Goal: Information Seeking & Learning: Learn about a topic

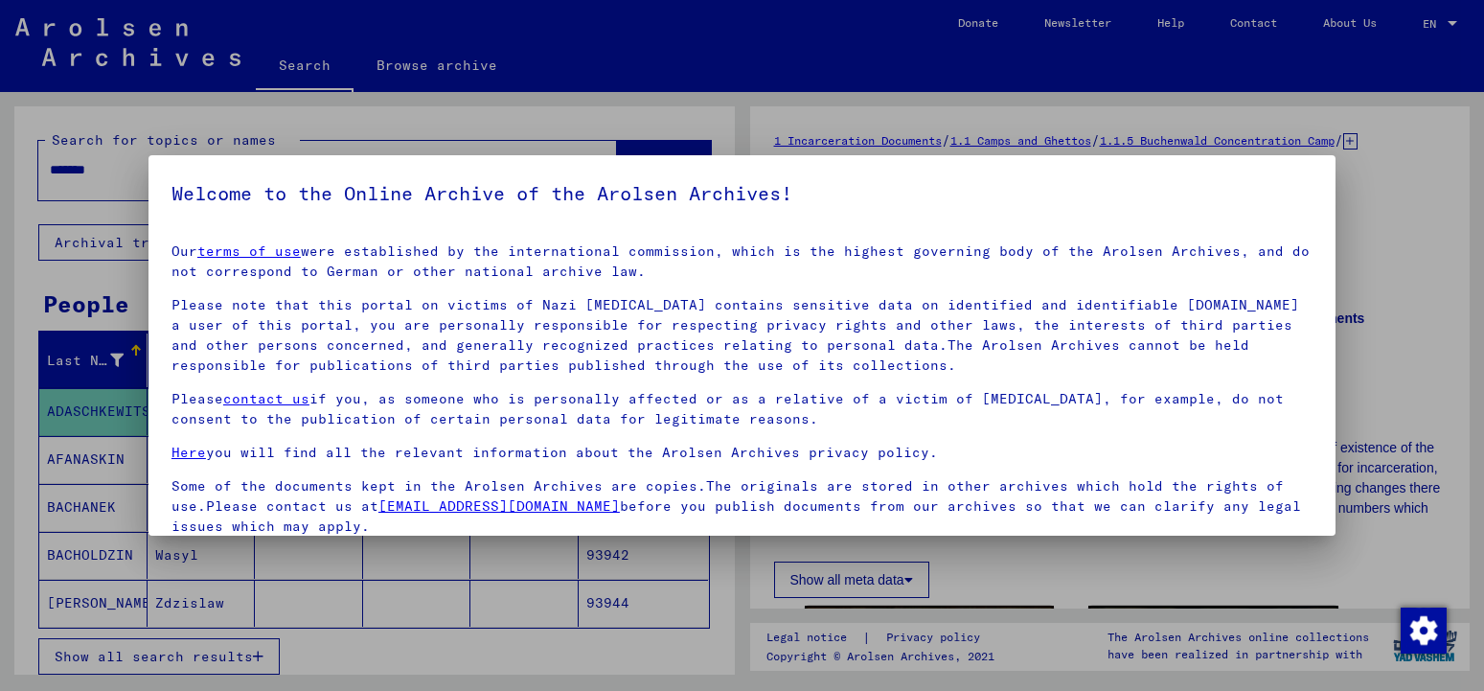
scroll to position [152, 0]
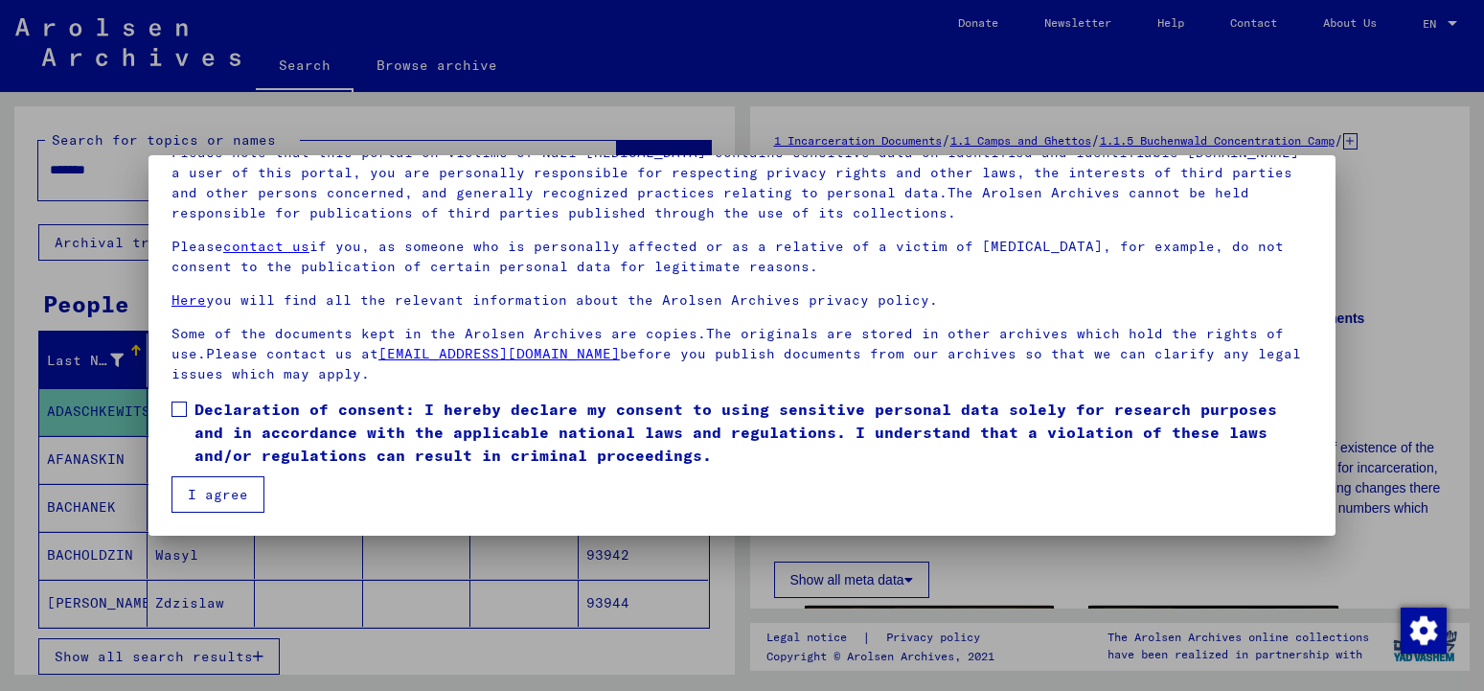
click at [209, 495] on button "I agree" at bounding box center [218, 494] width 93 height 36
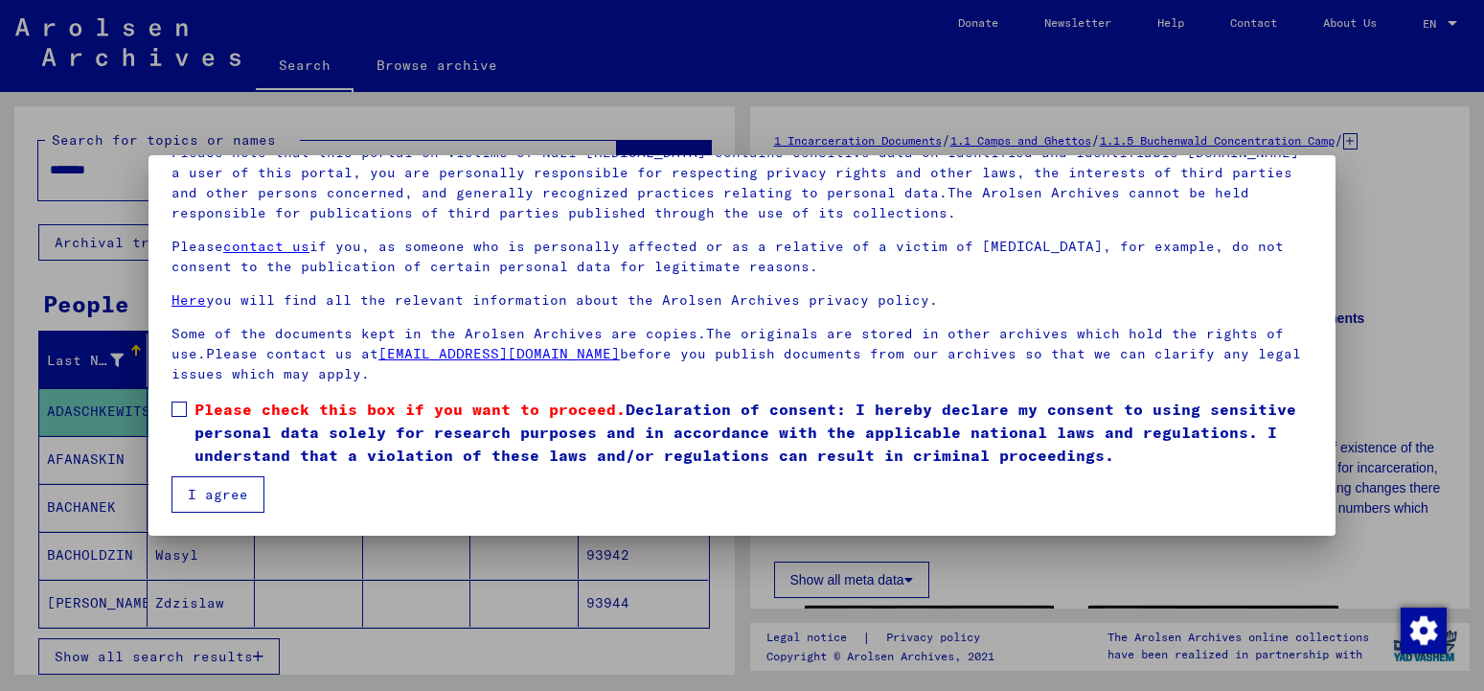
click at [180, 414] on span at bounding box center [179, 409] width 15 height 15
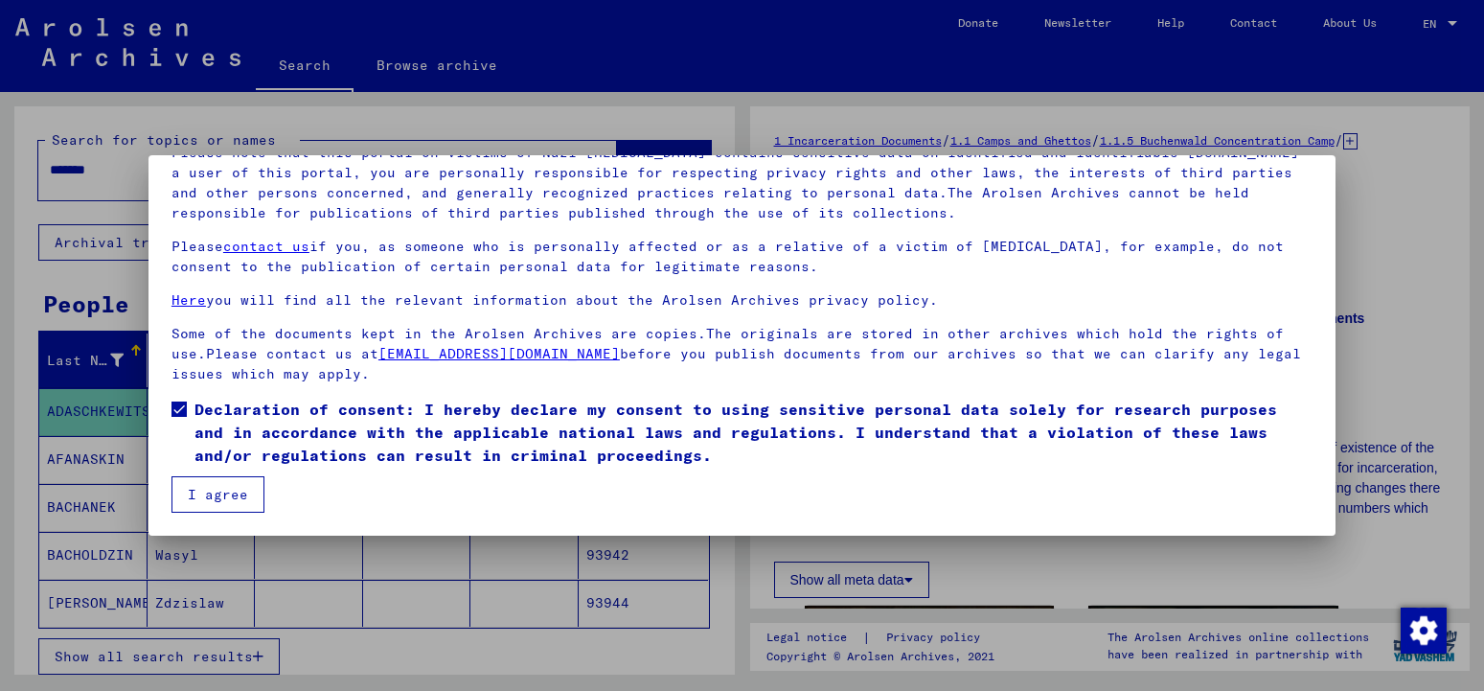
click at [227, 496] on button "I agree" at bounding box center [218, 494] width 93 height 36
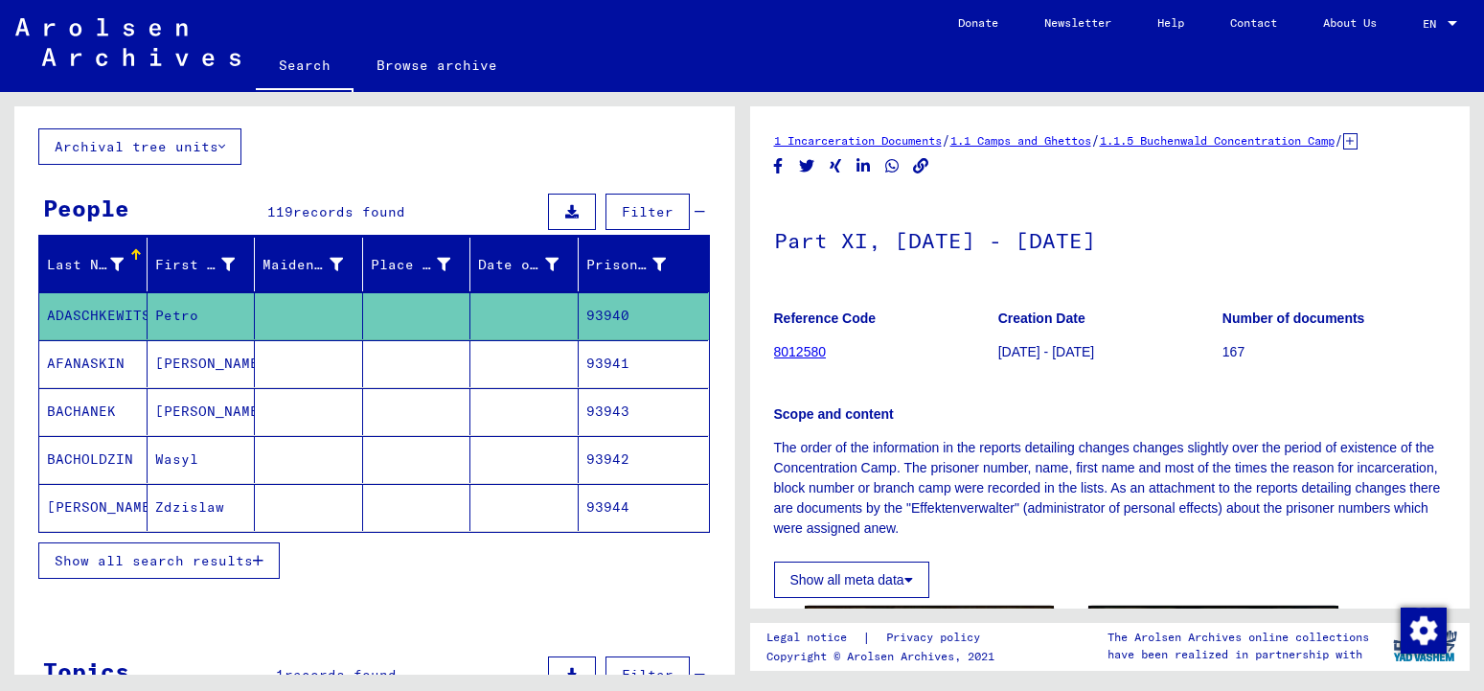
scroll to position [0, 0]
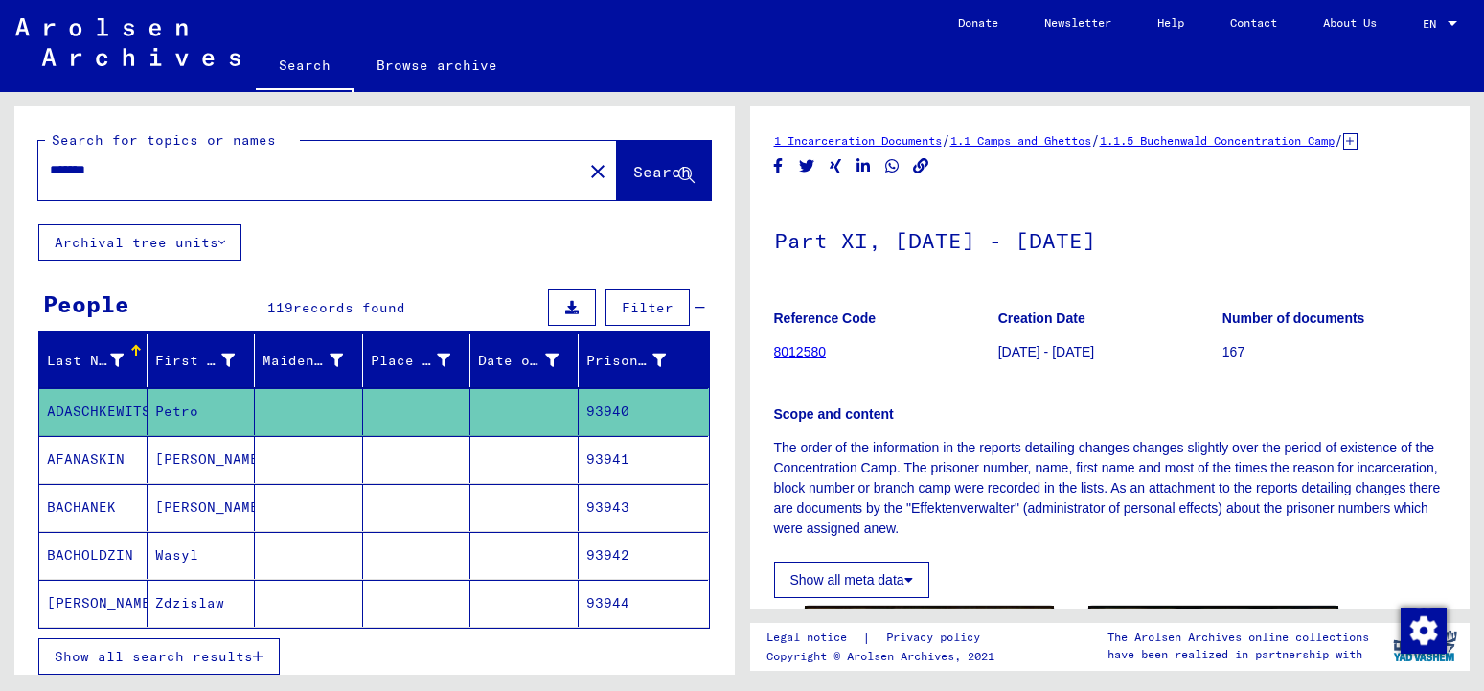
drag, startPoint x: 46, startPoint y: 172, endPoint x: 24, endPoint y: 172, distance: 22.0
click at [50, 172] on input "*******" at bounding box center [310, 170] width 521 height 20
type input "******"
click at [633, 182] on span "Search" at bounding box center [663, 173] width 61 height 20
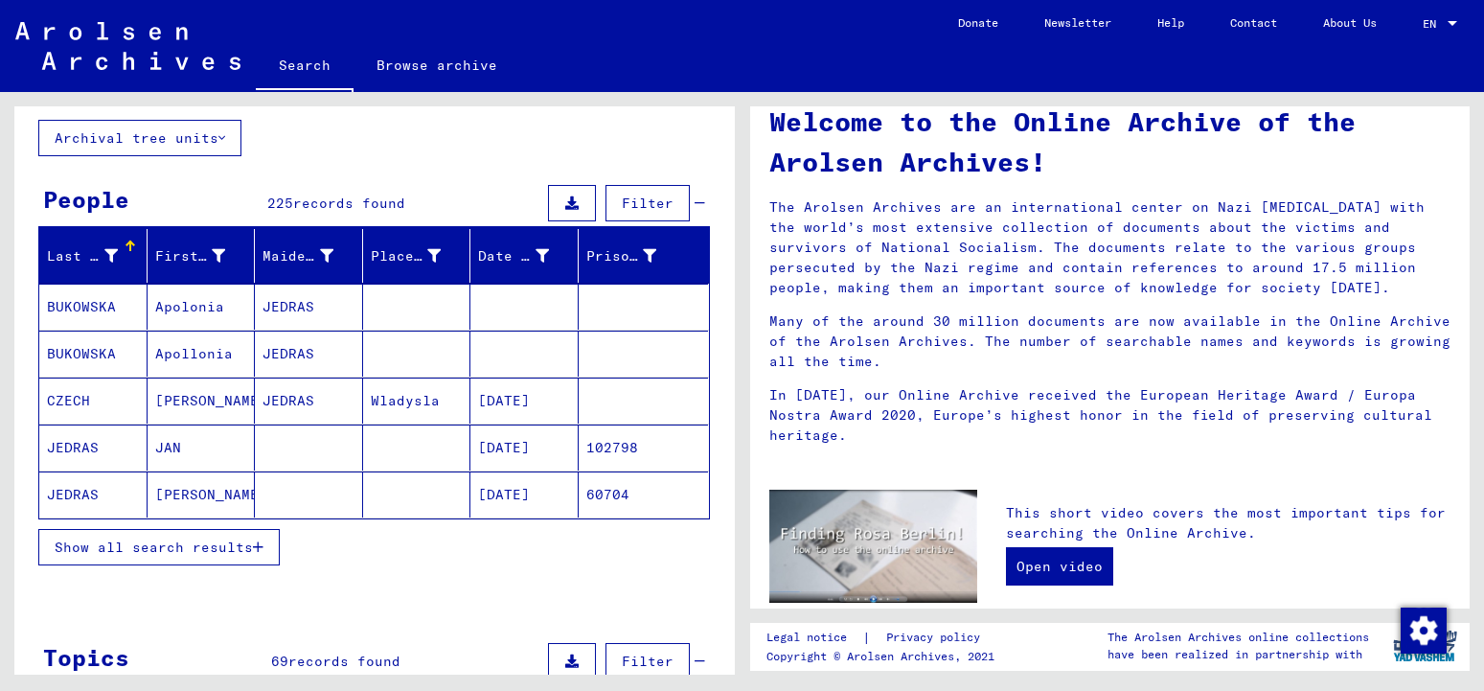
scroll to position [107, 0]
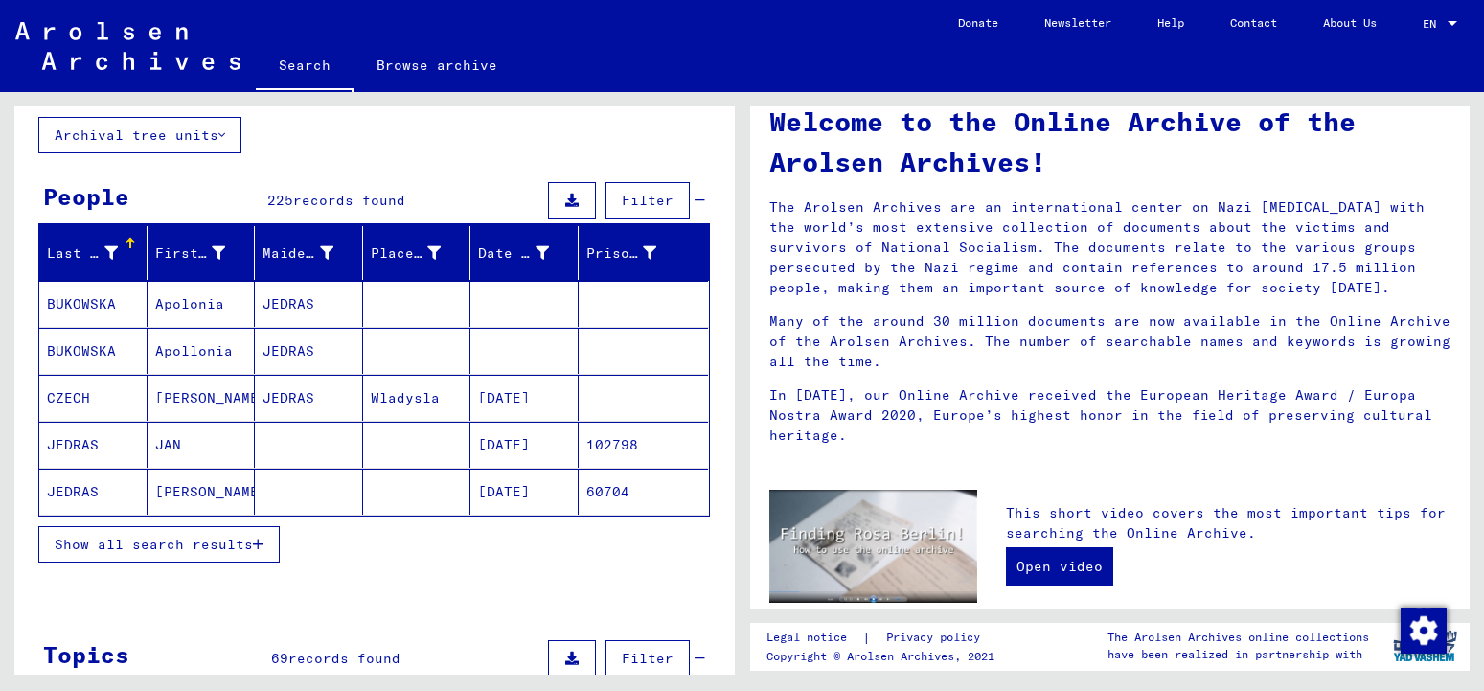
click at [174, 529] on button "Show all search results" at bounding box center [159, 544] width 242 height 36
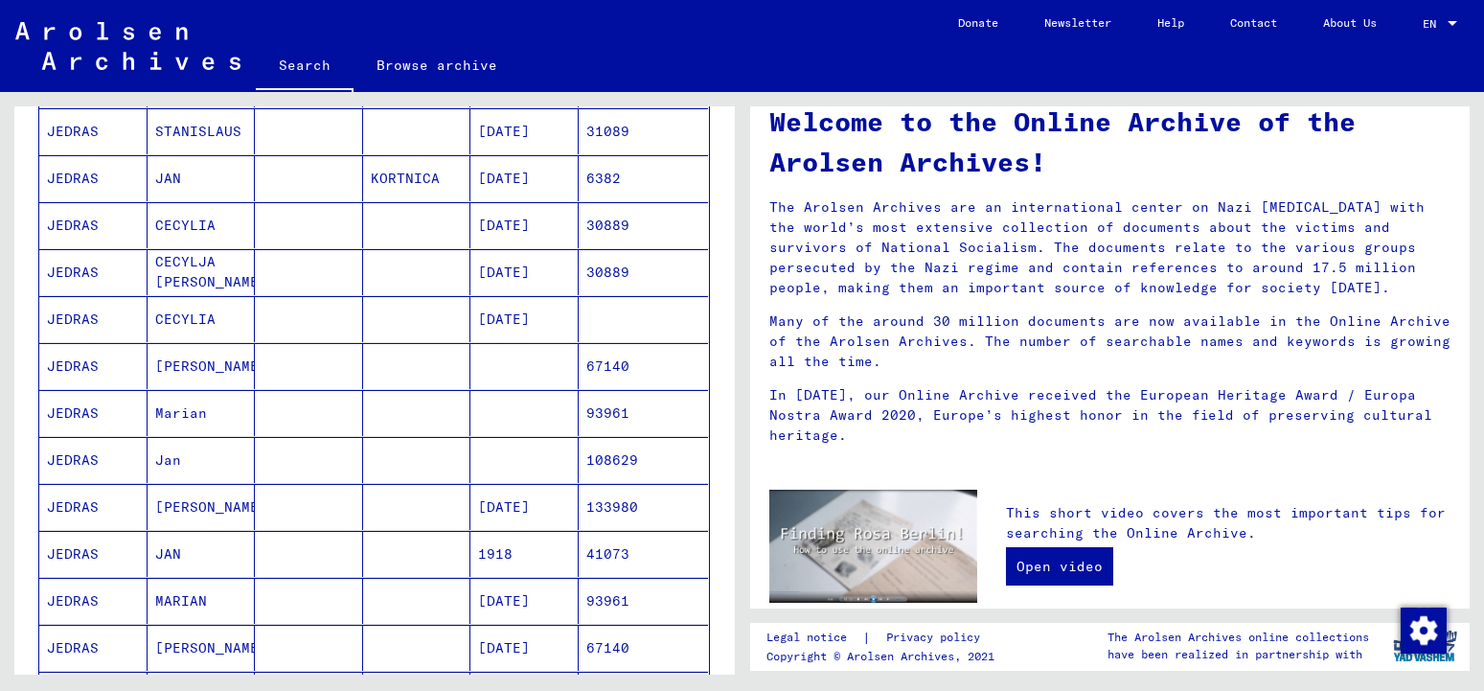
scroll to position [522, 0]
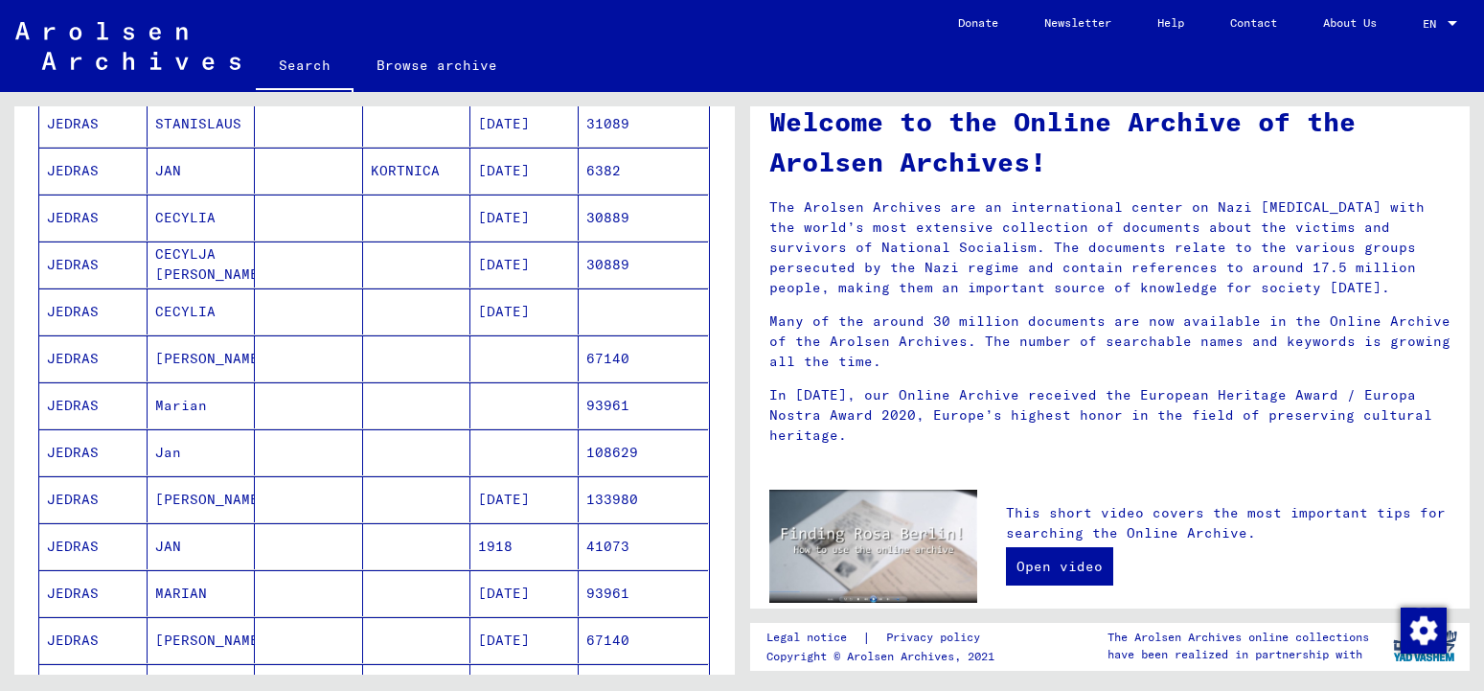
click at [58, 409] on mat-cell "JEDRAS" at bounding box center [93, 405] width 108 height 46
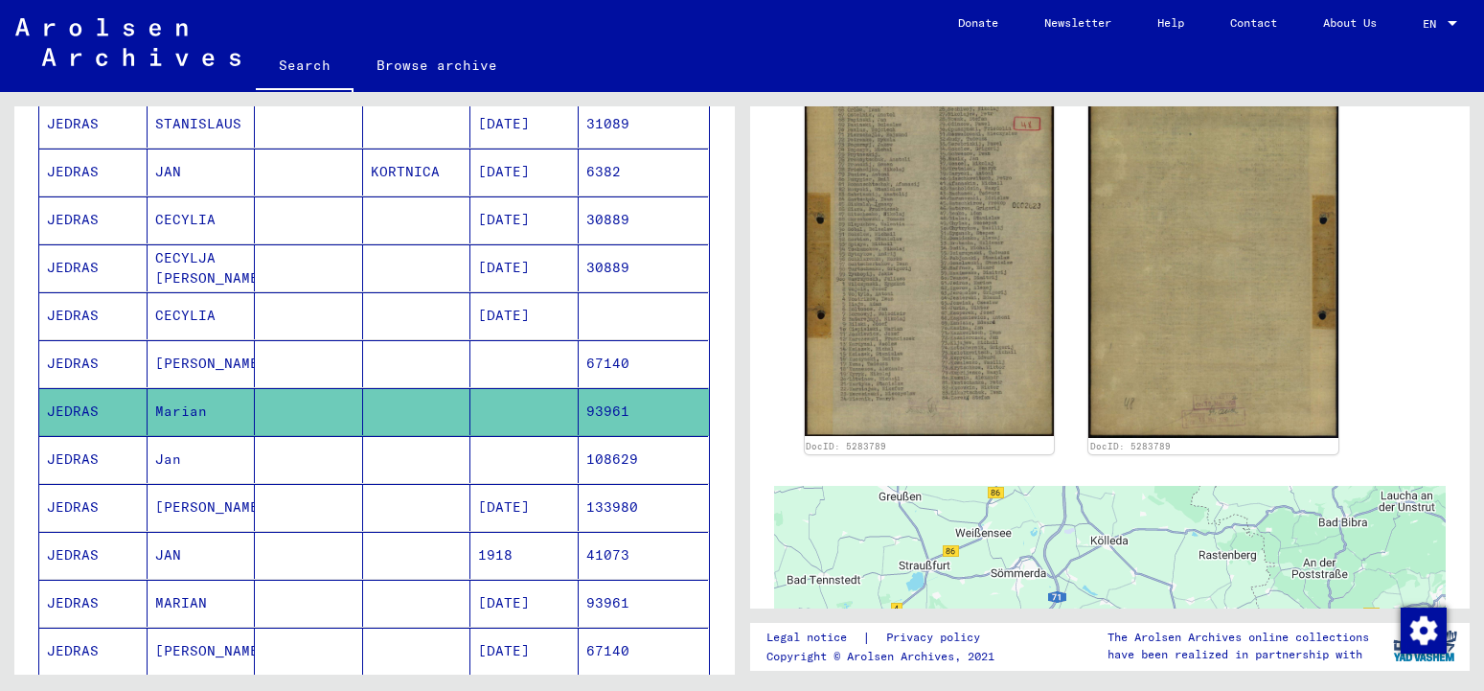
scroll to position [507, 0]
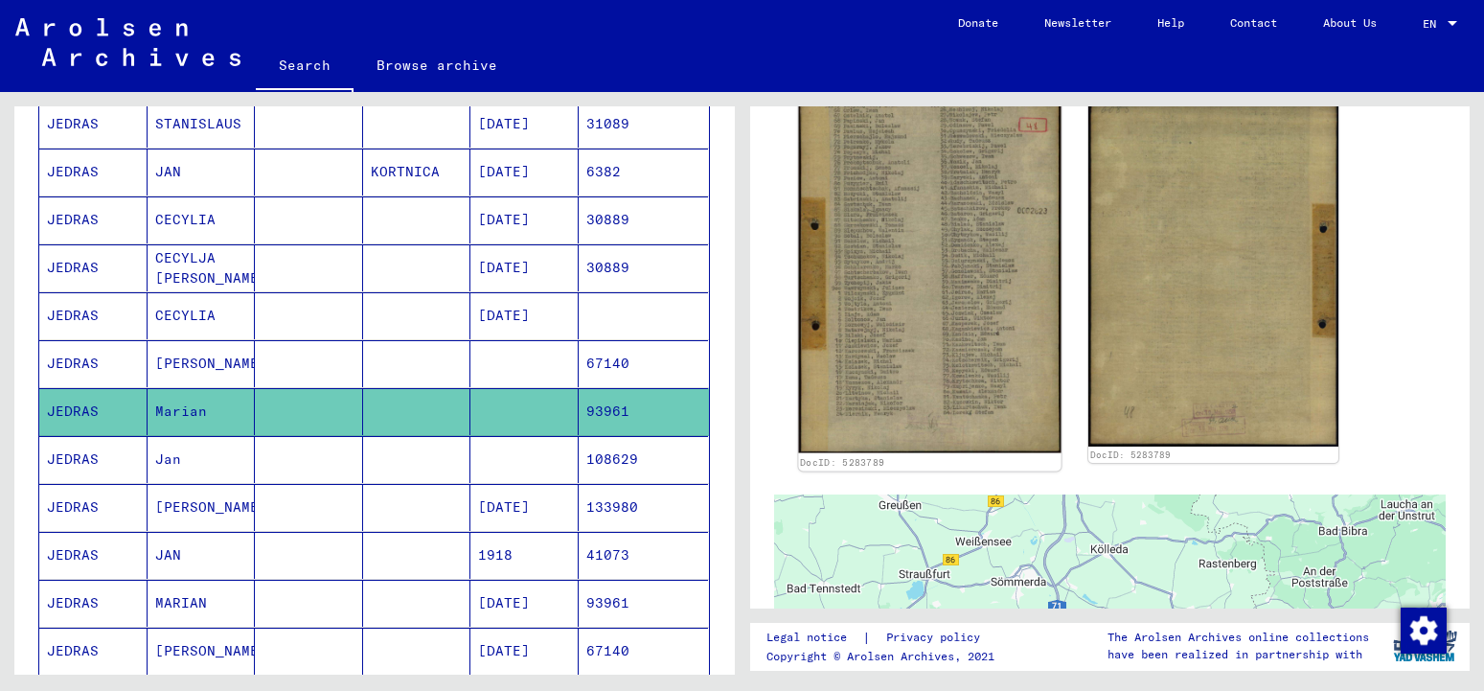
click at [935, 316] on img at bounding box center [929, 271] width 263 height 363
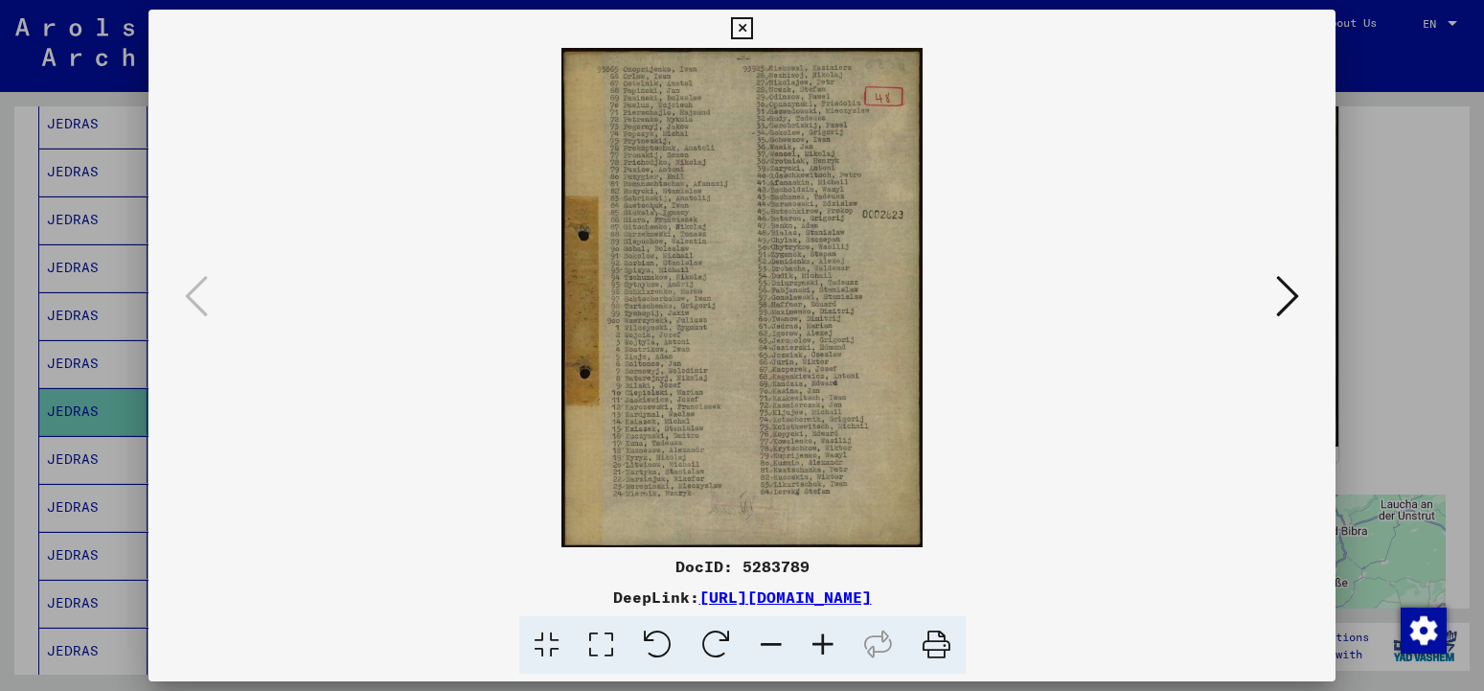
click at [828, 640] on icon at bounding box center [823, 645] width 52 height 58
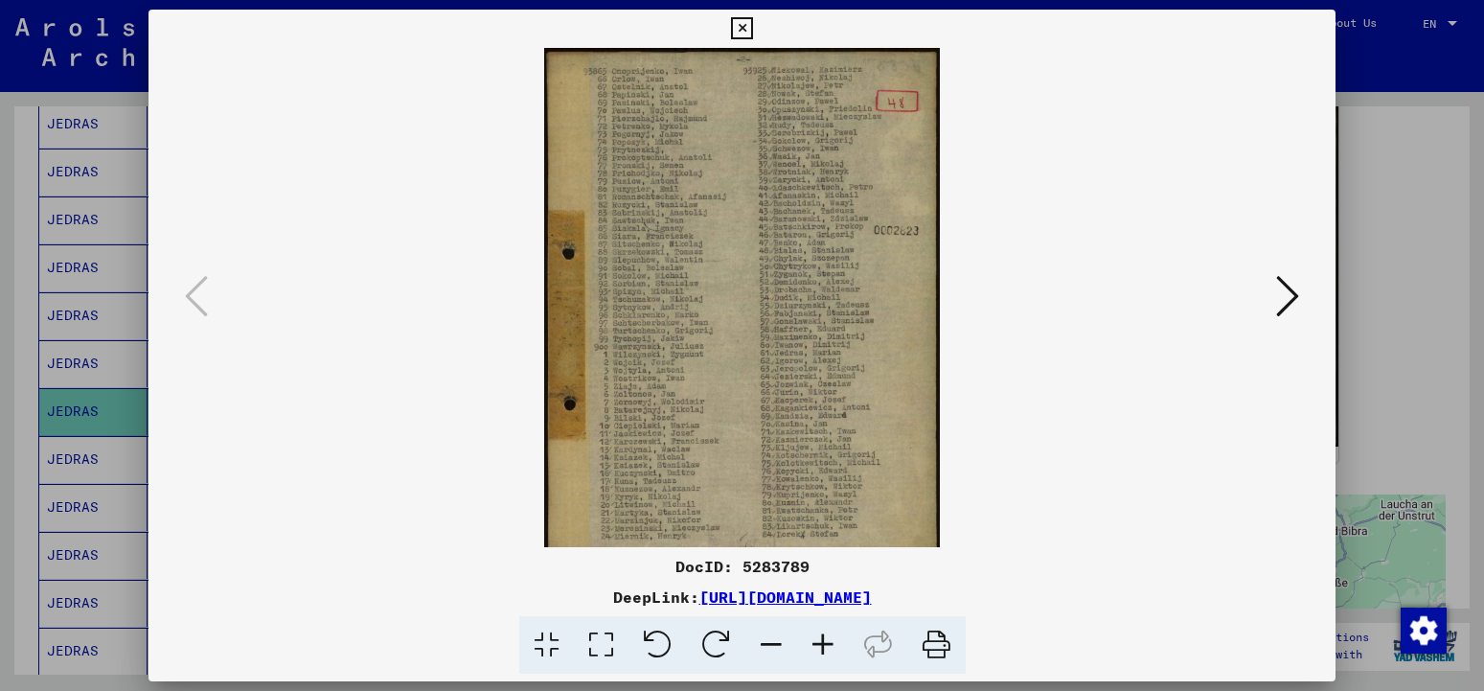
click at [828, 640] on icon at bounding box center [823, 645] width 52 height 58
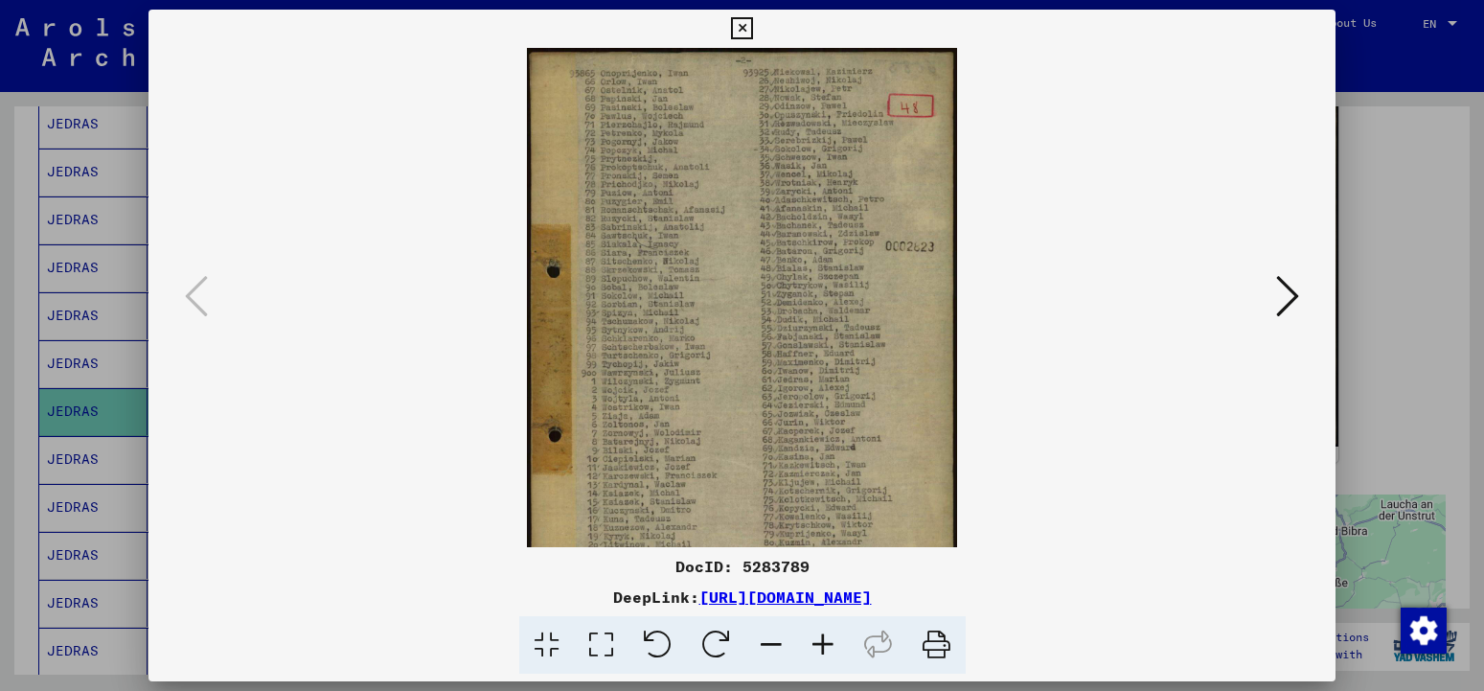
click at [828, 640] on icon at bounding box center [823, 645] width 52 height 58
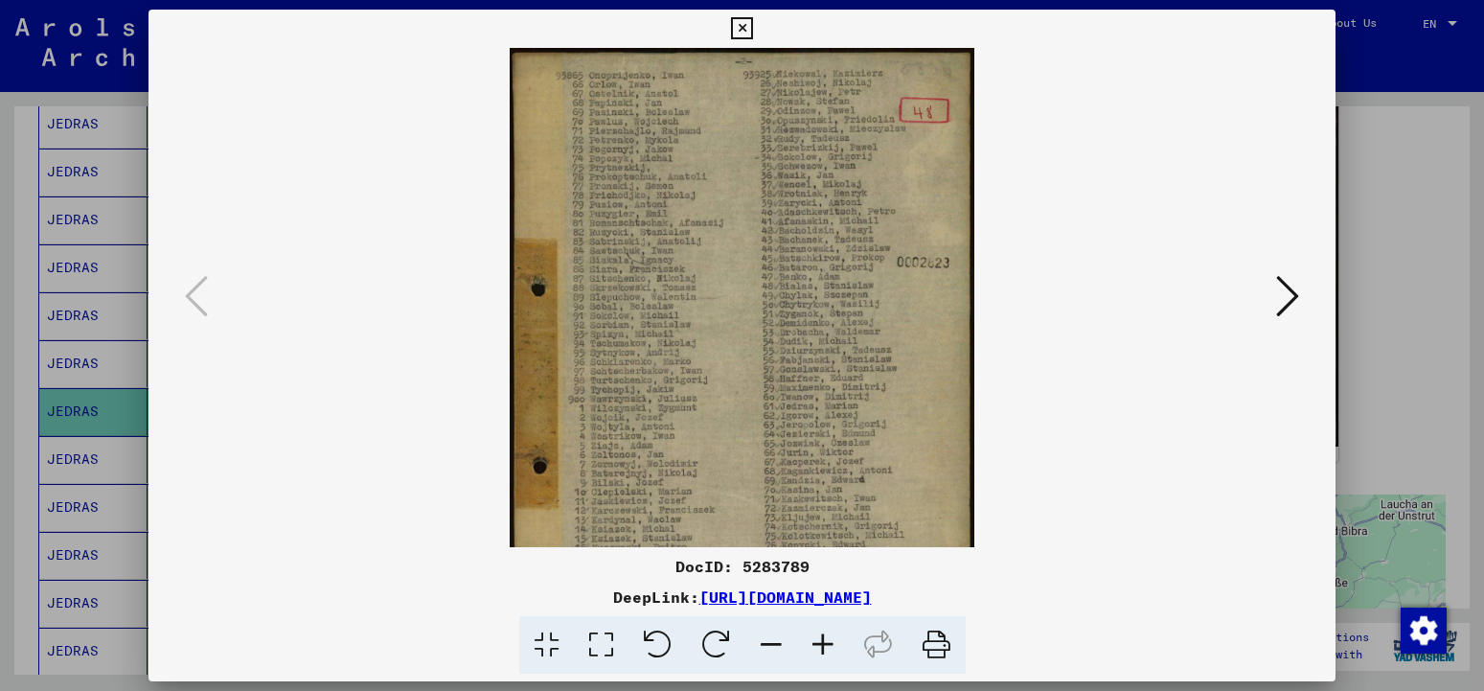
click at [828, 640] on icon at bounding box center [823, 645] width 52 height 58
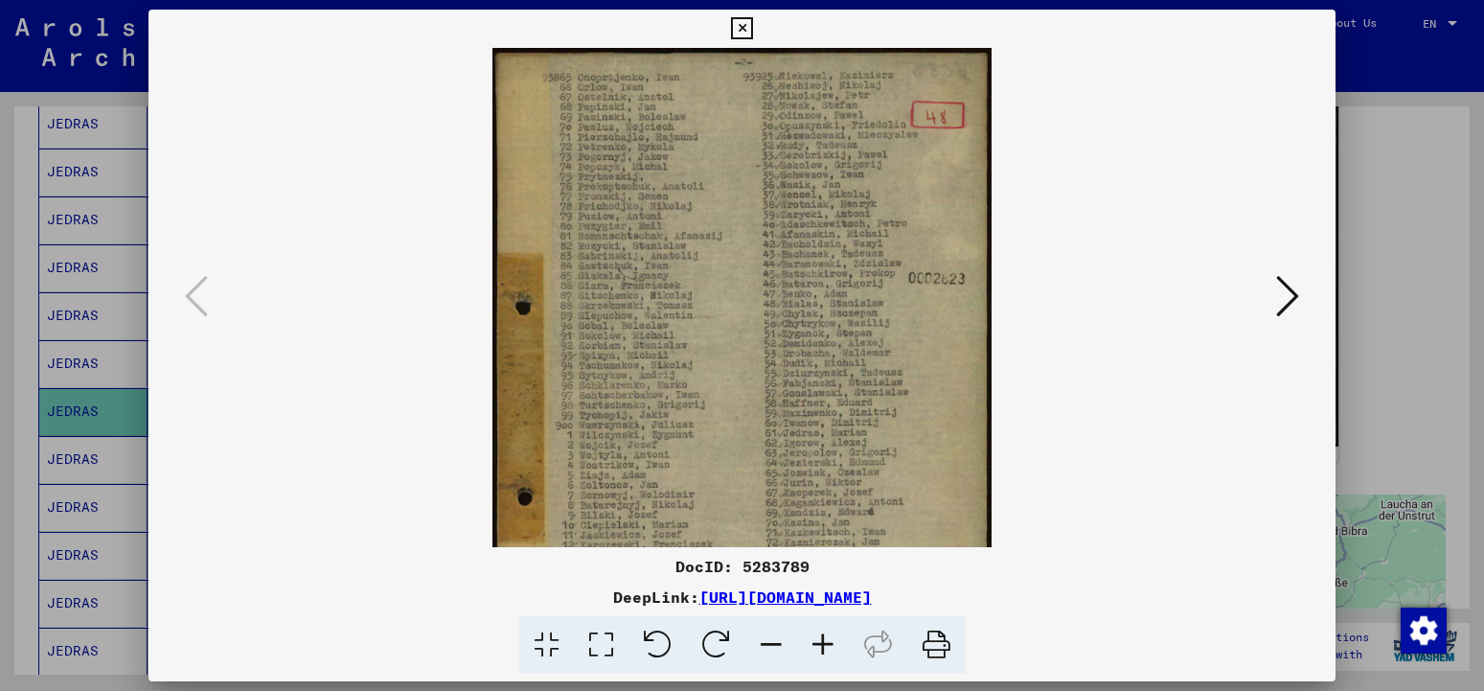
click at [828, 640] on icon at bounding box center [823, 645] width 52 height 58
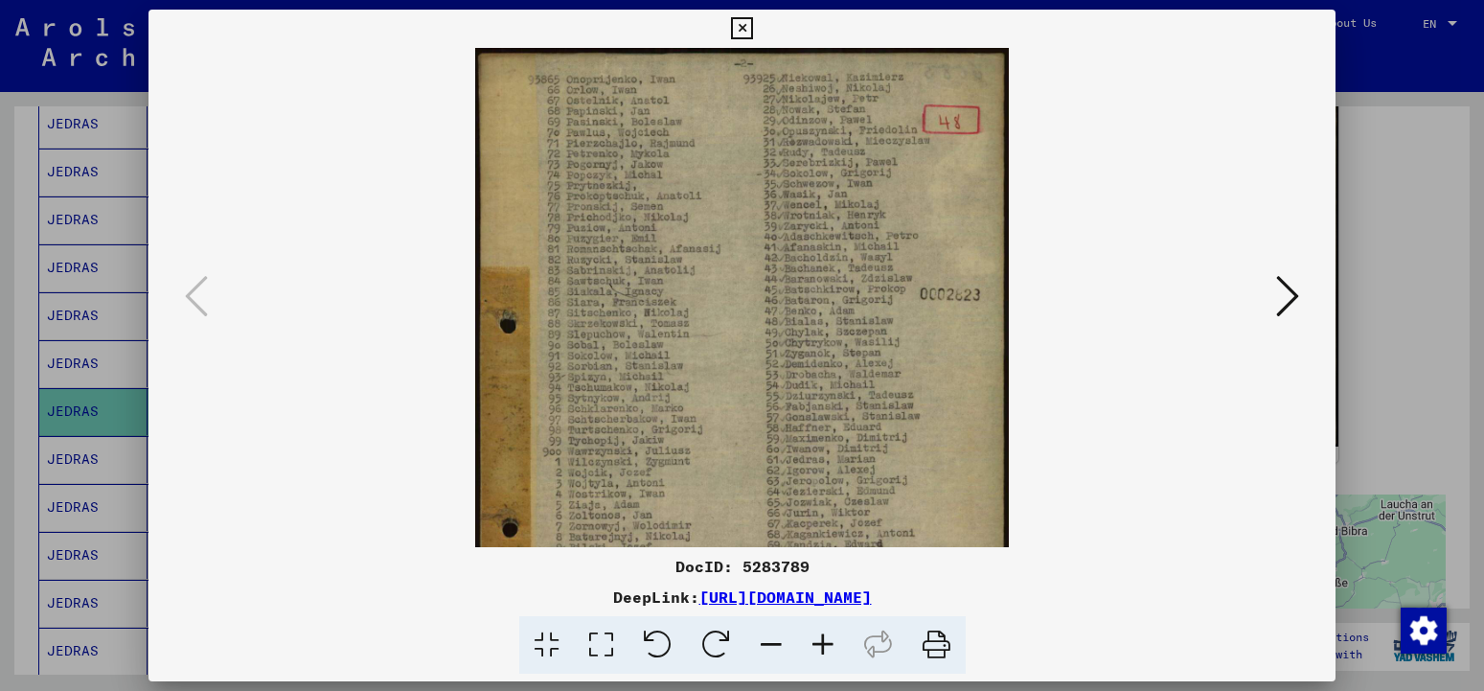
click at [828, 640] on icon at bounding box center [823, 645] width 52 height 58
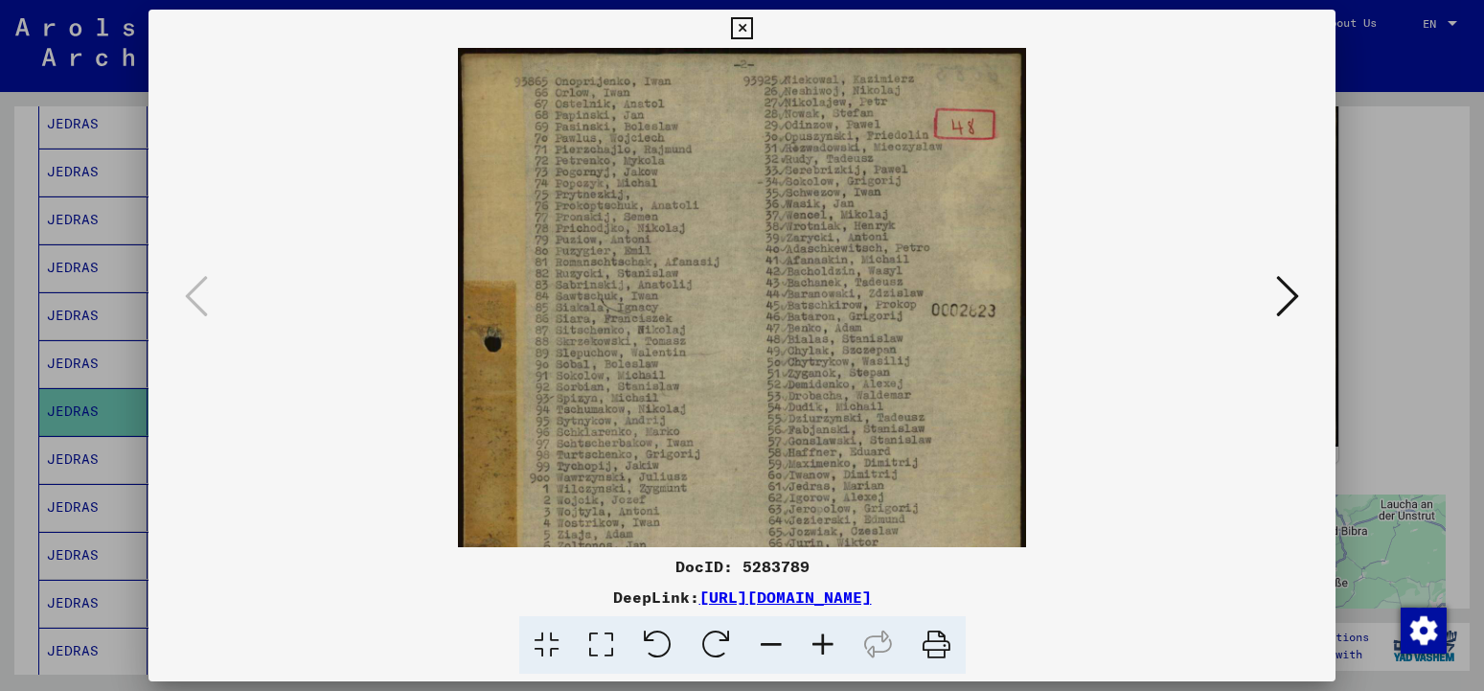
click at [828, 640] on icon at bounding box center [823, 645] width 52 height 58
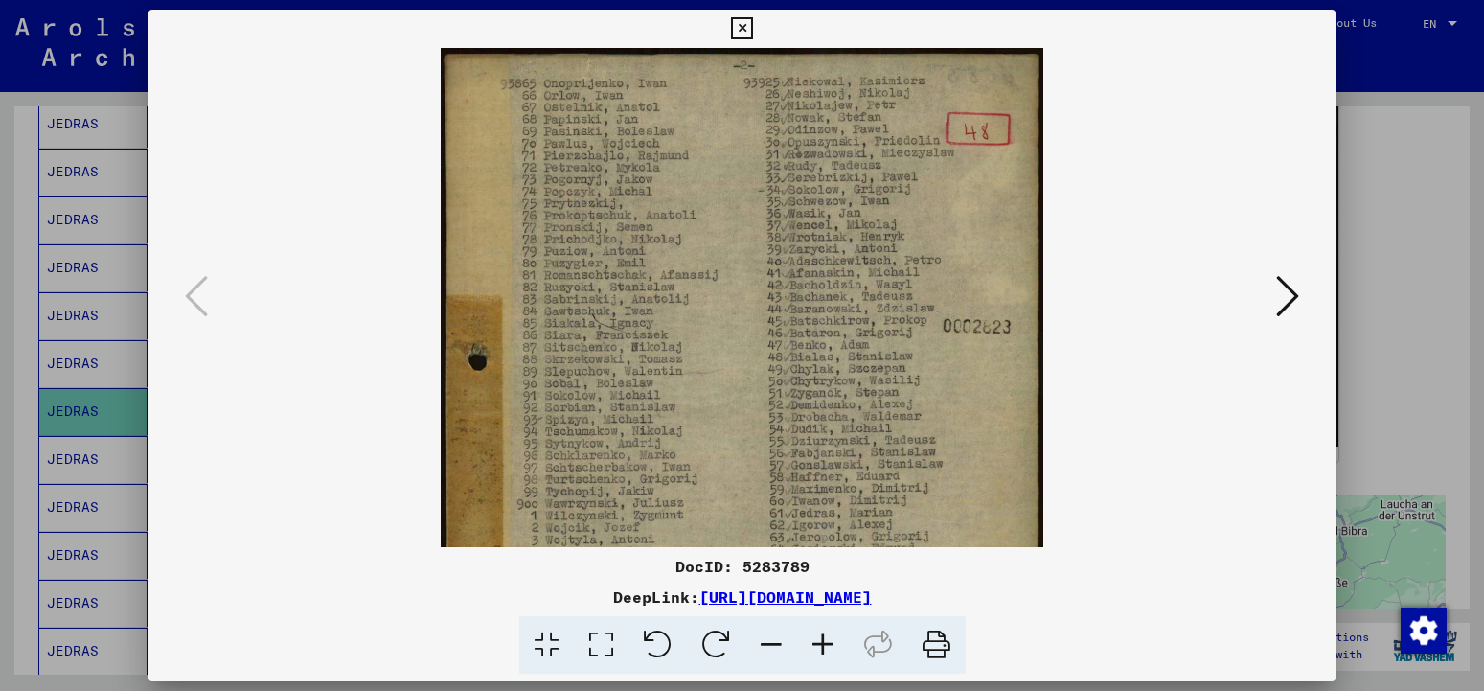
click at [828, 640] on icon at bounding box center [823, 645] width 52 height 58
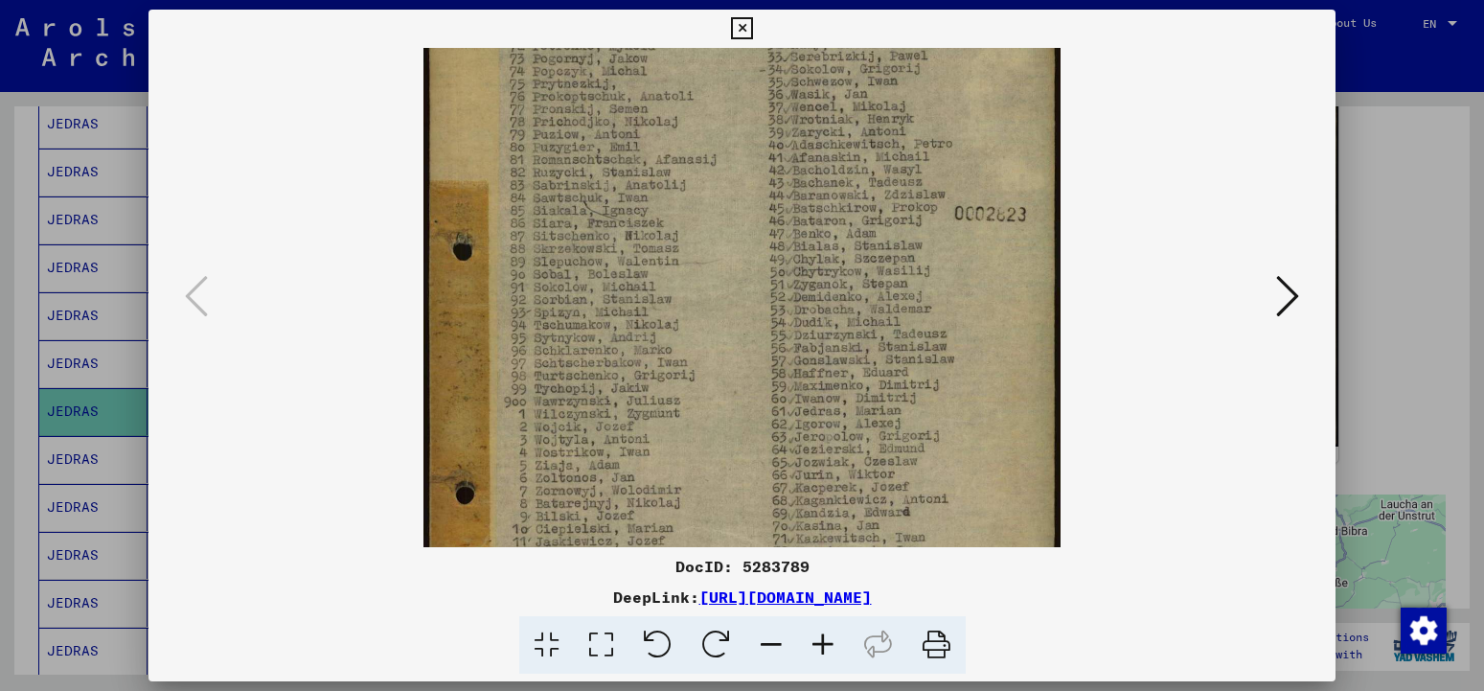
scroll to position [129, 0]
drag, startPoint x: 815, startPoint y: 394, endPoint x: 817, endPoint y: 265, distance: 129.4
click at [817, 265] on img at bounding box center [742, 360] width 637 height 883
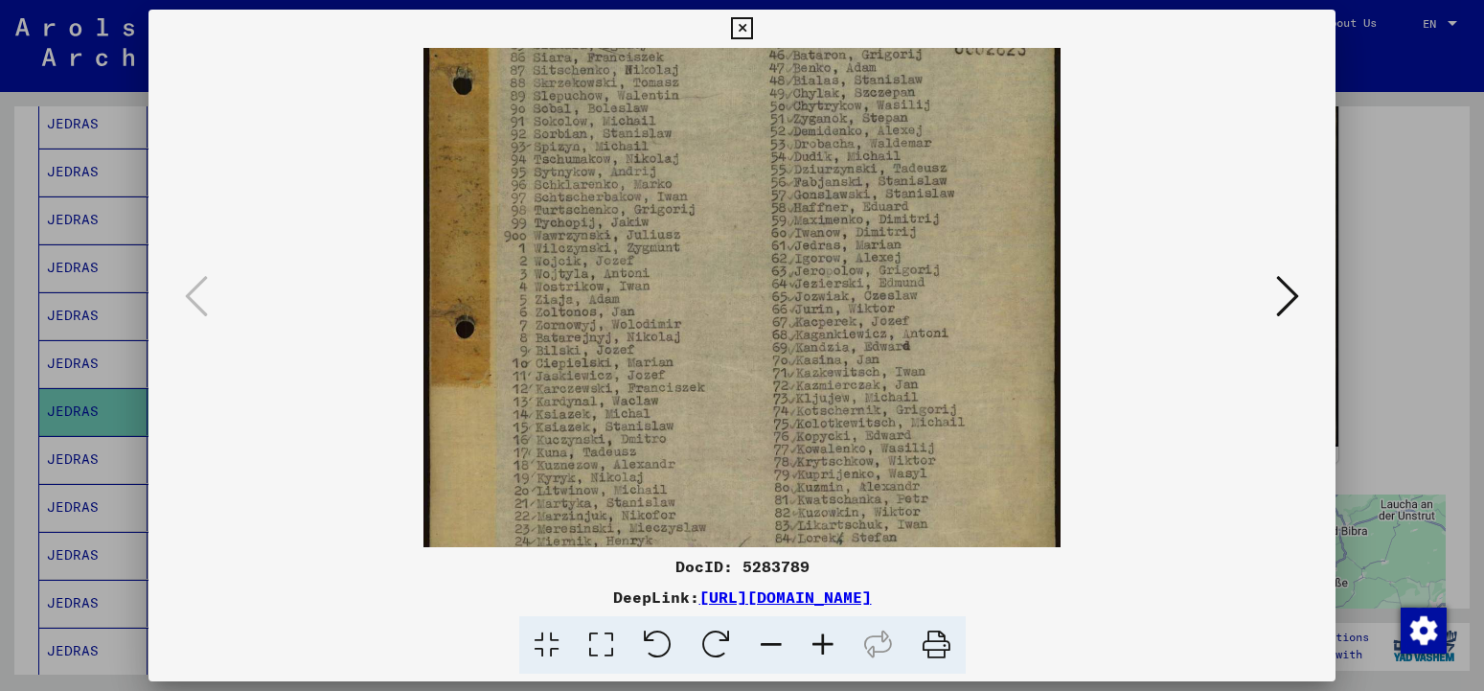
drag, startPoint x: 843, startPoint y: 419, endPoint x: 841, endPoint y: 254, distance: 164.8
click at [841, 254] on img at bounding box center [742, 195] width 637 height 883
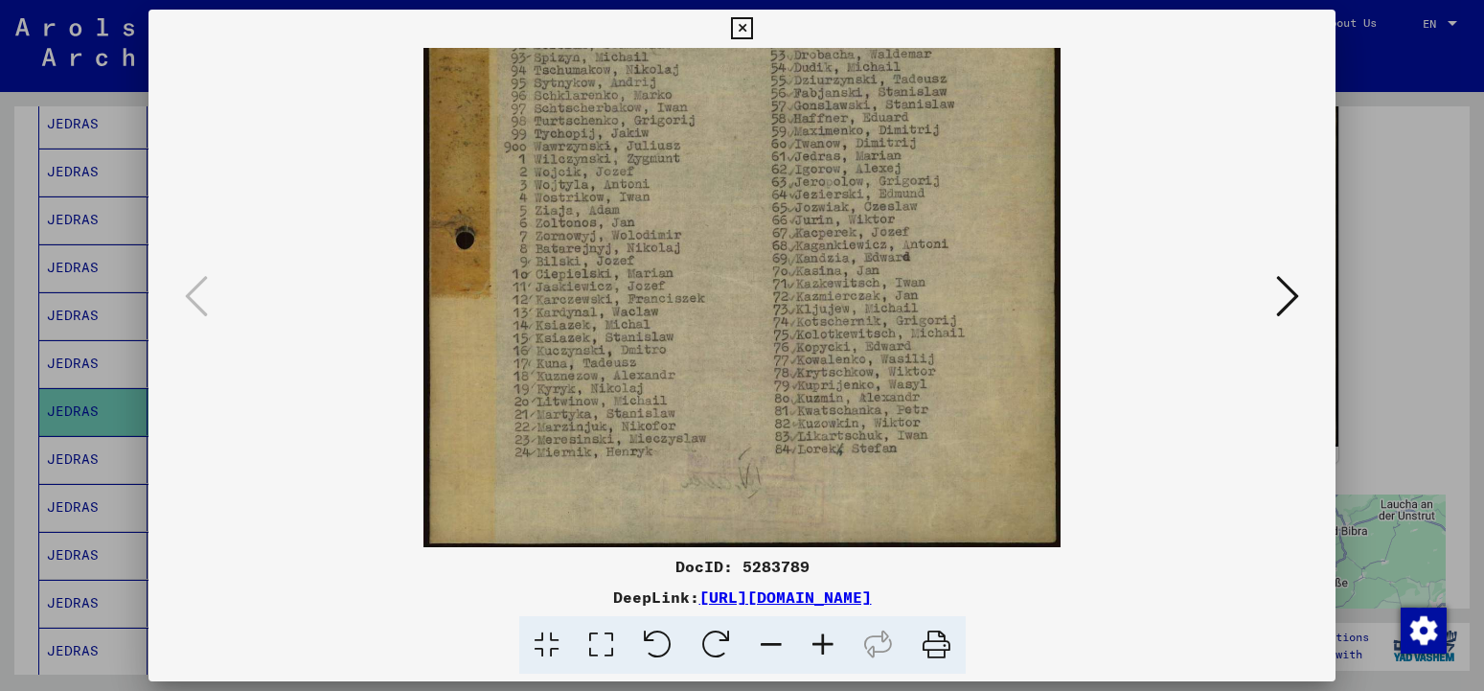
scroll to position [59, 0]
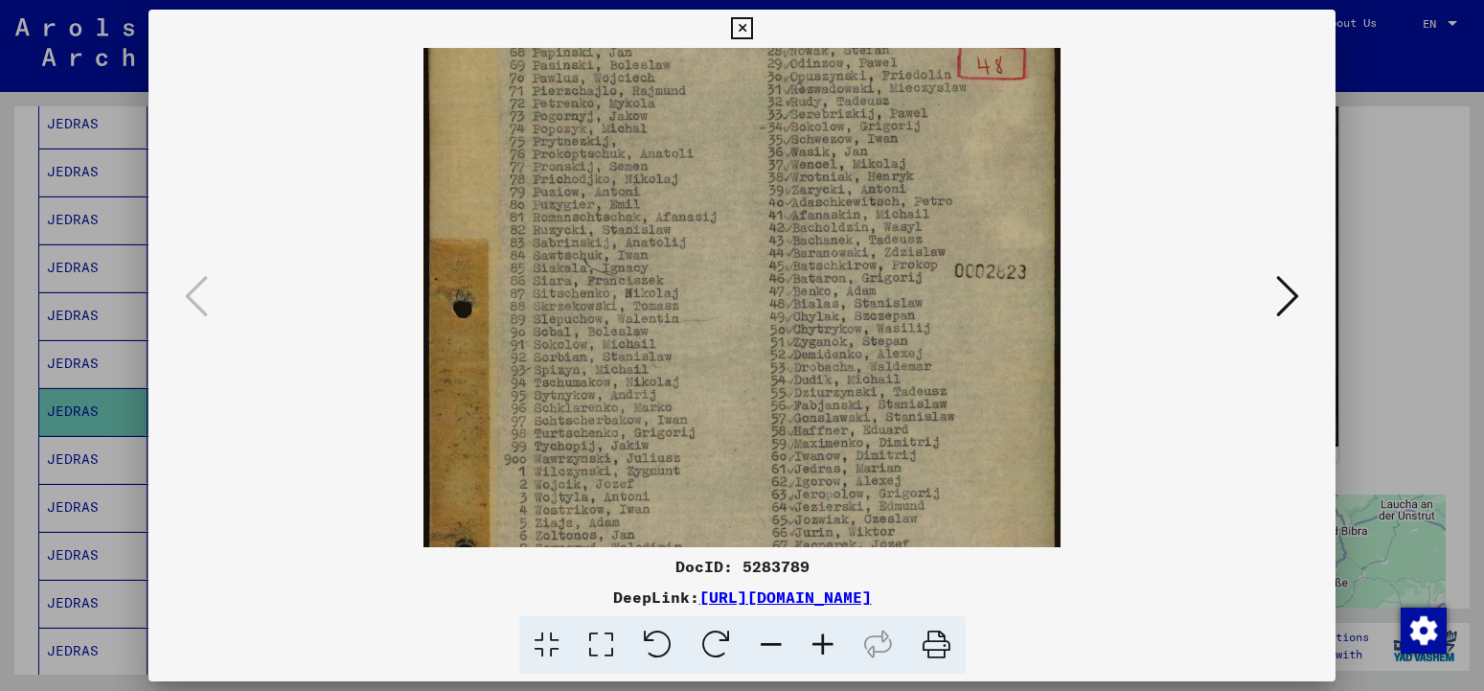
drag, startPoint x: 801, startPoint y: 435, endPoint x: 847, endPoint y: 592, distance: 163.8
click at [846, 592] on div "DocID: 5283789 DeepLink: [URL][DOMAIN_NAME]" at bounding box center [742, 342] width 1187 height 665
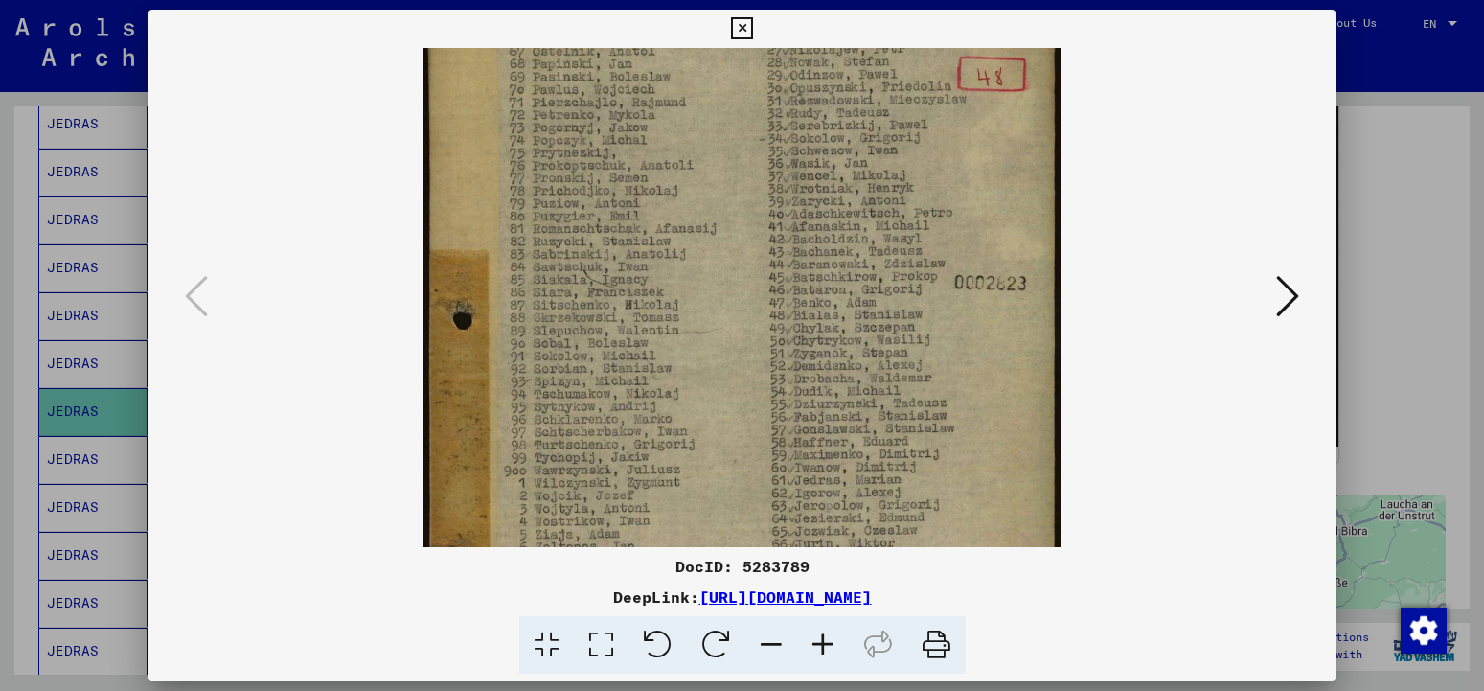
click at [753, 23] on icon at bounding box center [742, 28] width 22 height 23
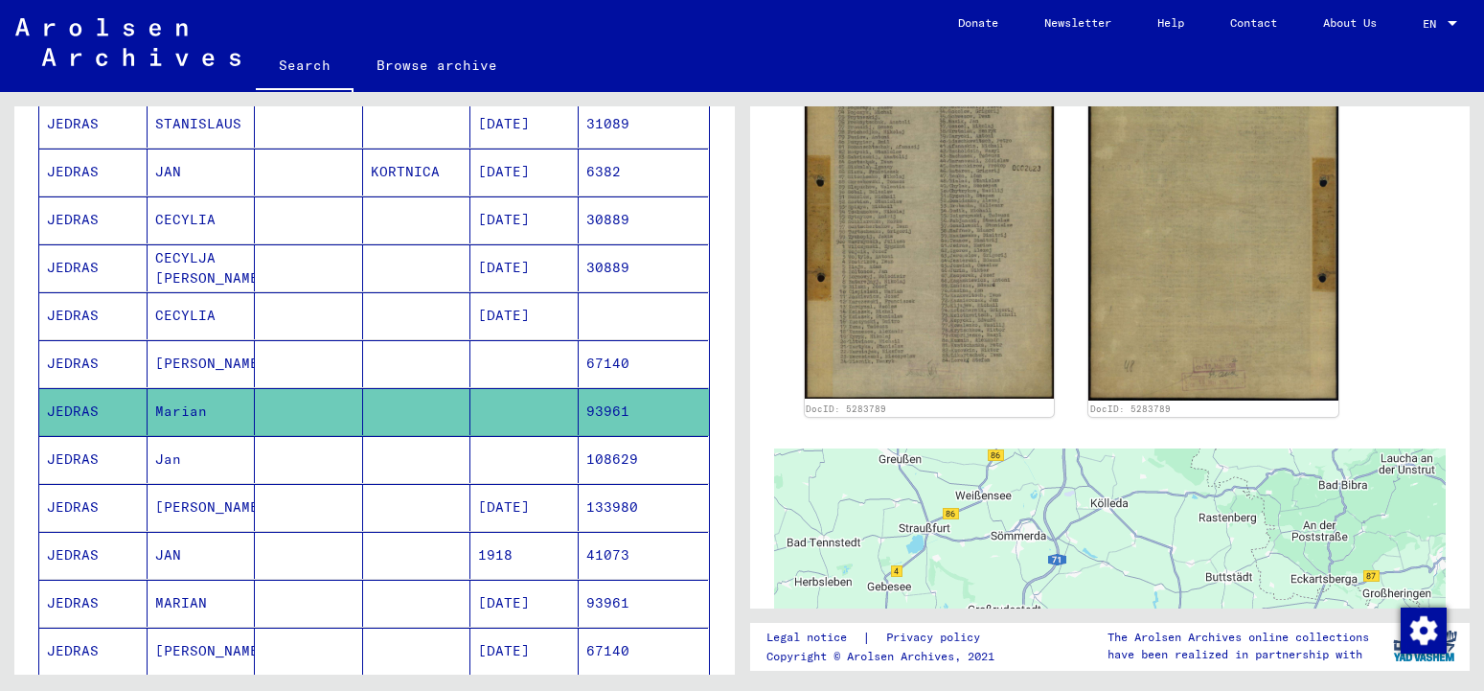
scroll to position [574, 0]
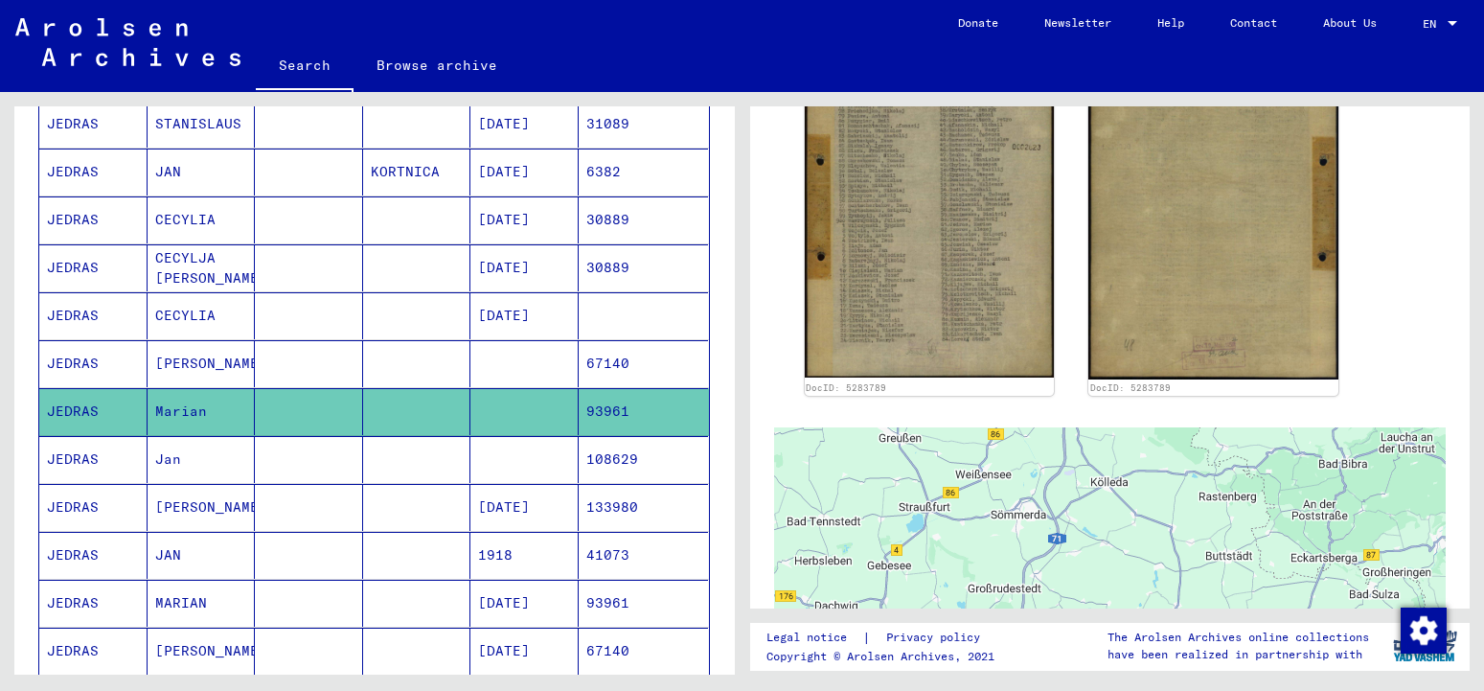
click at [176, 608] on mat-cell "MARIAN" at bounding box center [202, 603] width 108 height 47
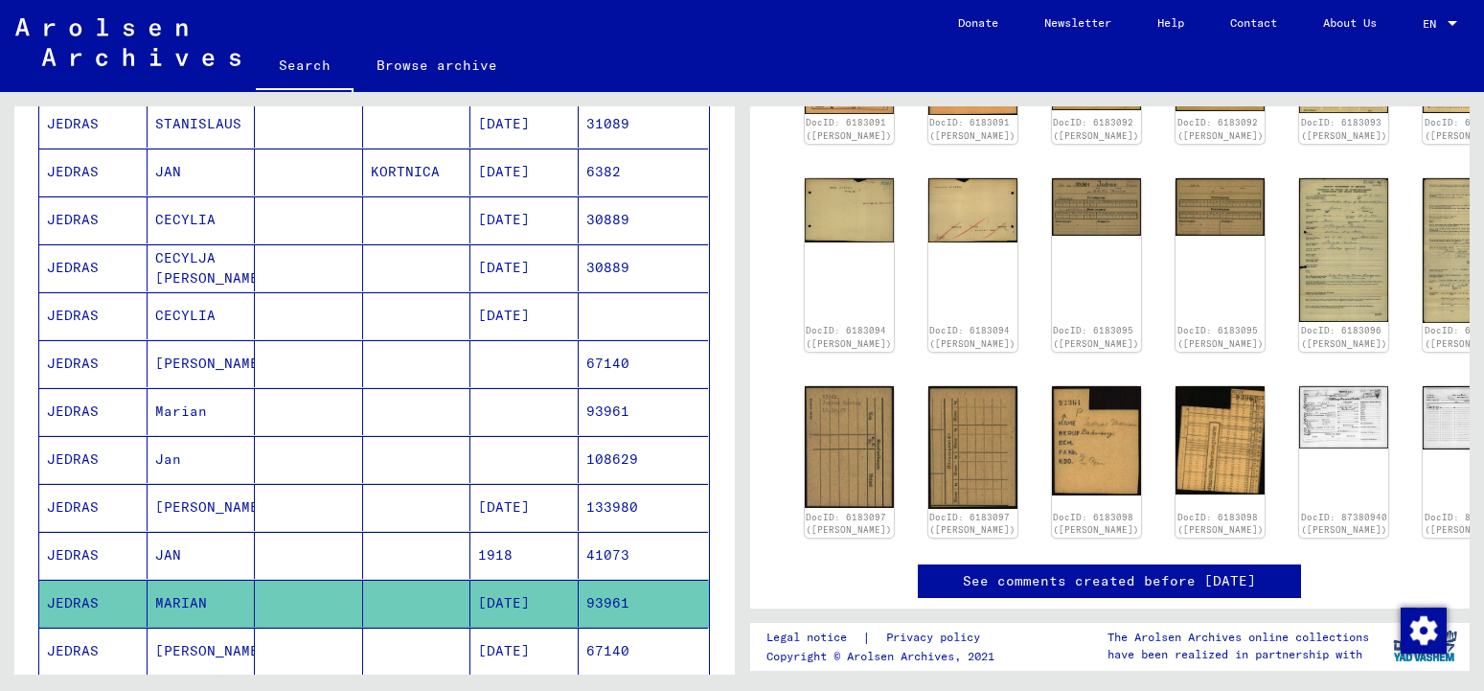
scroll to position [135, 0]
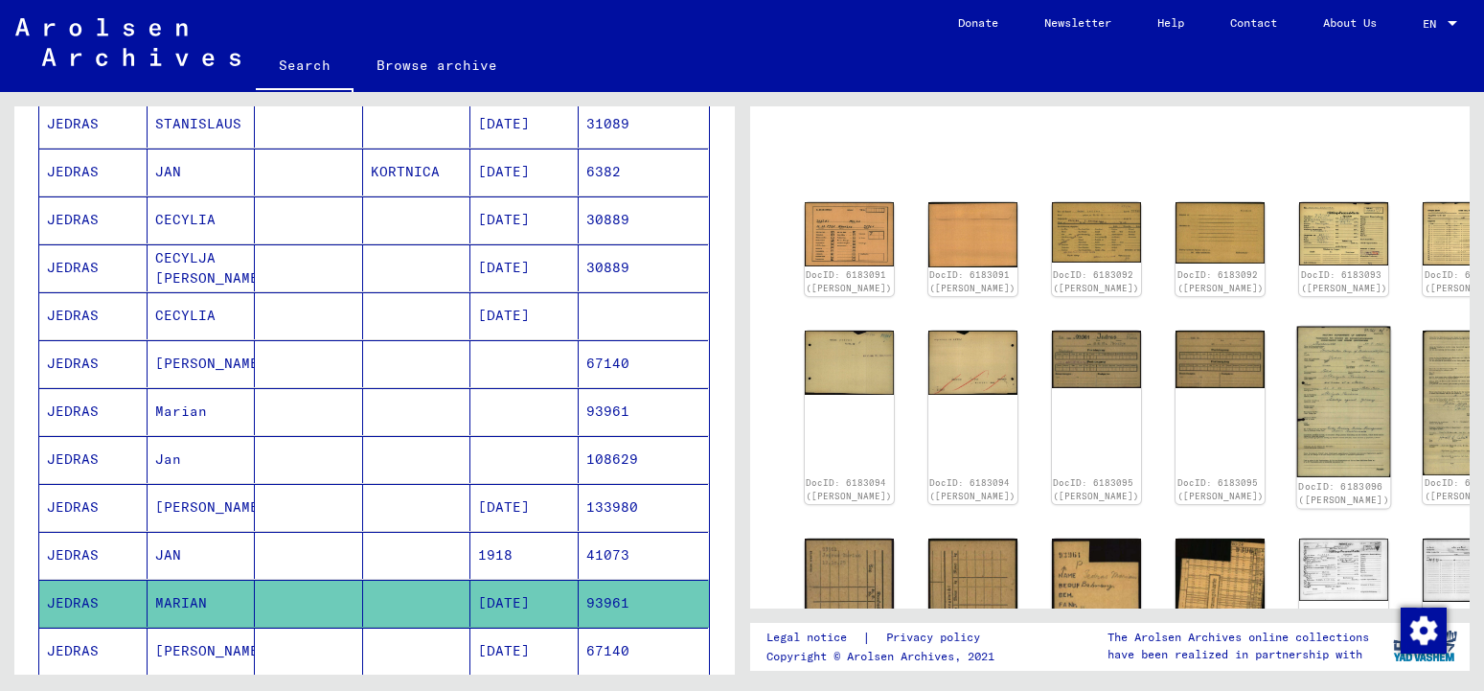
click at [1298, 397] on img at bounding box center [1345, 401] width 94 height 151
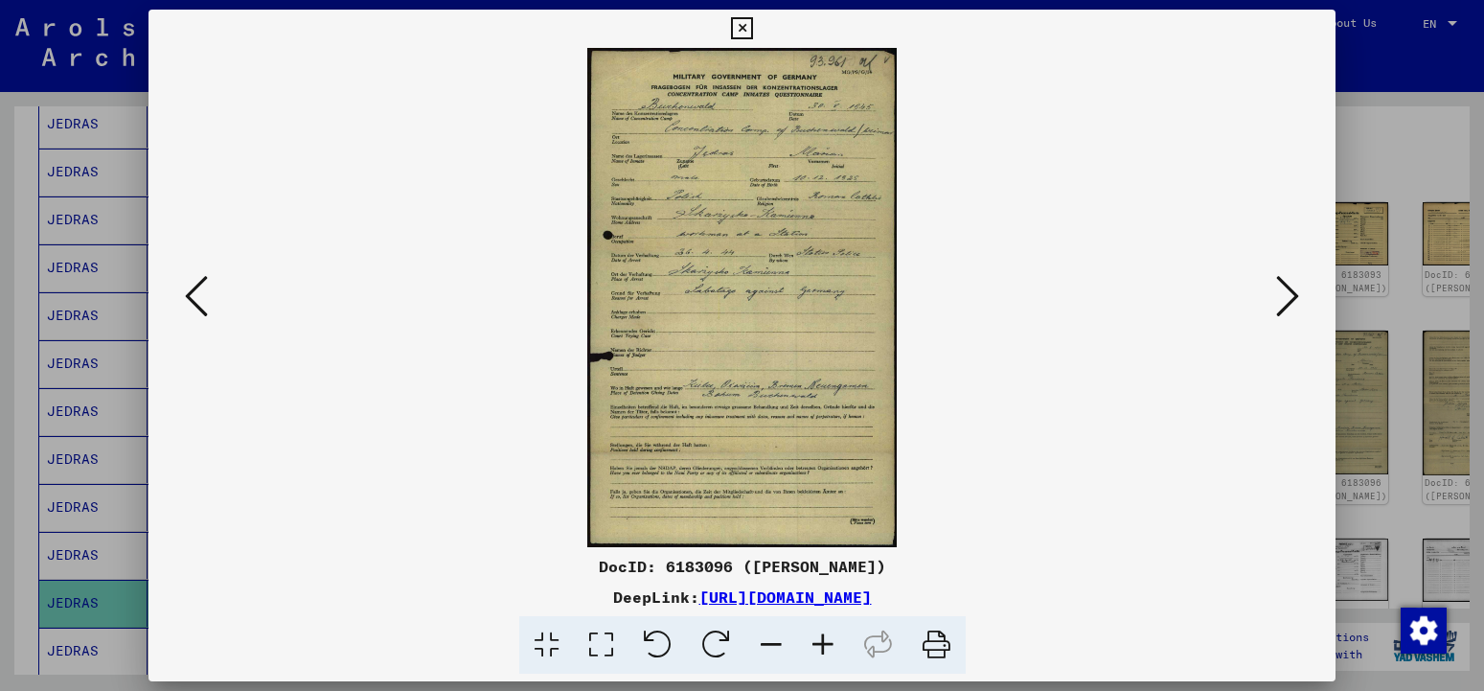
click at [829, 651] on icon at bounding box center [823, 645] width 52 height 58
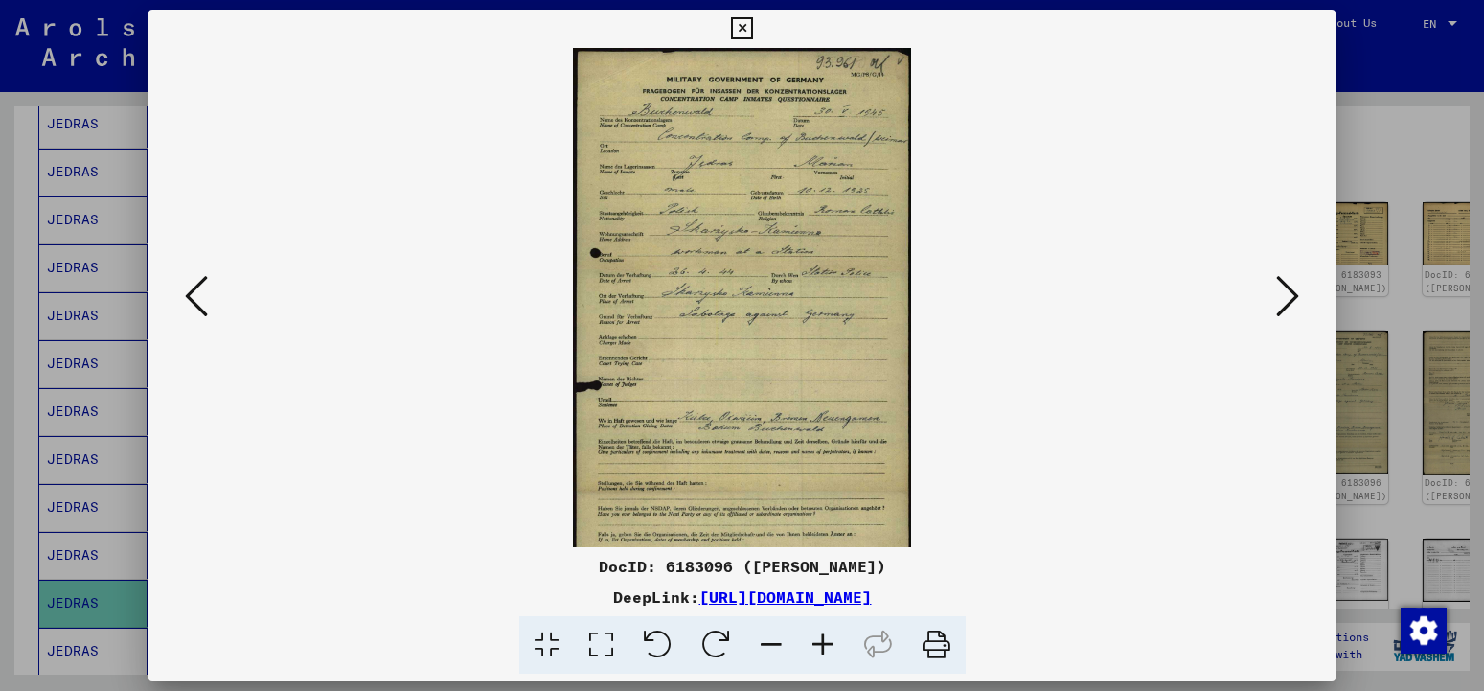
click at [829, 651] on icon at bounding box center [823, 645] width 52 height 58
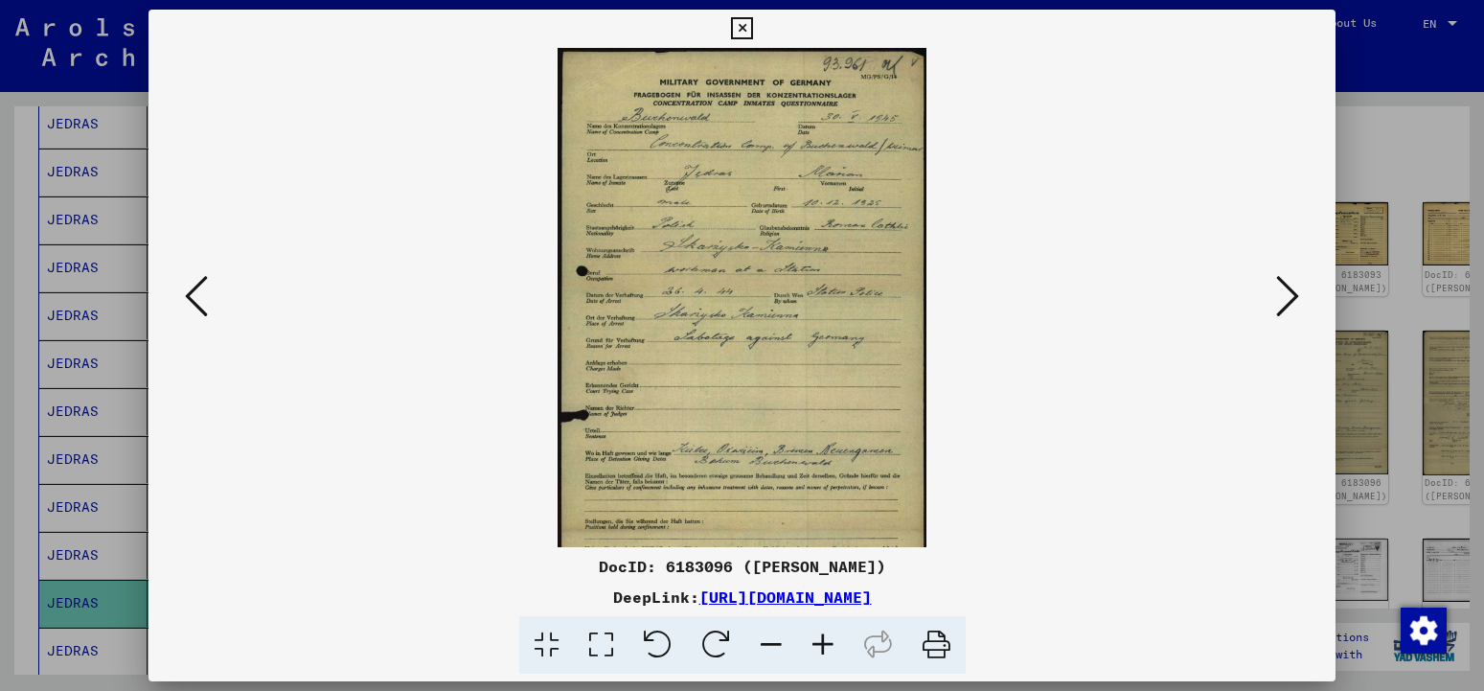
click at [829, 651] on icon at bounding box center [823, 645] width 52 height 58
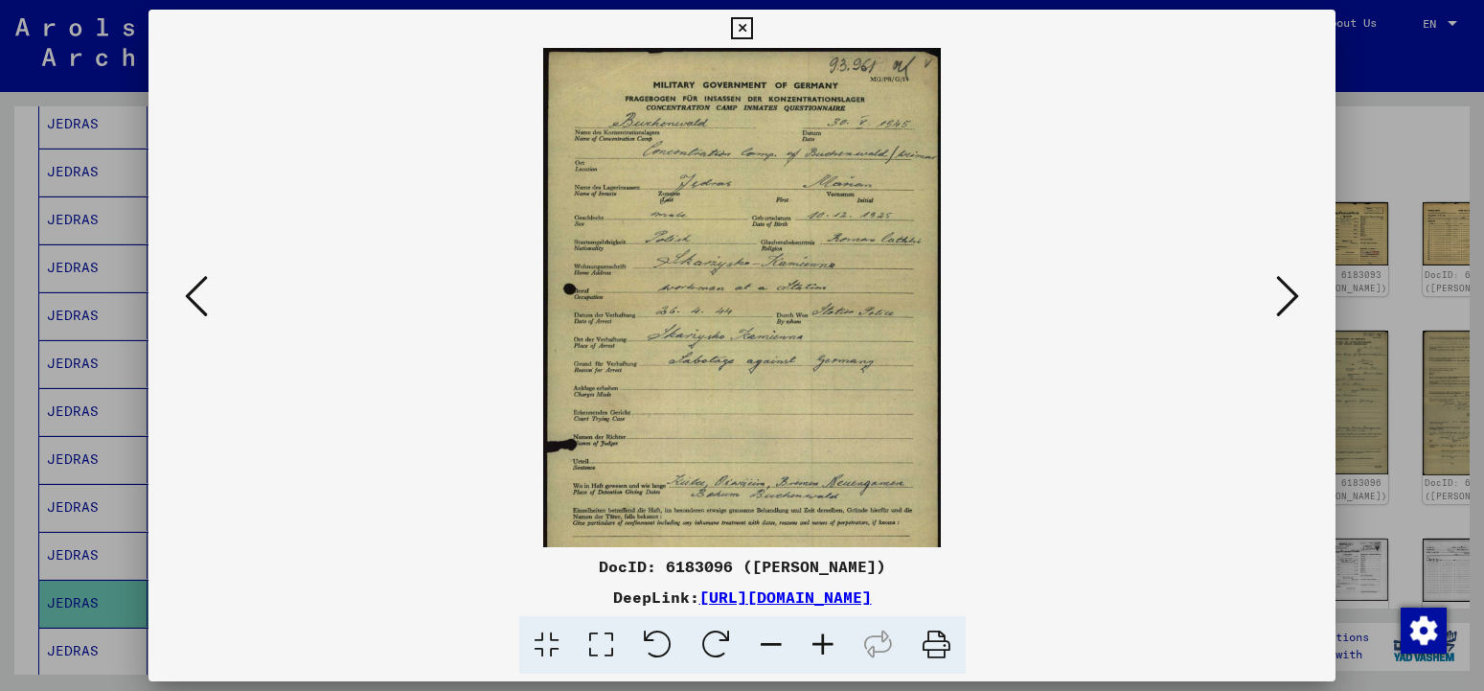
click at [829, 651] on icon at bounding box center [823, 645] width 52 height 58
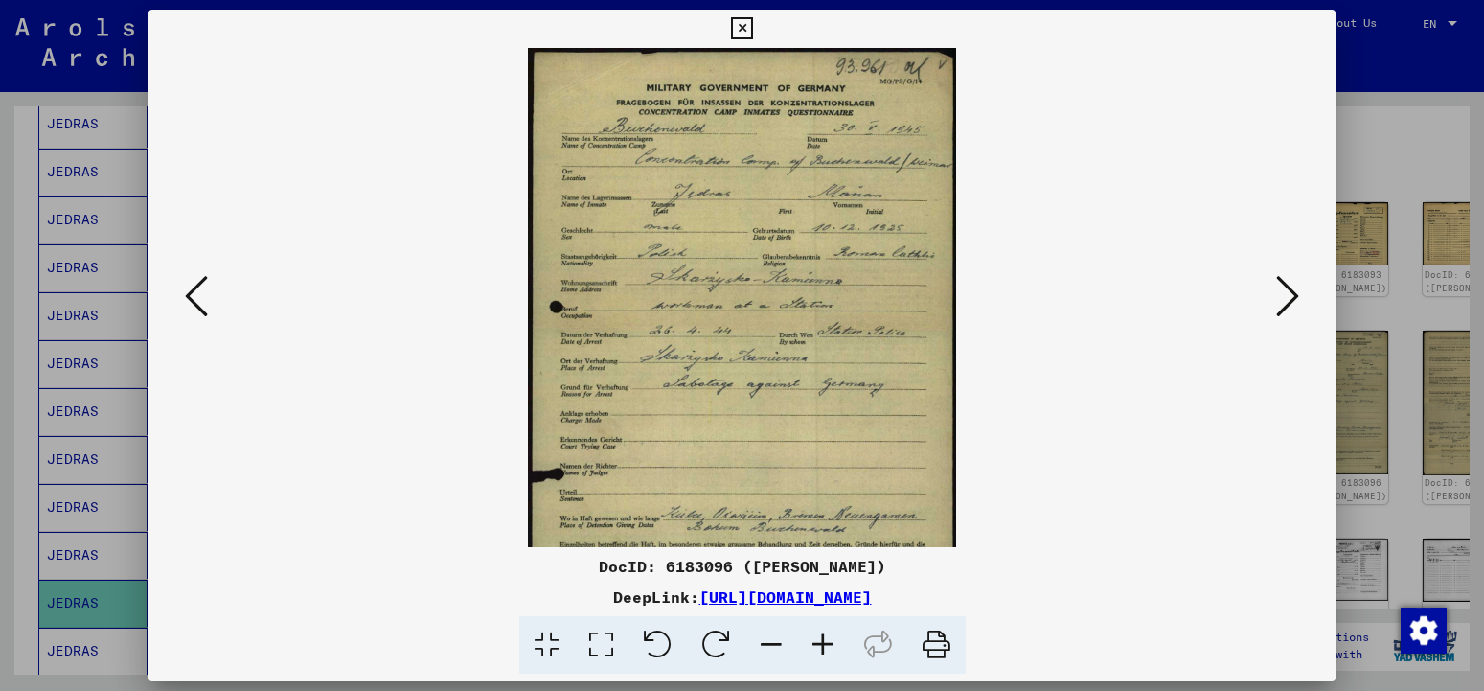
click at [829, 651] on icon at bounding box center [823, 645] width 52 height 58
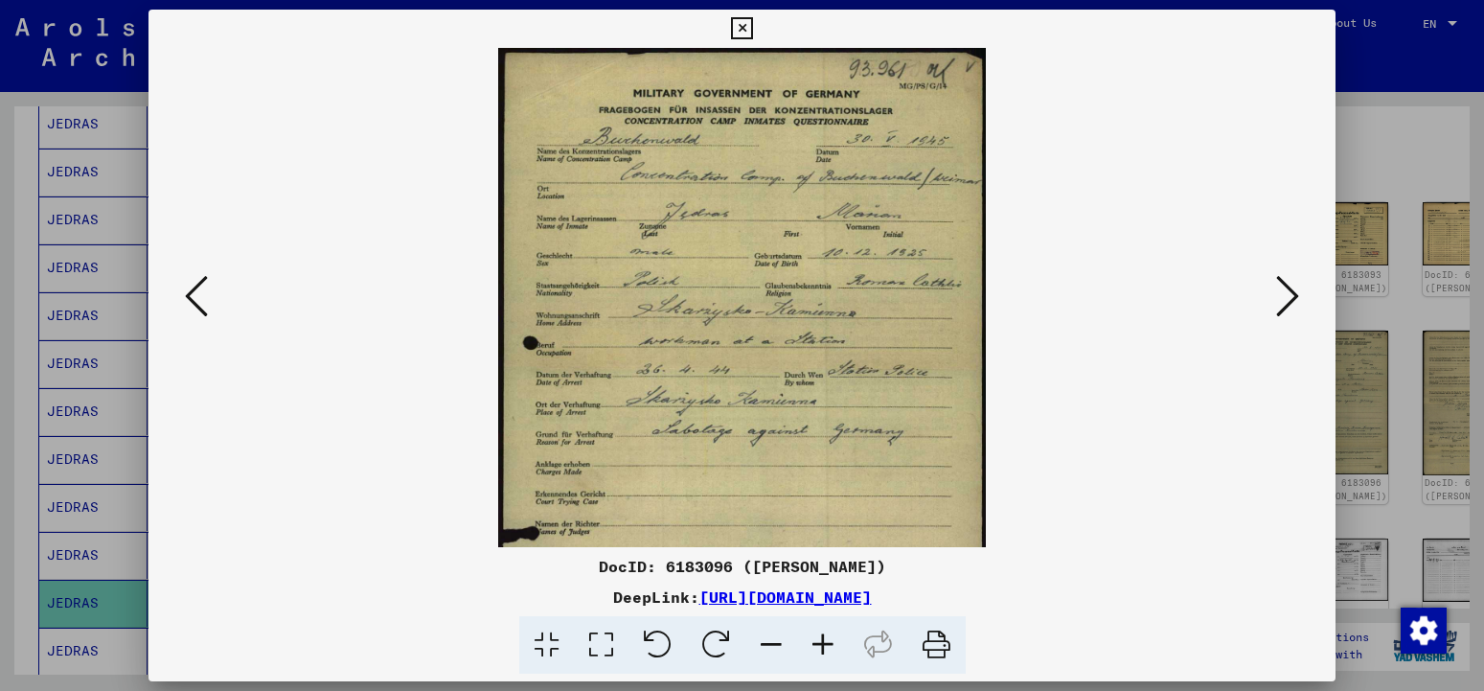
click at [829, 651] on icon at bounding box center [823, 645] width 52 height 58
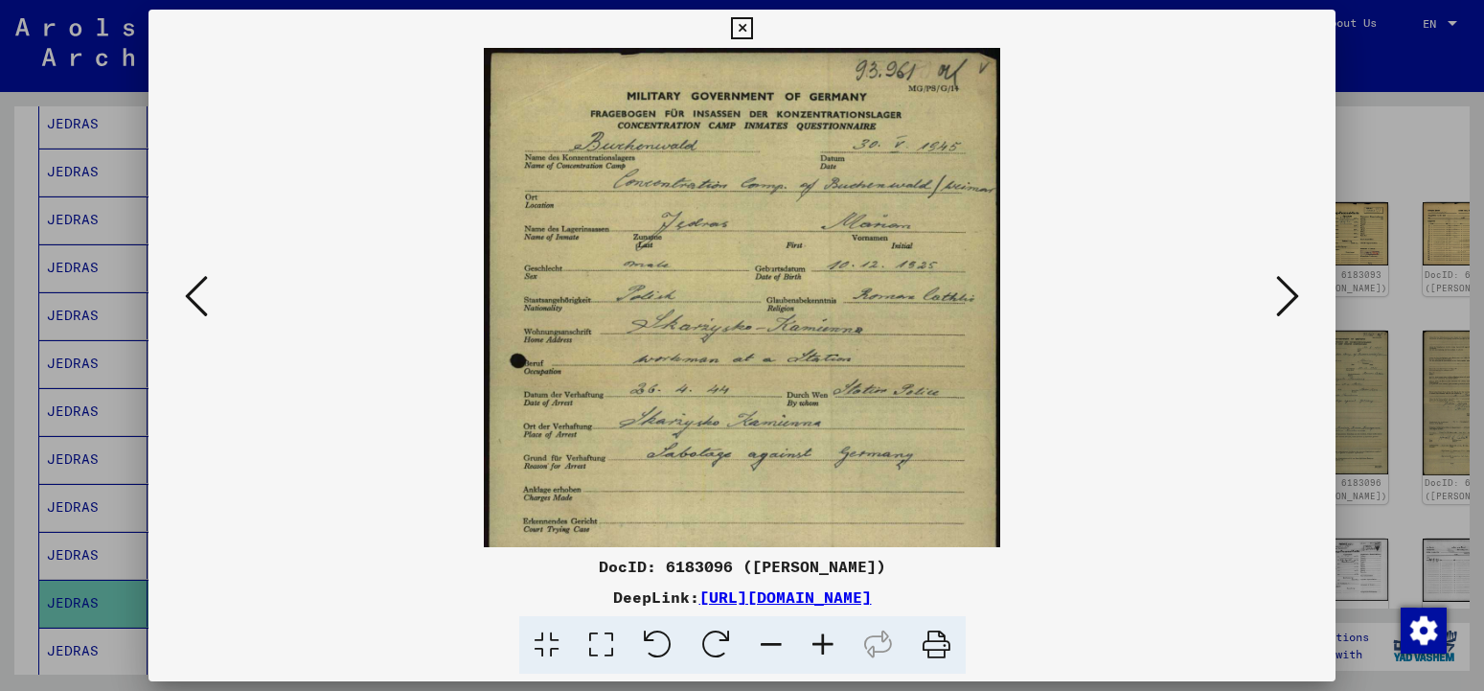
click at [829, 651] on icon at bounding box center [823, 645] width 52 height 58
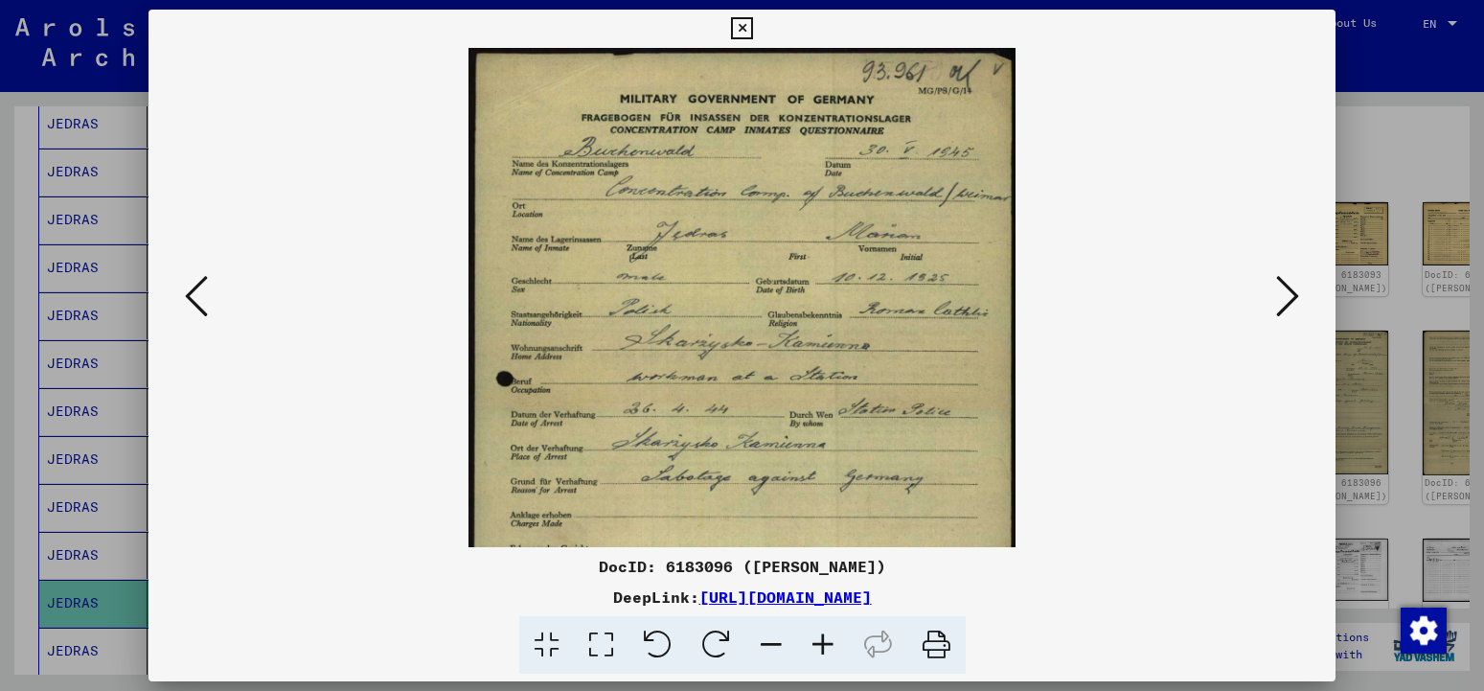
click at [829, 651] on icon at bounding box center [823, 645] width 52 height 58
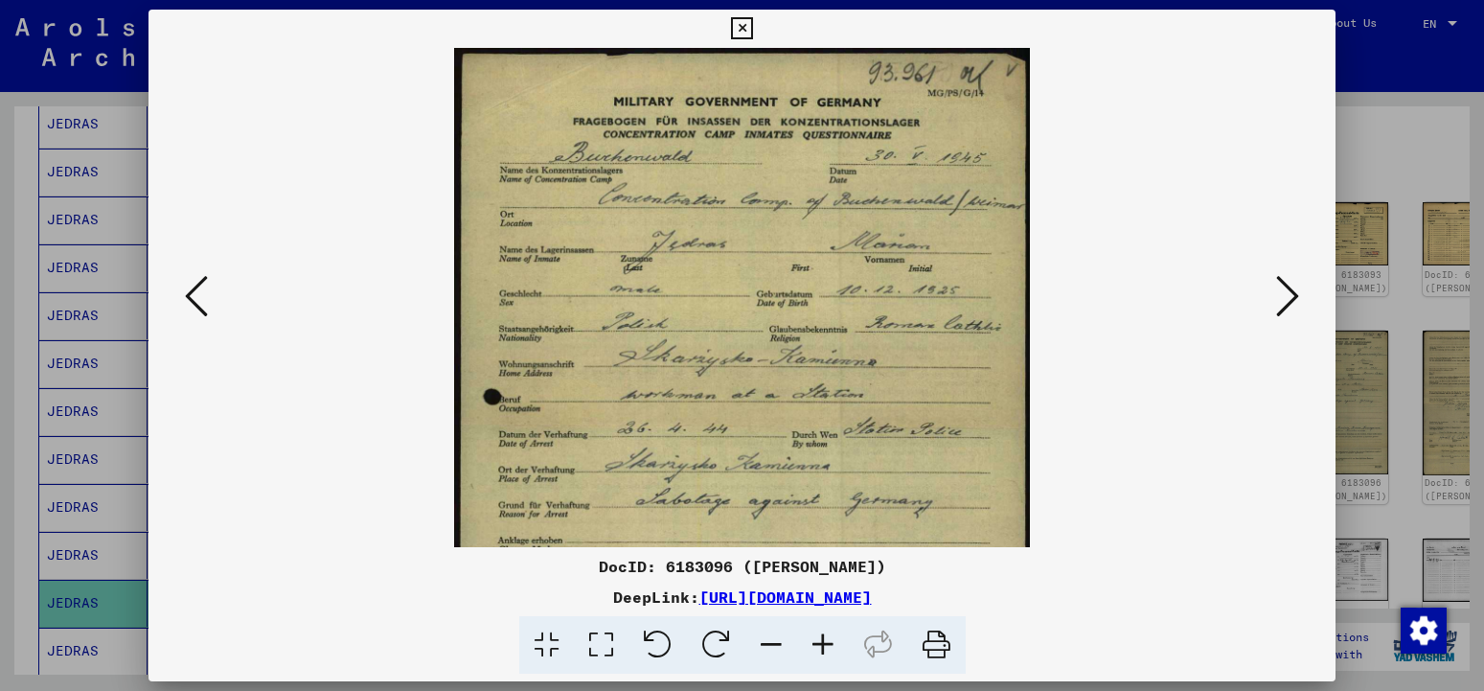
click at [829, 651] on icon at bounding box center [823, 645] width 52 height 58
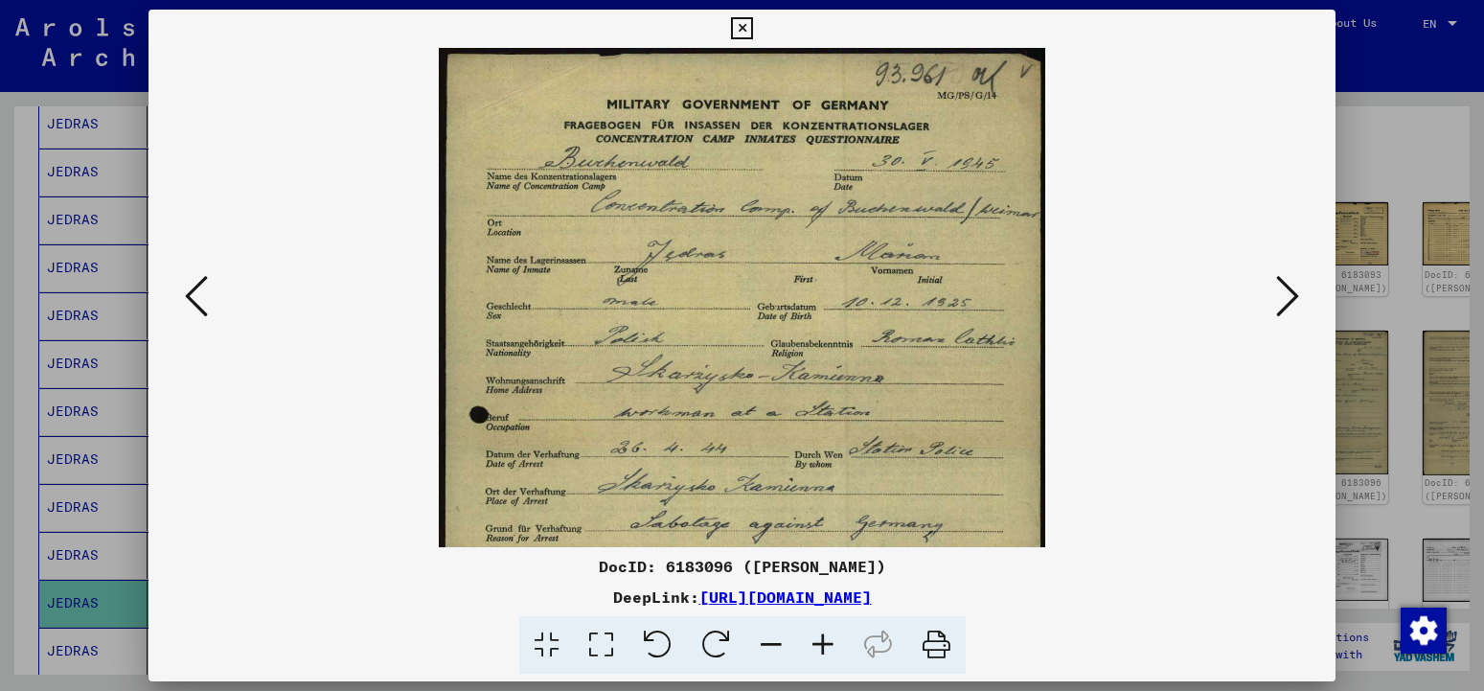
click at [829, 651] on icon at bounding box center [823, 645] width 52 height 58
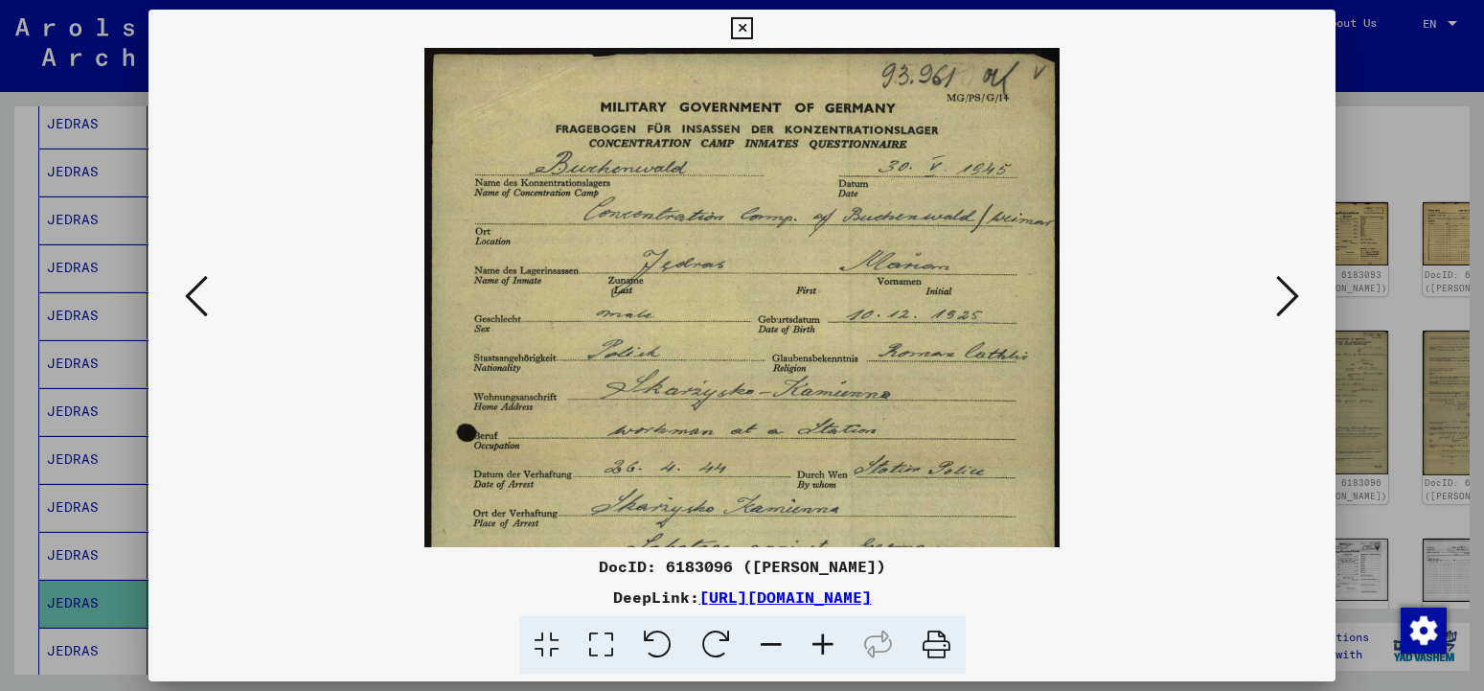
click at [829, 651] on icon at bounding box center [823, 645] width 52 height 58
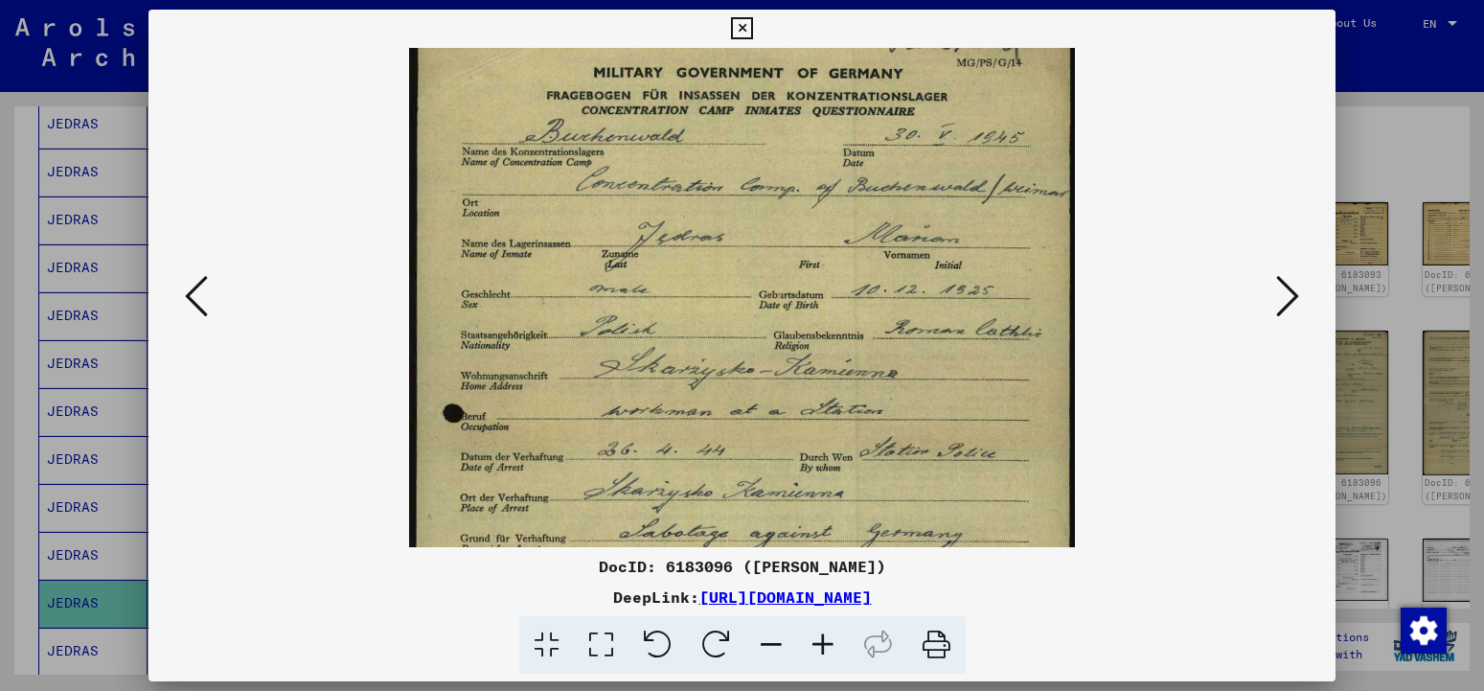
scroll to position [98, 0]
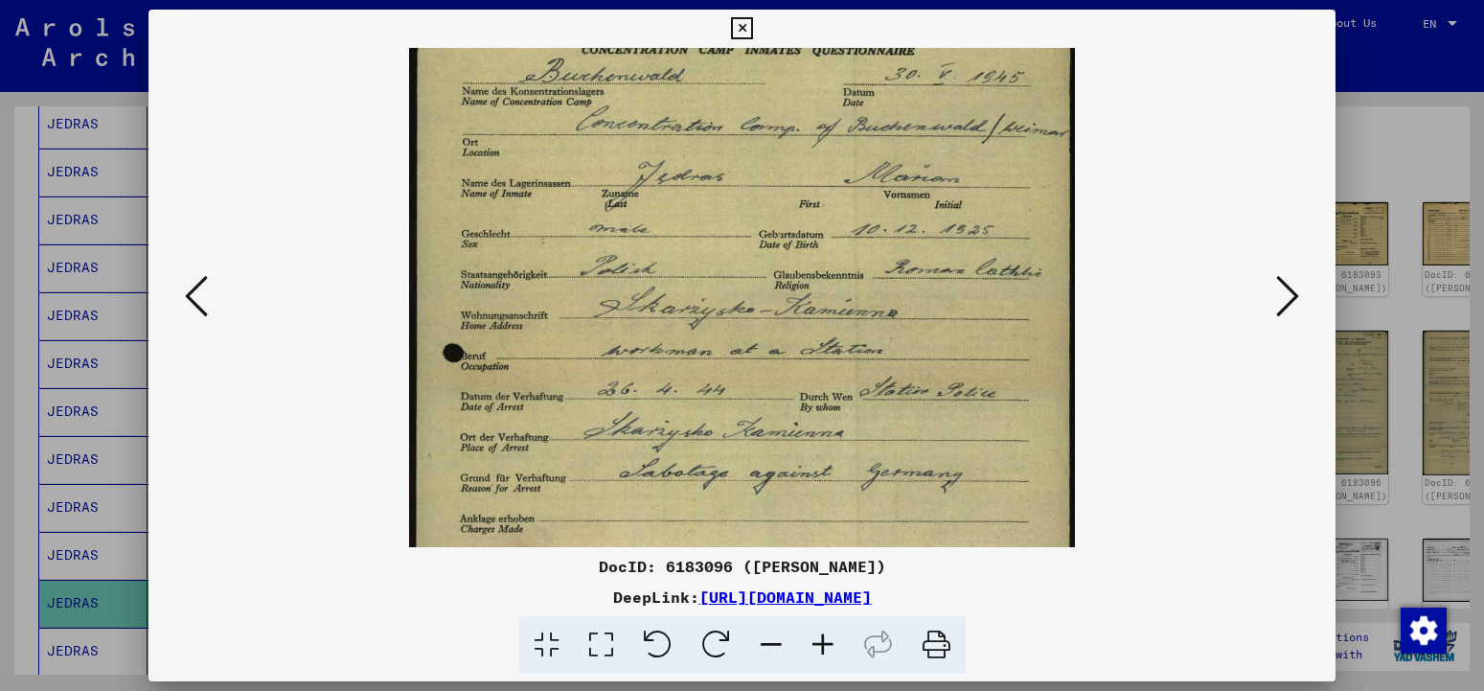
drag, startPoint x: 785, startPoint y: 431, endPoint x: 784, endPoint y: 334, distance: 97.8
click at [784, 334] on img at bounding box center [741, 487] width 665 height 1074
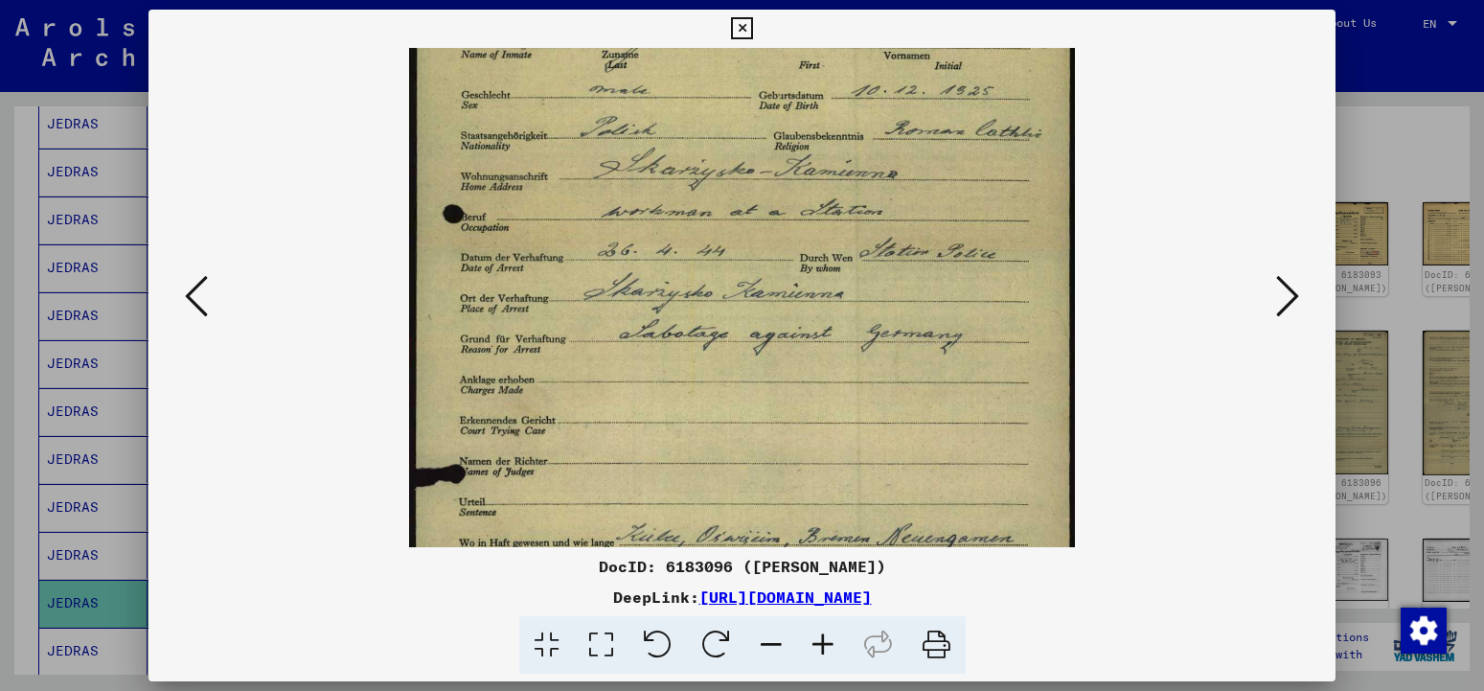
scroll to position [239, 0]
drag, startPoint x: 783, startPoint y: 401, endPoint x: 771, endPoint y: 260, distance: 141.3
click at [771, 260] on img at bounding box center [741, 346] width 665 height 1074
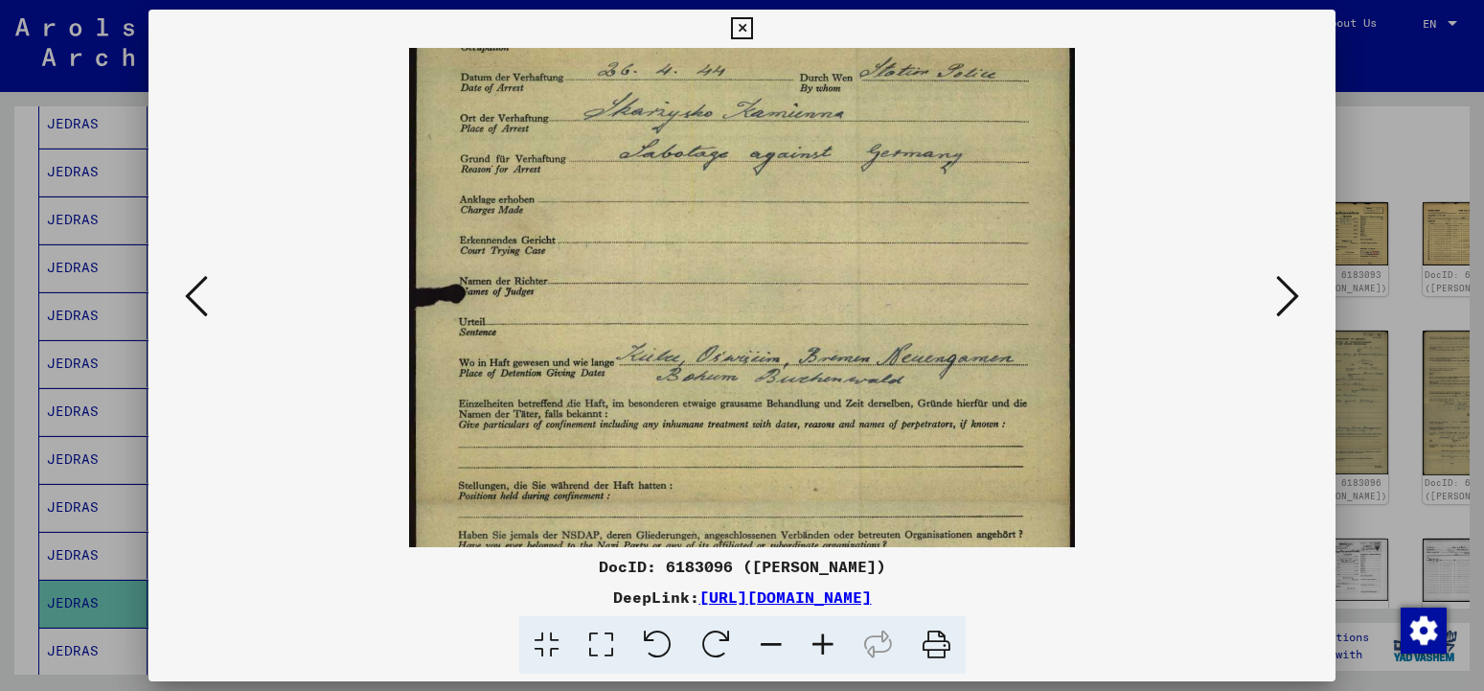
scroll to position [418, 0]
drag, startPoint x: 724, startPoint y: 392, endPoint x: 715, endPoint y: 213, distance: 179.4
click at [715, 213] on img at bounding box center [741, 167] width 665 height 1074
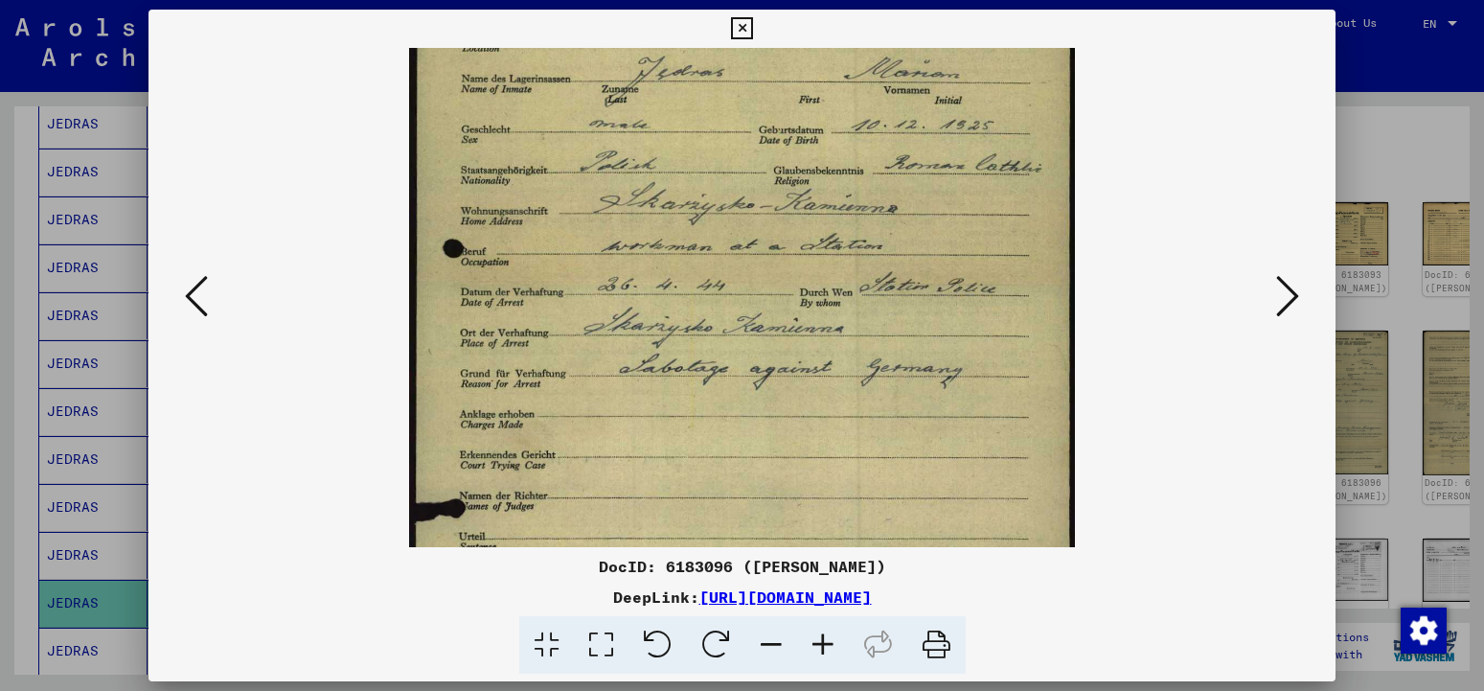
scroll to position [198, 0]
drag, startPoint x: 724, startPoint y: 186, endPoint x: 725, endPoint y: 405, distance: 219.5
click at [725, 405] on img at bounding box center [741, 387] width 665 height 1074
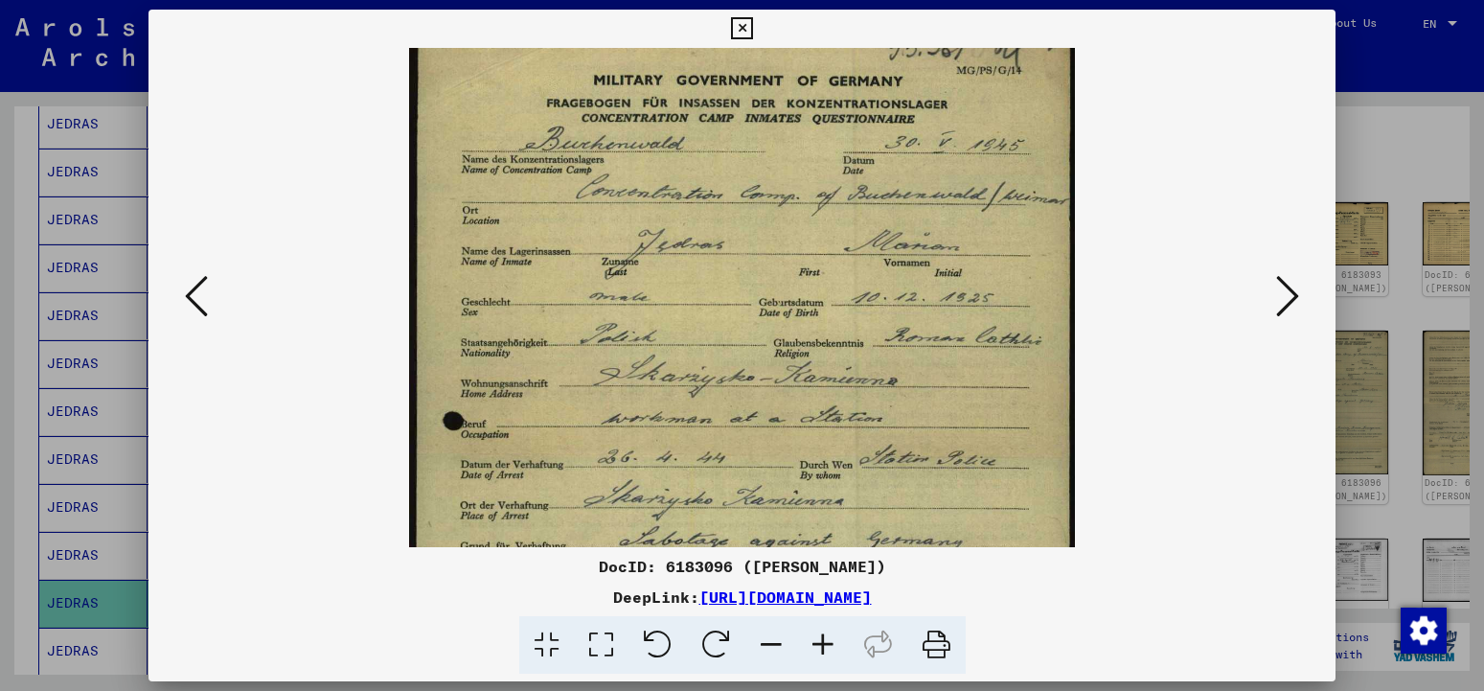
scroll to position [20, 0]
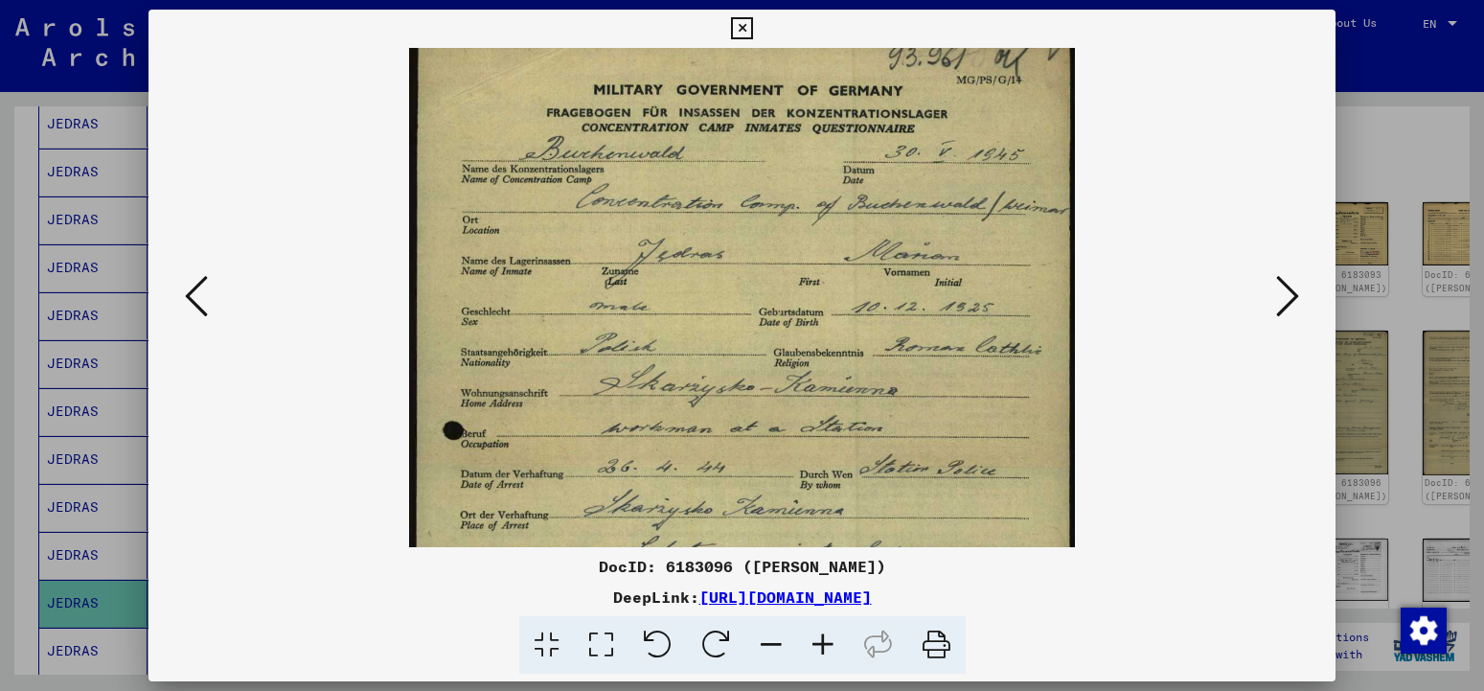
drag, startPoint x: 732, startPoint y: 246, endPoint x: 732, endPoint y: 425, distance: 178.3
click at [732, 425] on img at bounding box center [741, 565] width 665 height 1074
click at [828, 654] on icon at bounding box center [823, 645] width 52 height 58
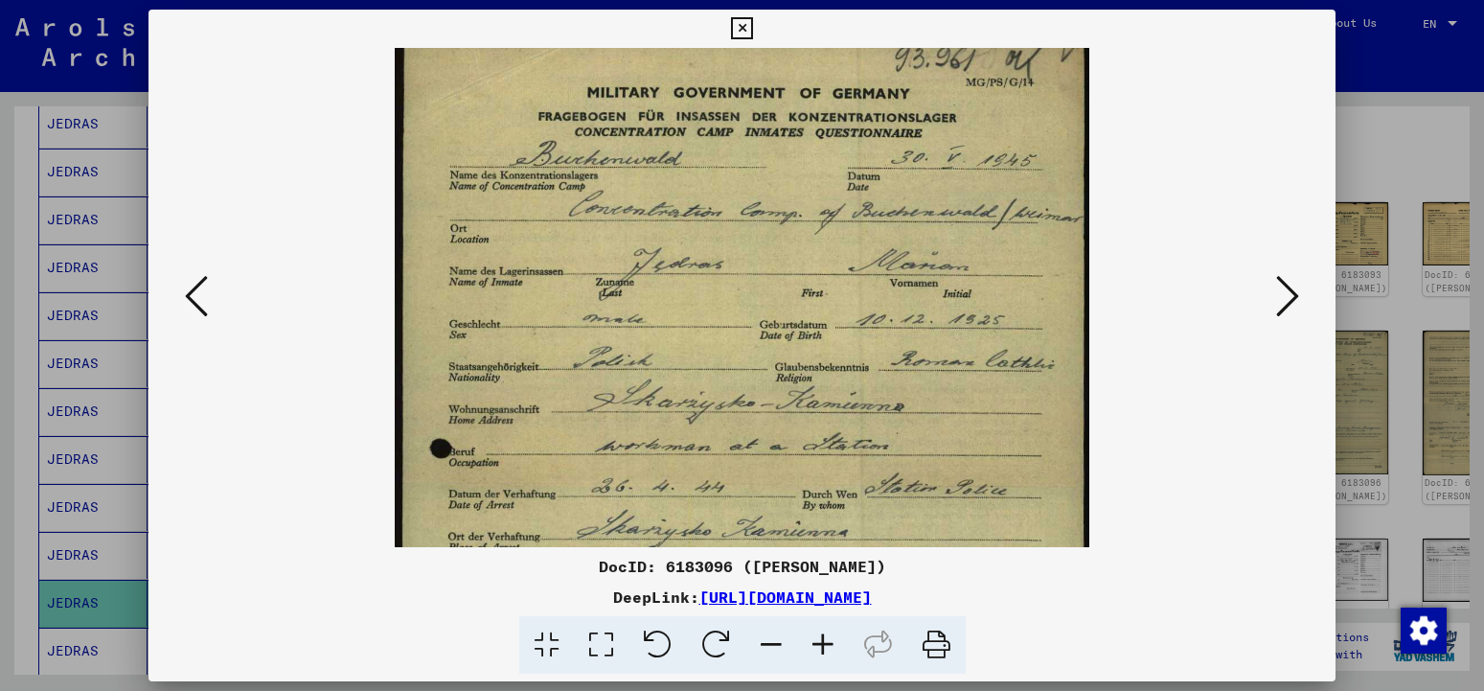
click at [828, 654] on icon at bounding box center [823, 645] width 52 height 58
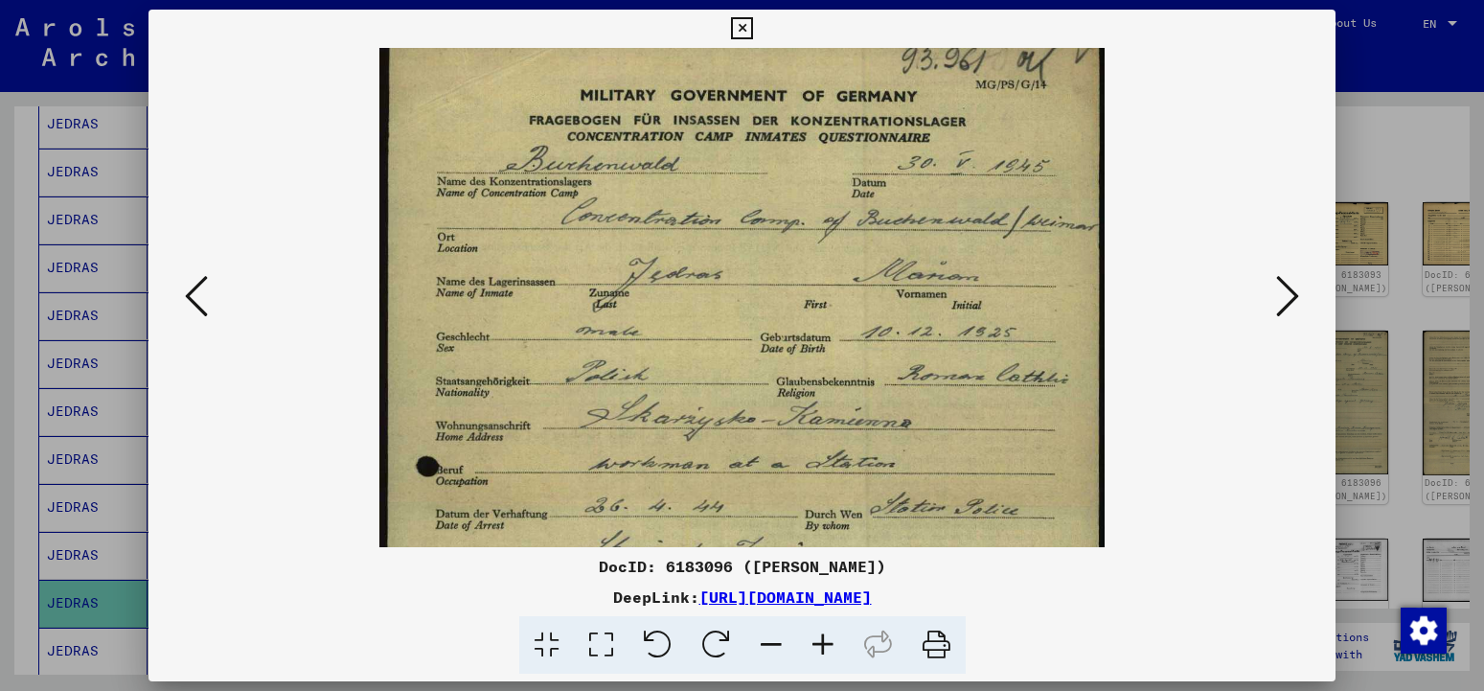
click at [828, 654] on icon at bounding box center [823, 645] width 52 height 58
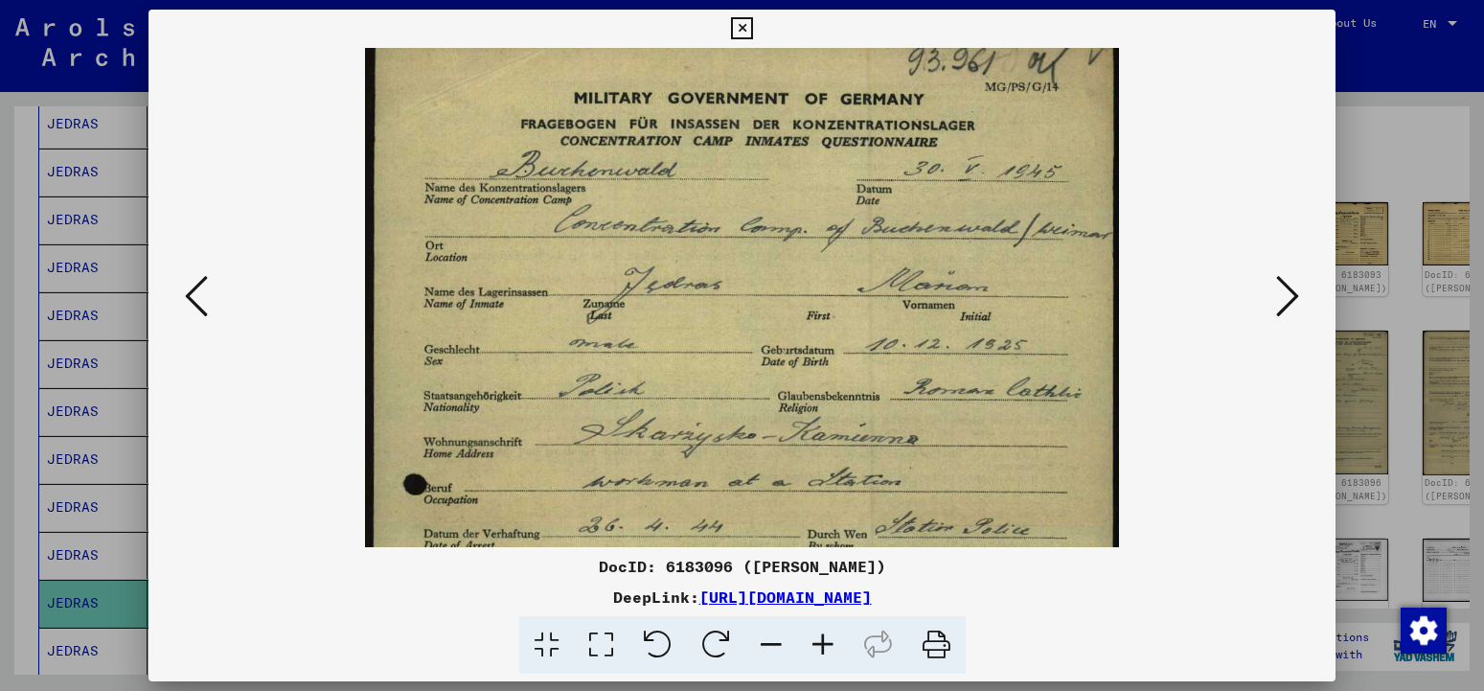
click at [828, 654] on icon at bounding box center [823, 645] width 52 height 58
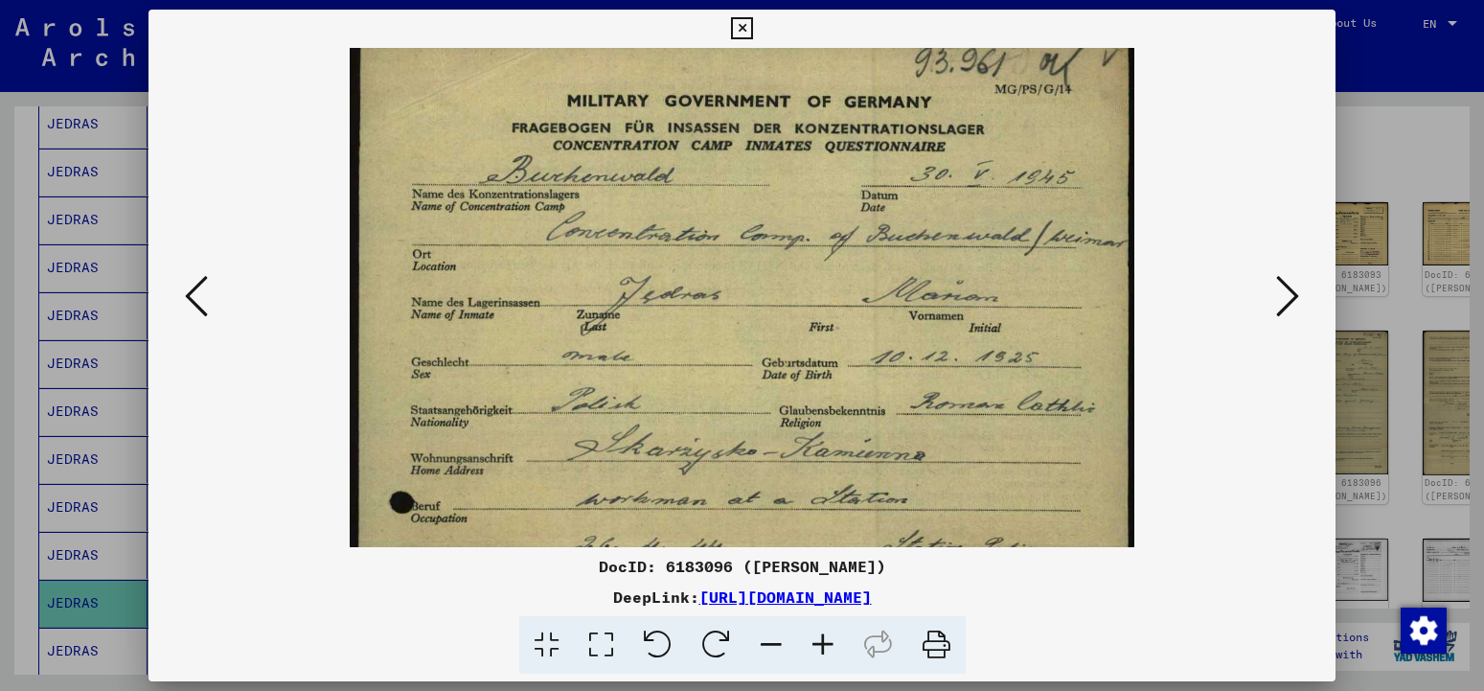
click at [828, 654] on icon at bounding box center [823, 645] width 52 height 58
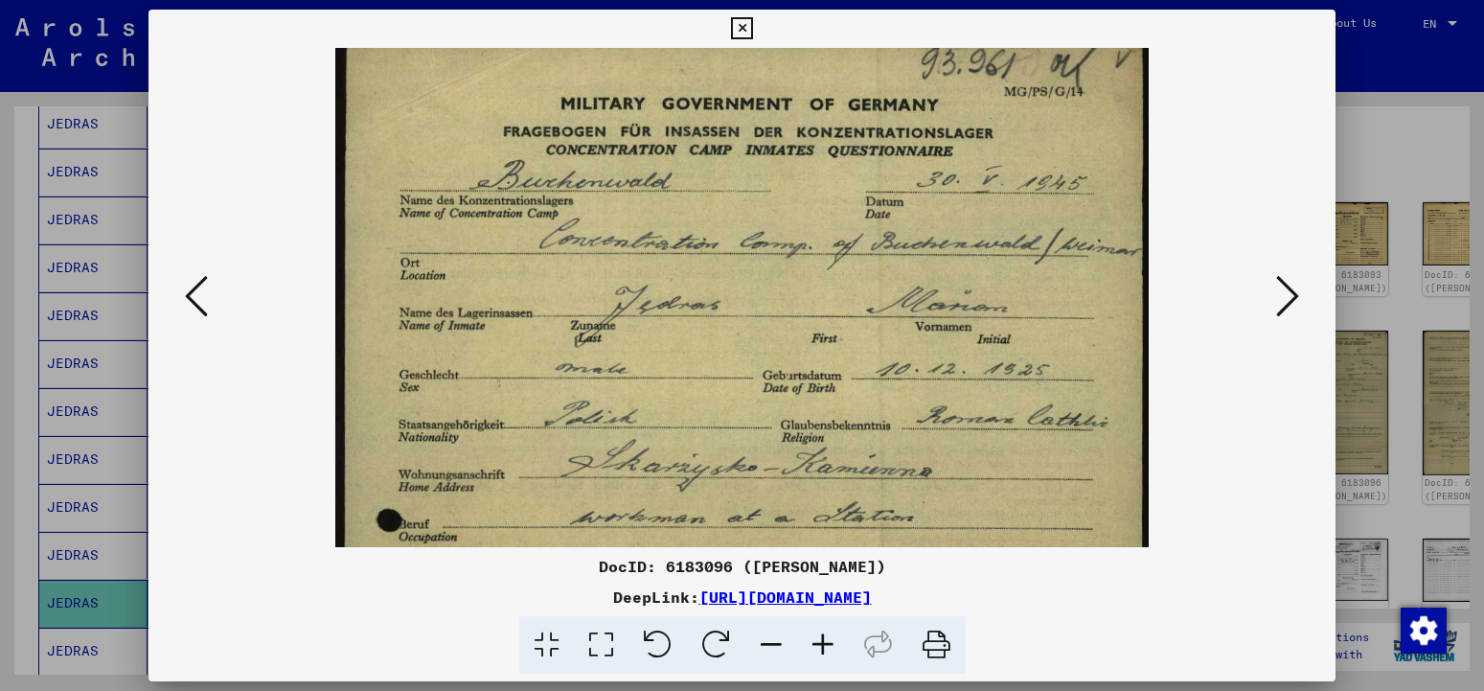
click at [828, 654] on icon at bounding box center [823, 645] width 52 height 58
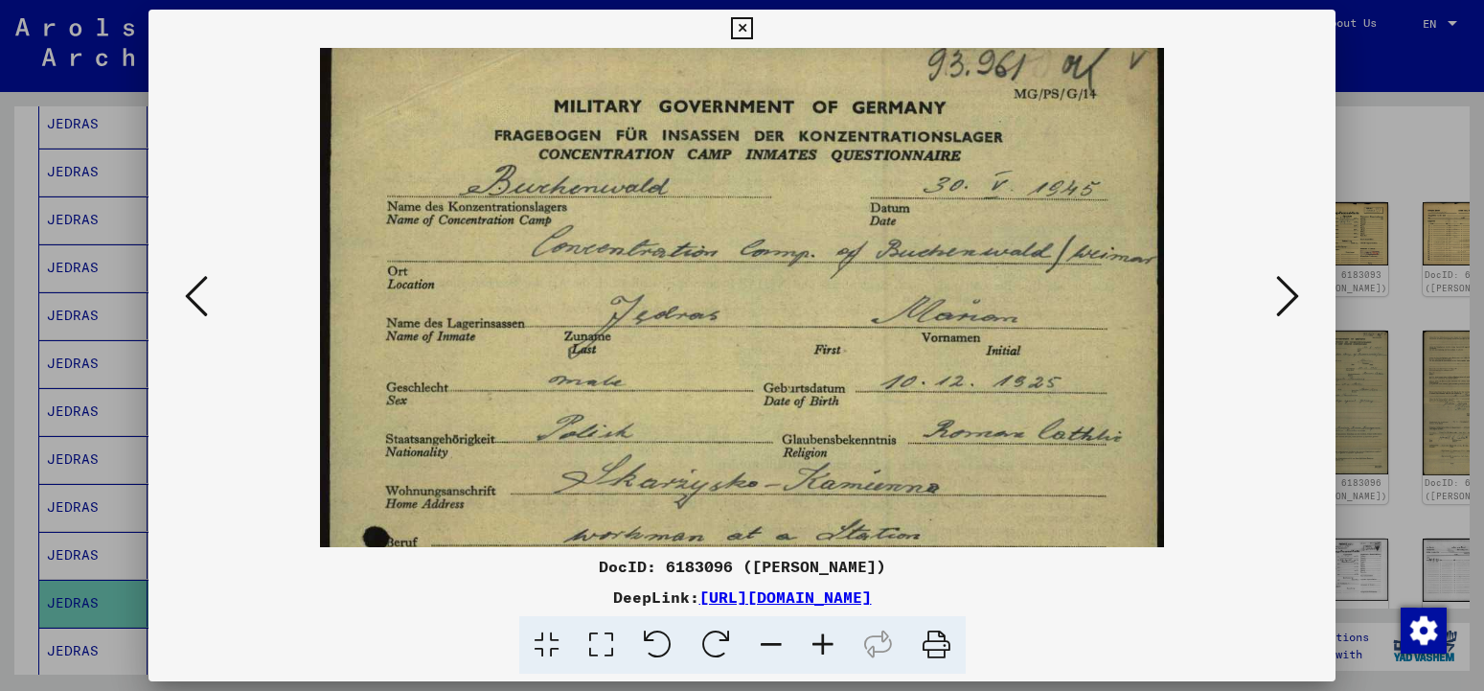
scroll to position [0, 0]
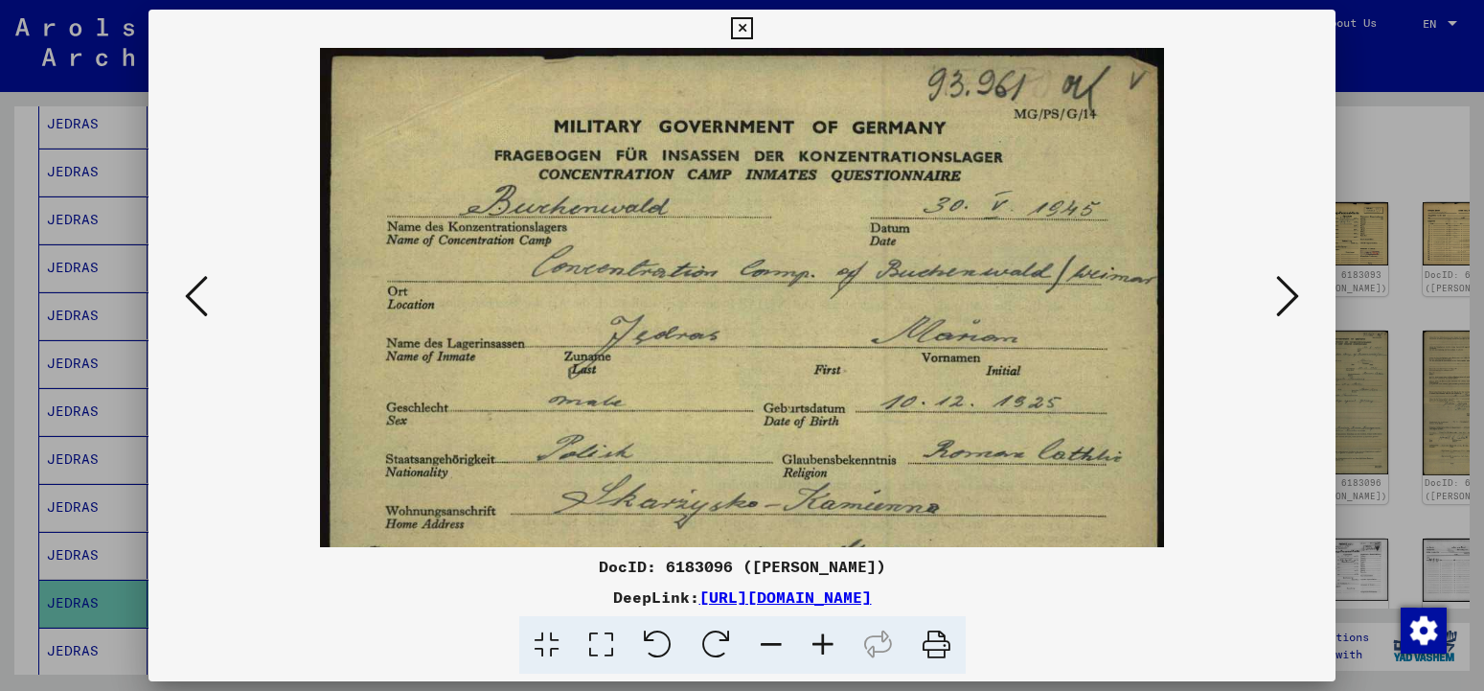
drag, startPoint x: 804, startPoint y: 224, endPoint x: 775, endPoint y: 404, distance: 182.5
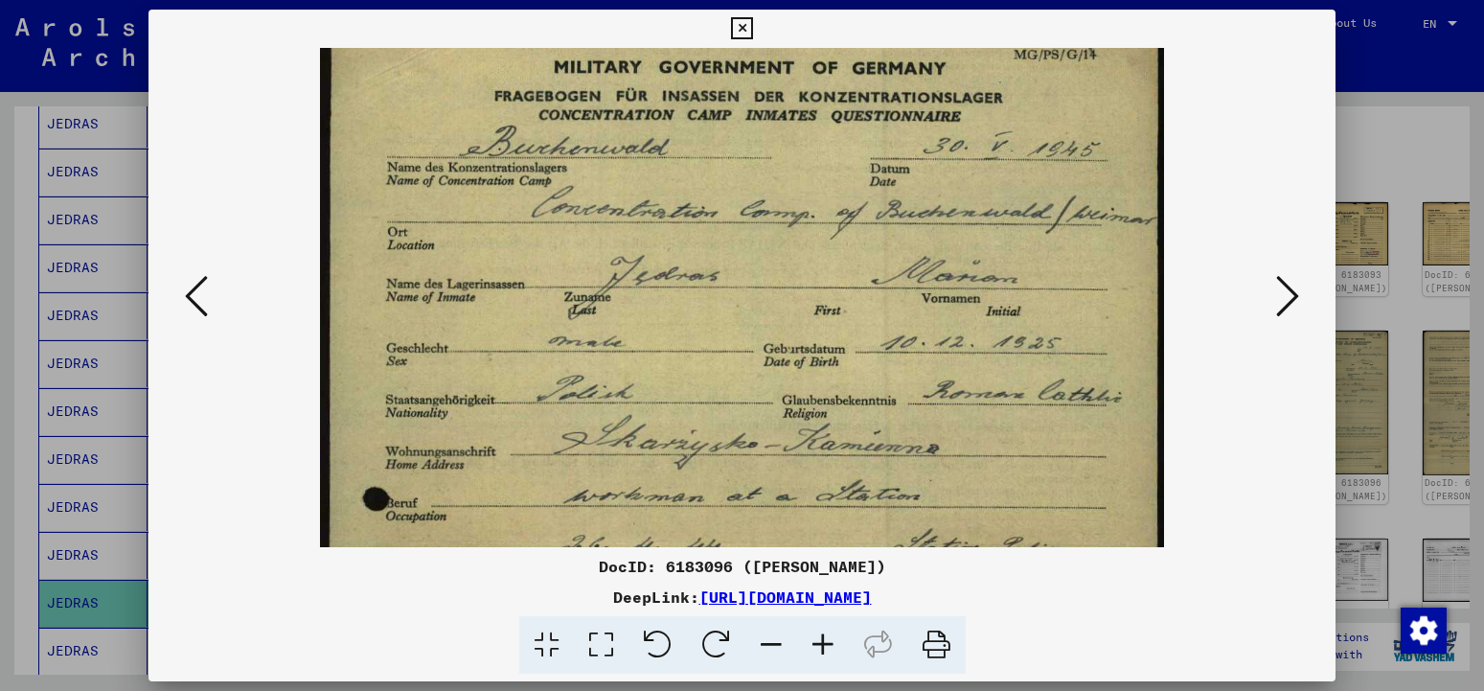
scroll to position [82, 0]
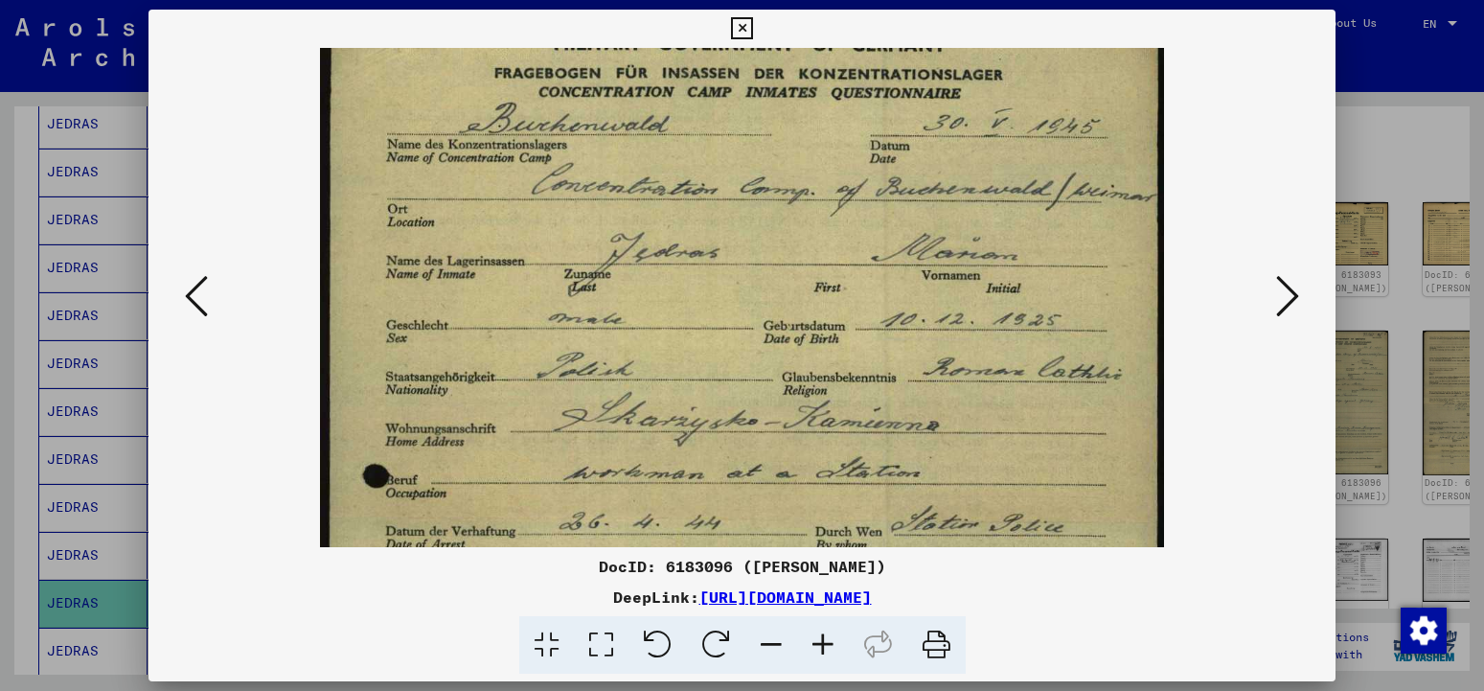
drag, startPoint x: 667, startPoint y: 404, endPoint x: 664, endPoint y: 322, distance: 82.5
click at [664, 322] on img at bounding box center [741, 646] width 843 height 1362
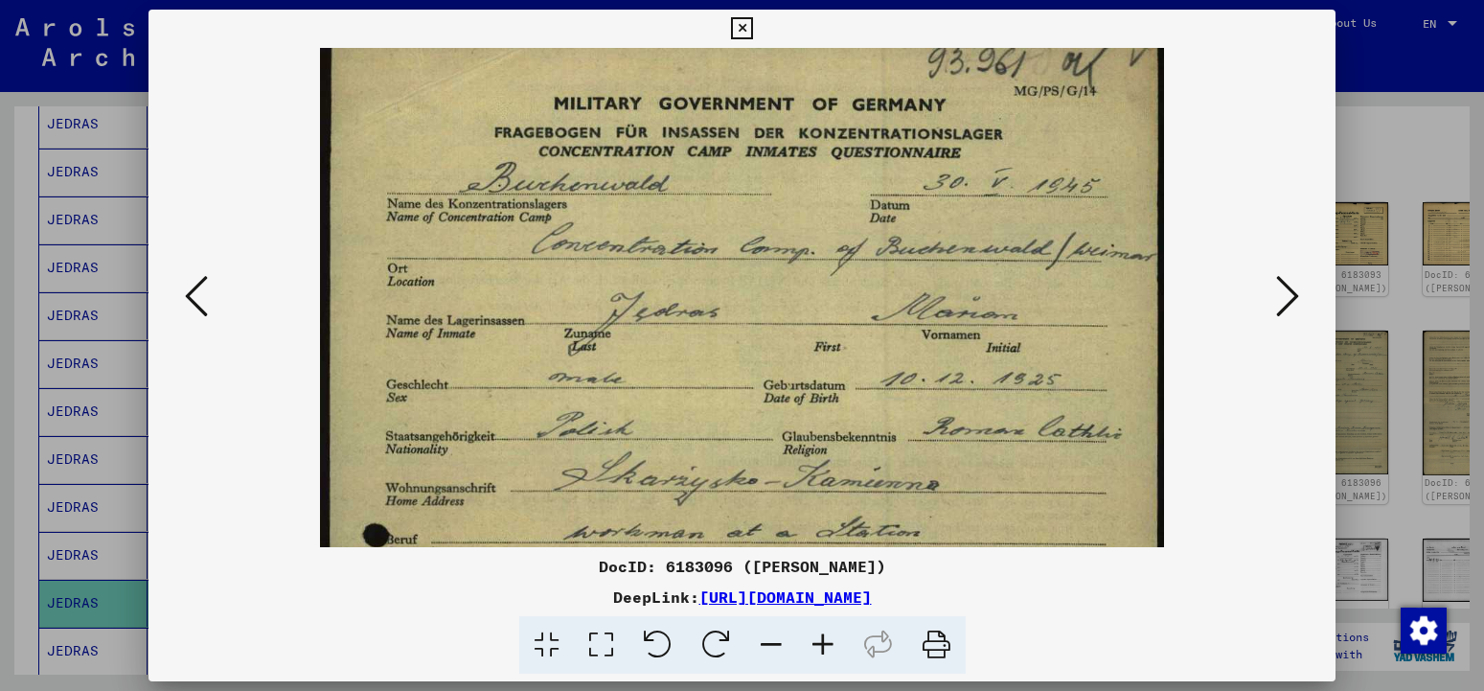
scroll to position [21, 0]
drag, startPoint x: 670, startPoint y: 338, endPoint x: 672, endPoint y: 400, distance: 61.4
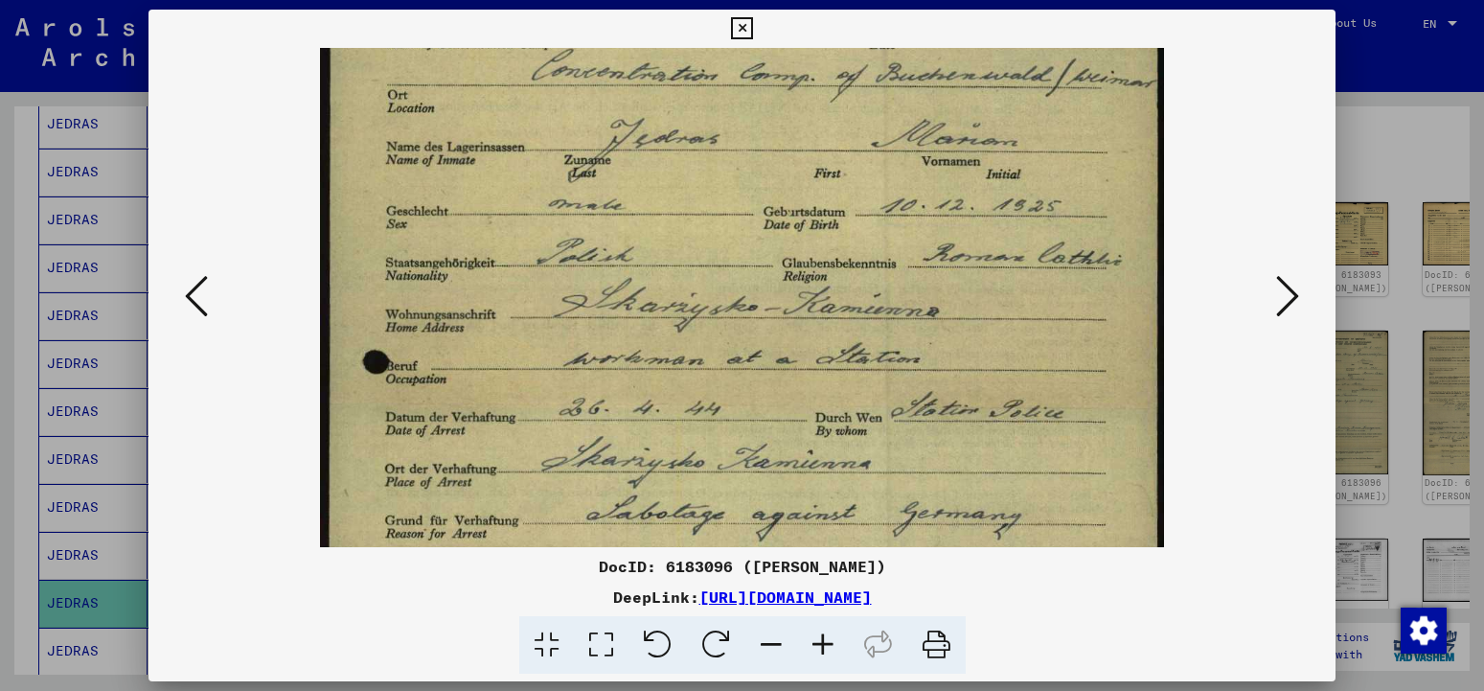
scroll to position [201, 0]
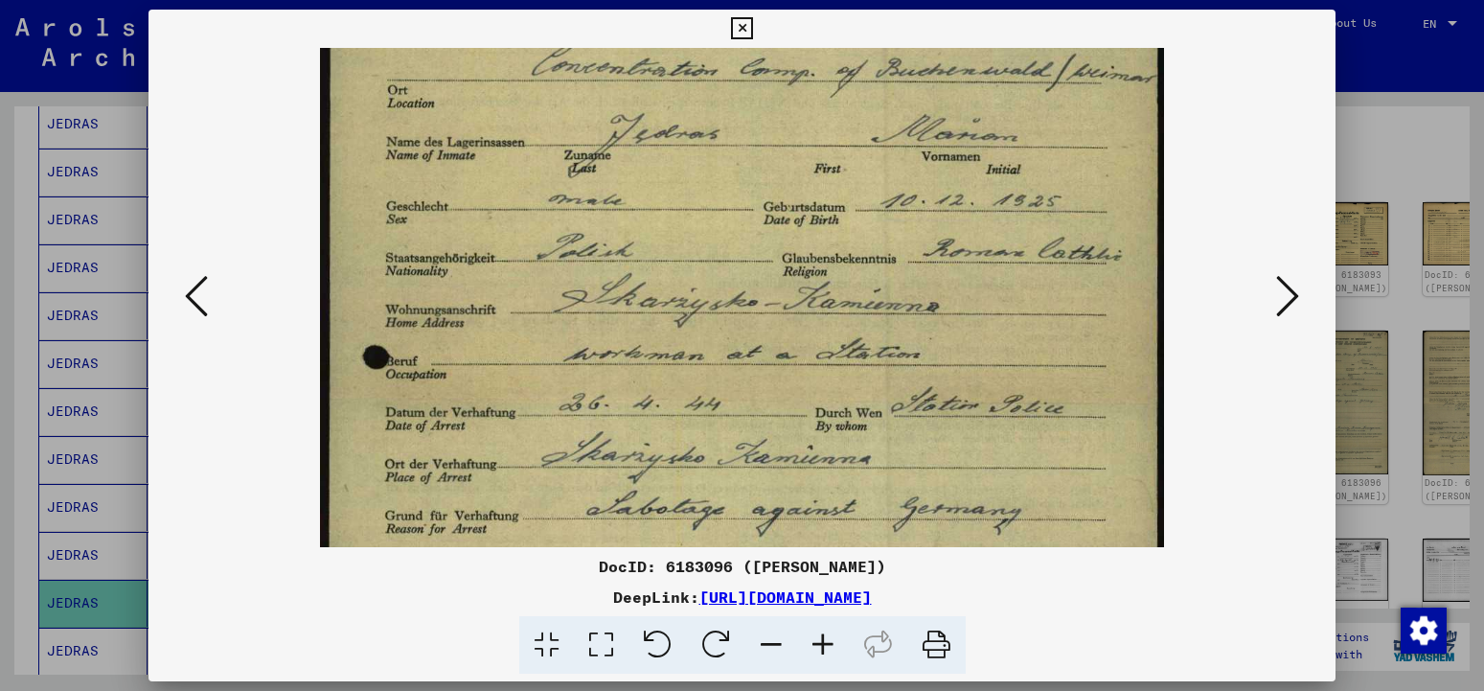
drag, startPoint x: 719, startPoint y: 372, endPoint x: 713, endPoint y: 192, distance: 180.3
click at [713, 192] on img at bounding box center [741, 528] width 843 height 1362
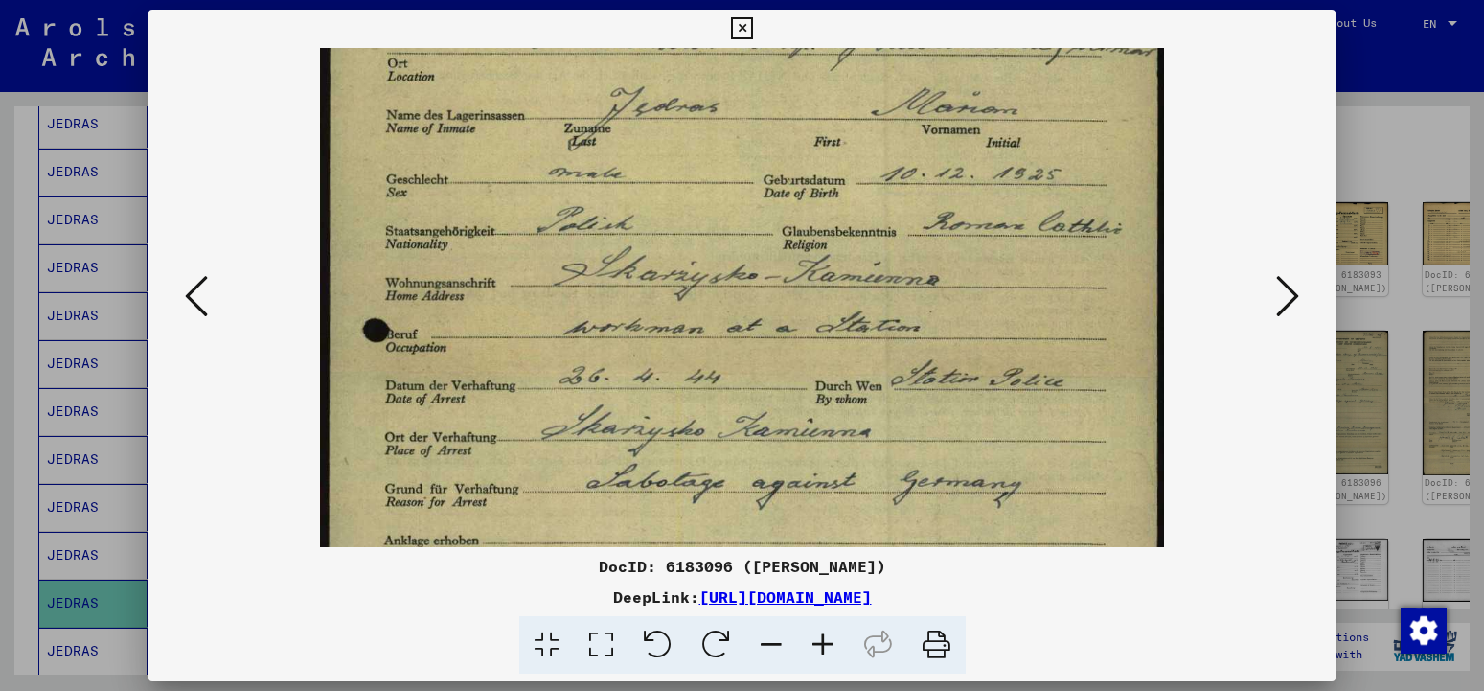
scroll to position [234, 0]
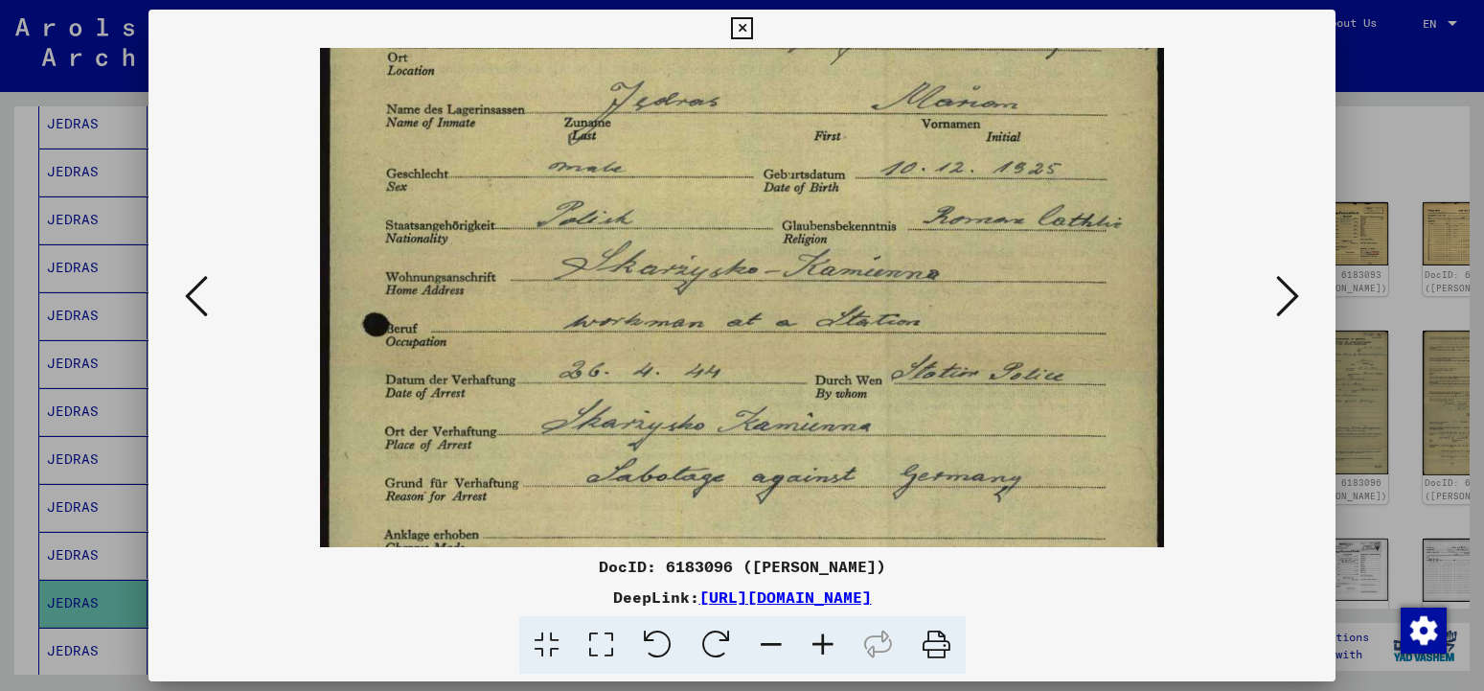
drag, startPoint x: 664, startPoint y: 306, endPoint x: 658, endPoint y: 273, distance: 33.1
click at [658, 273] on img at bounding box center [741, 495] width 843 height 1362
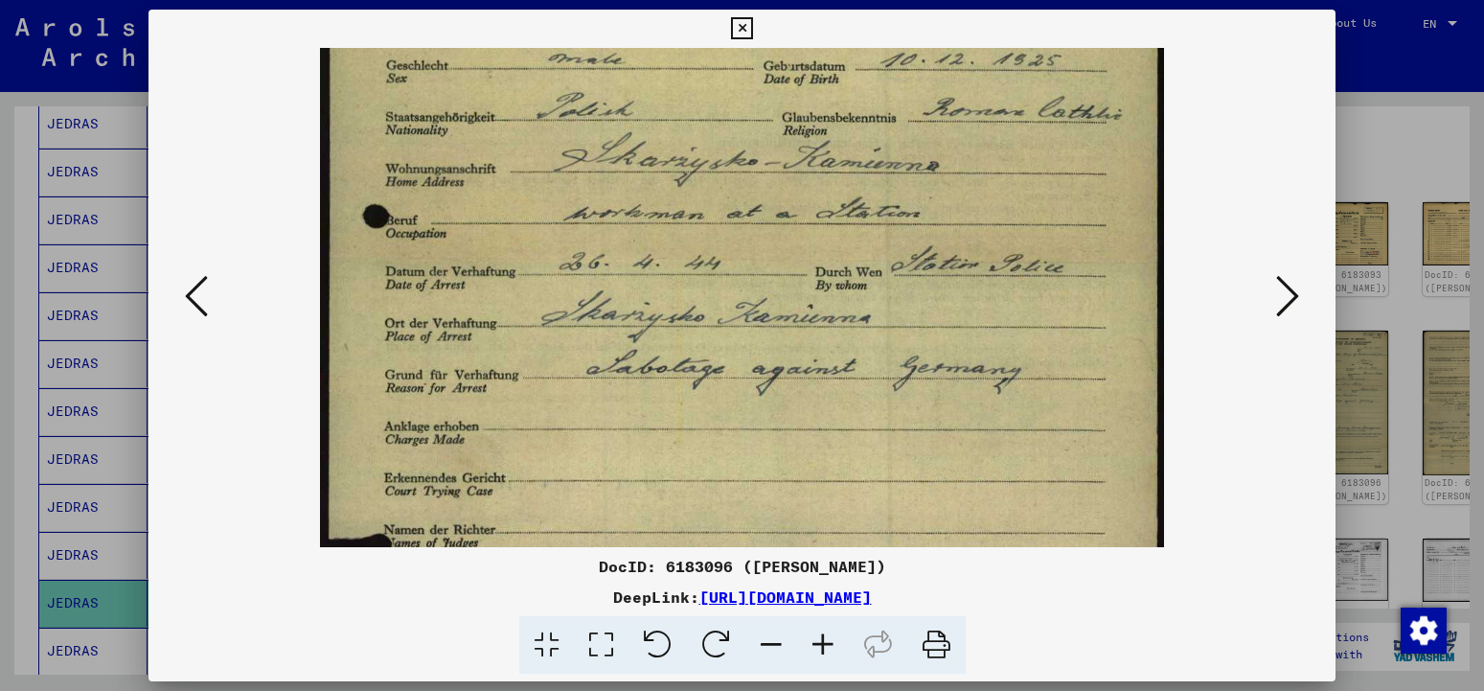
scroll to position [343, 0]
drag, startPoint x: 766, startPoint y: 368, endPoint x: 764, endPoint y: 259, distance: 109.3
click at [764, 259] on img at bounding box center [741, 386] width 843 height 1362
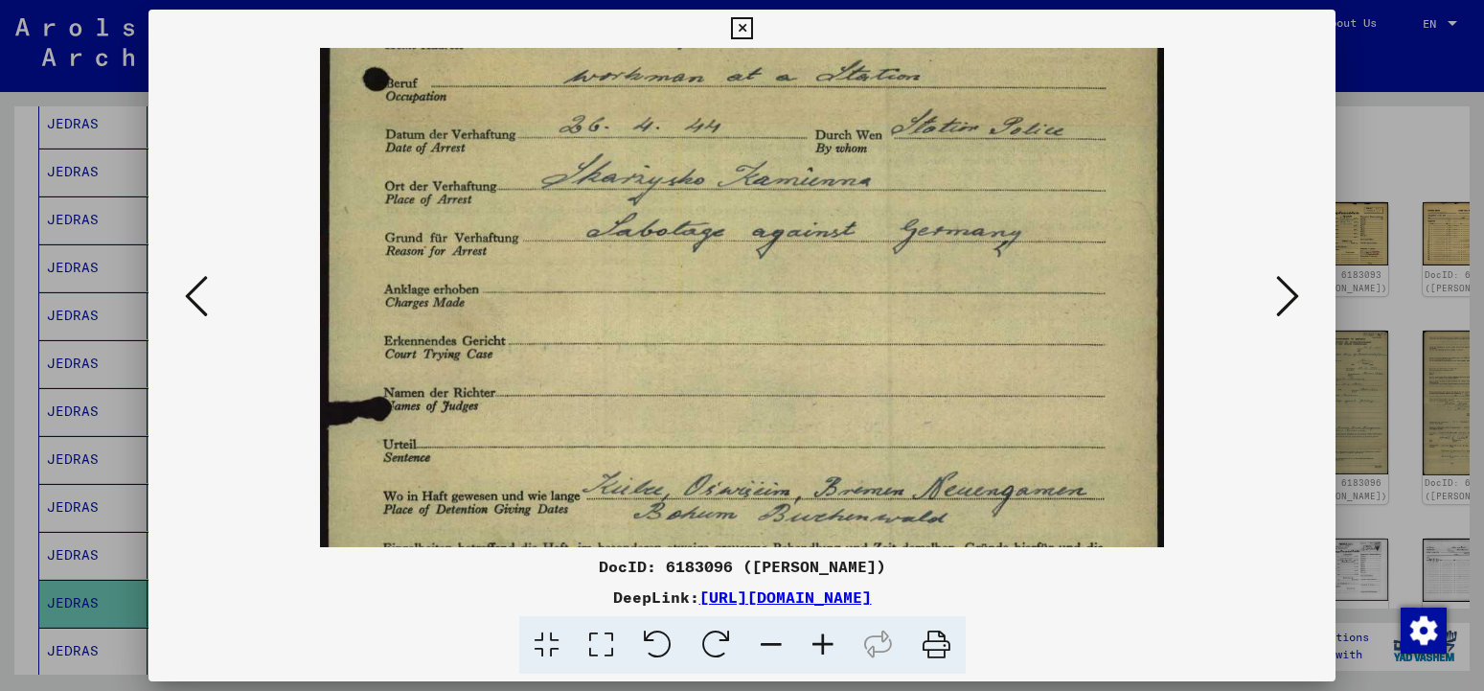
scroll to position [488, 0]
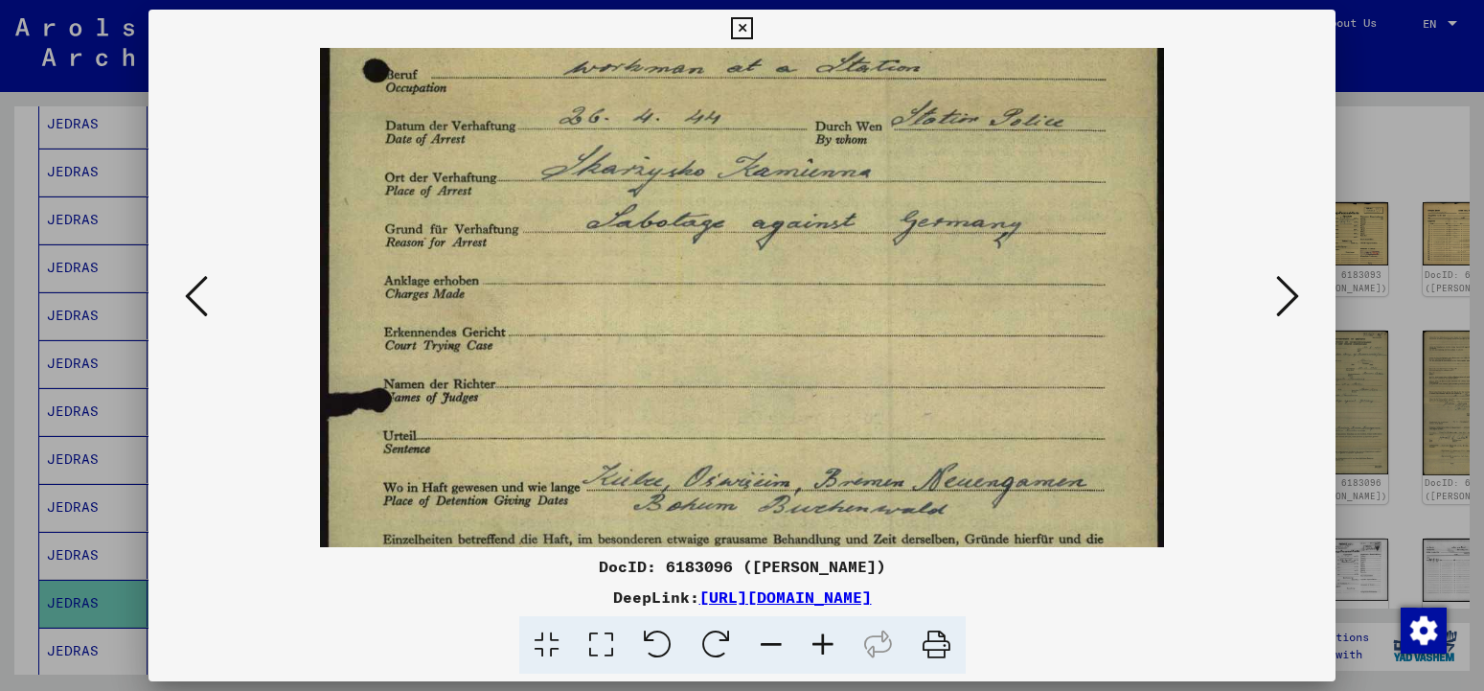
drag, startPoint x: 650, startPoint y: 393, endPoint x: 650, endPoint y: 248, distance: 144.7
click at [650, 248] on img at bounding box center [741, 241] width 843 height 1362
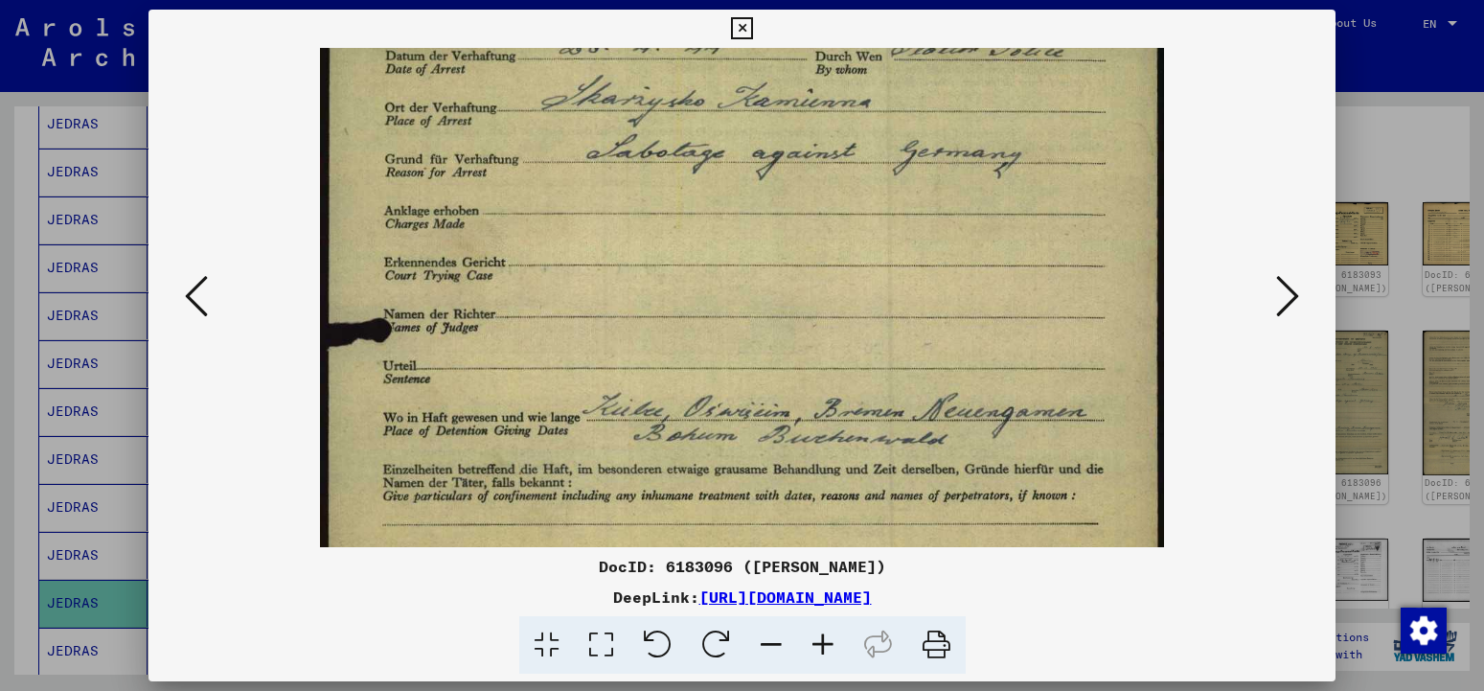
scroll to position [565, 0]
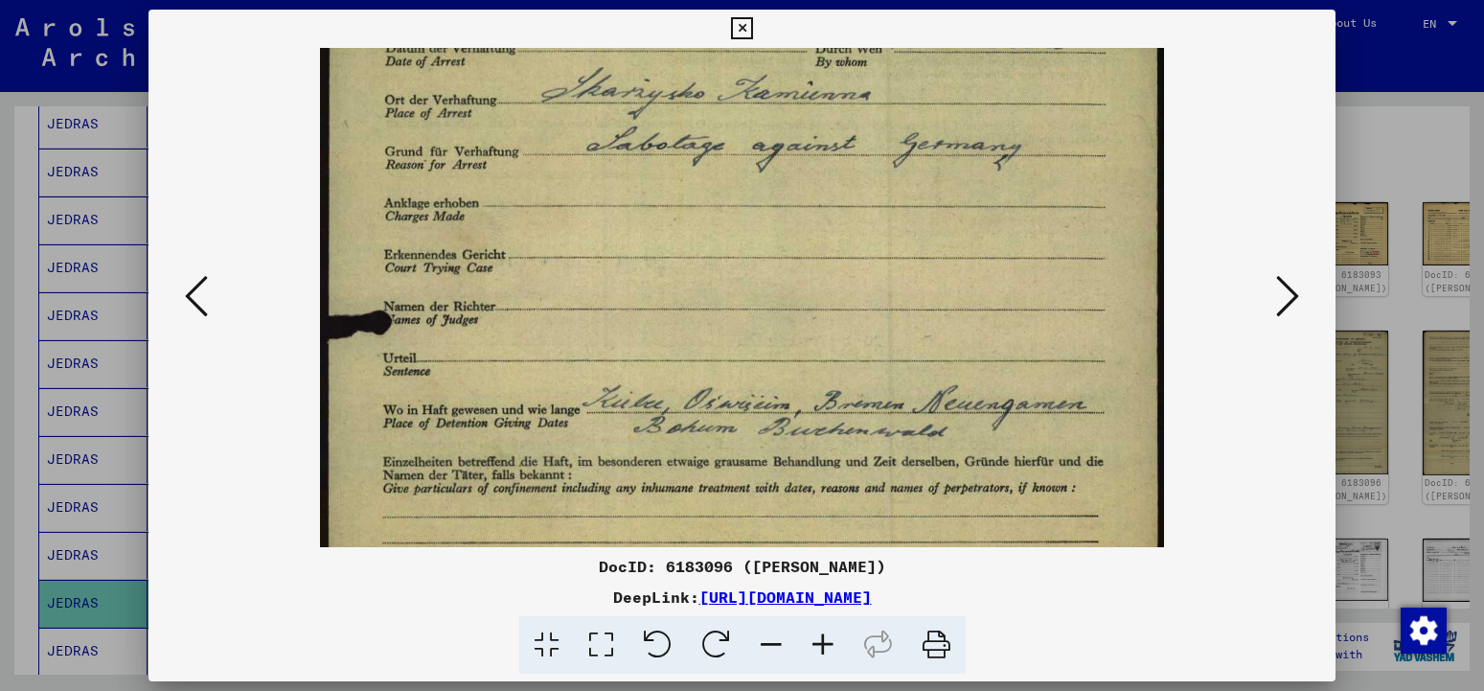
drag, startPoint x: 644, startPoint y: 382, endPoint x: 644, endPoint y: 305, distance: 77.6
click at [644, 305] on img at bounding box center [741, 163] width 843 height 1362
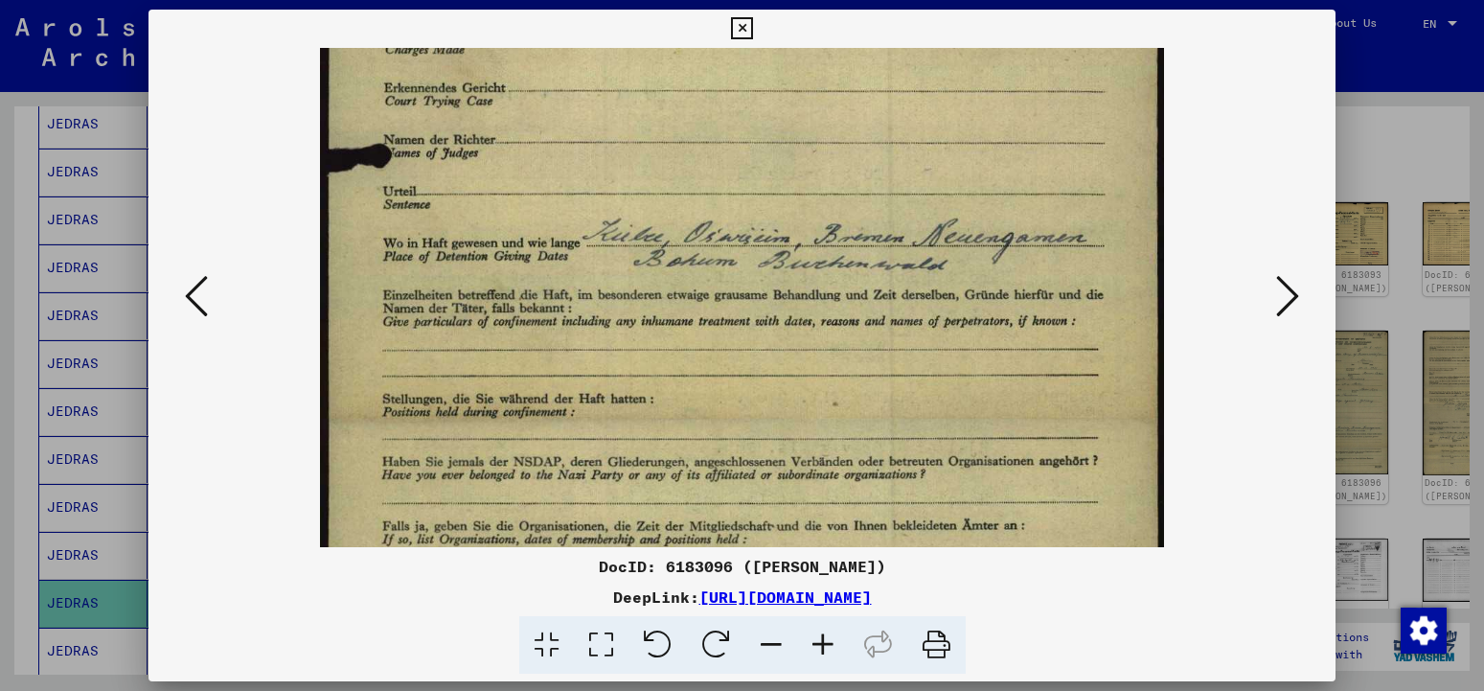
drag, startPoint x: 644, startPoint y: 370, endPoint x: 643, endPoint y: 213, distance: 157.2
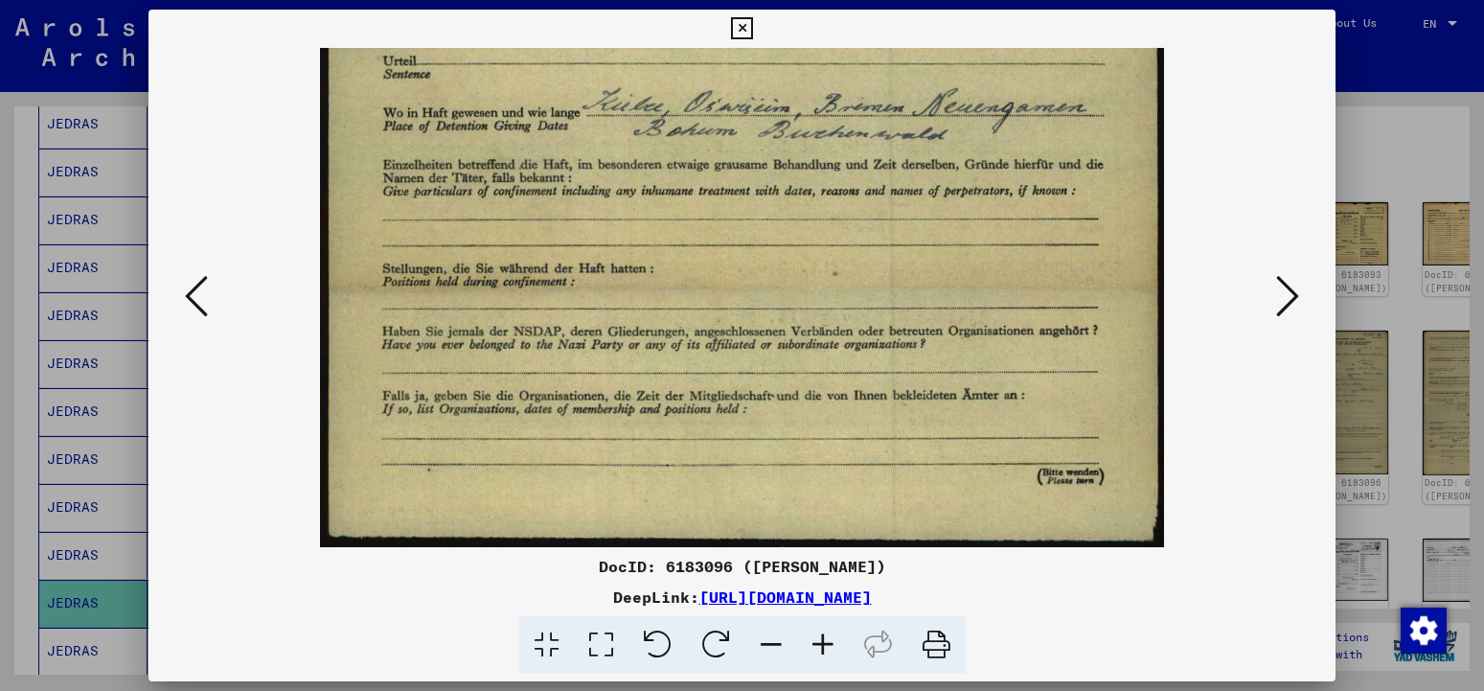
drag, startPoint x: 638, startPoint y: 369, endPoint x: 638, endPoint y: 232, distance: 137.0
click at [1279, 309] on icon at bounding box center [1288, 296] width 23 height 46
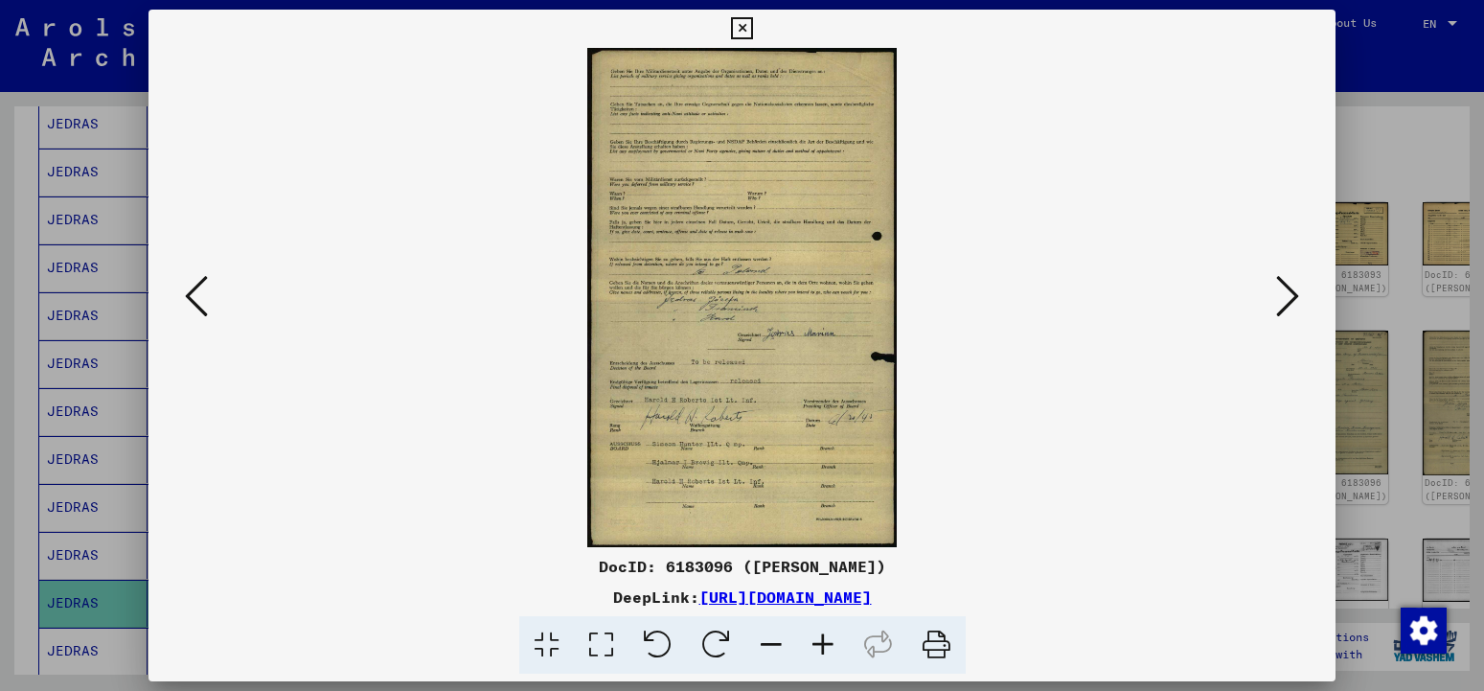
click at [831, 644] on icon at bounding box center [823, 645] width 52 height 58
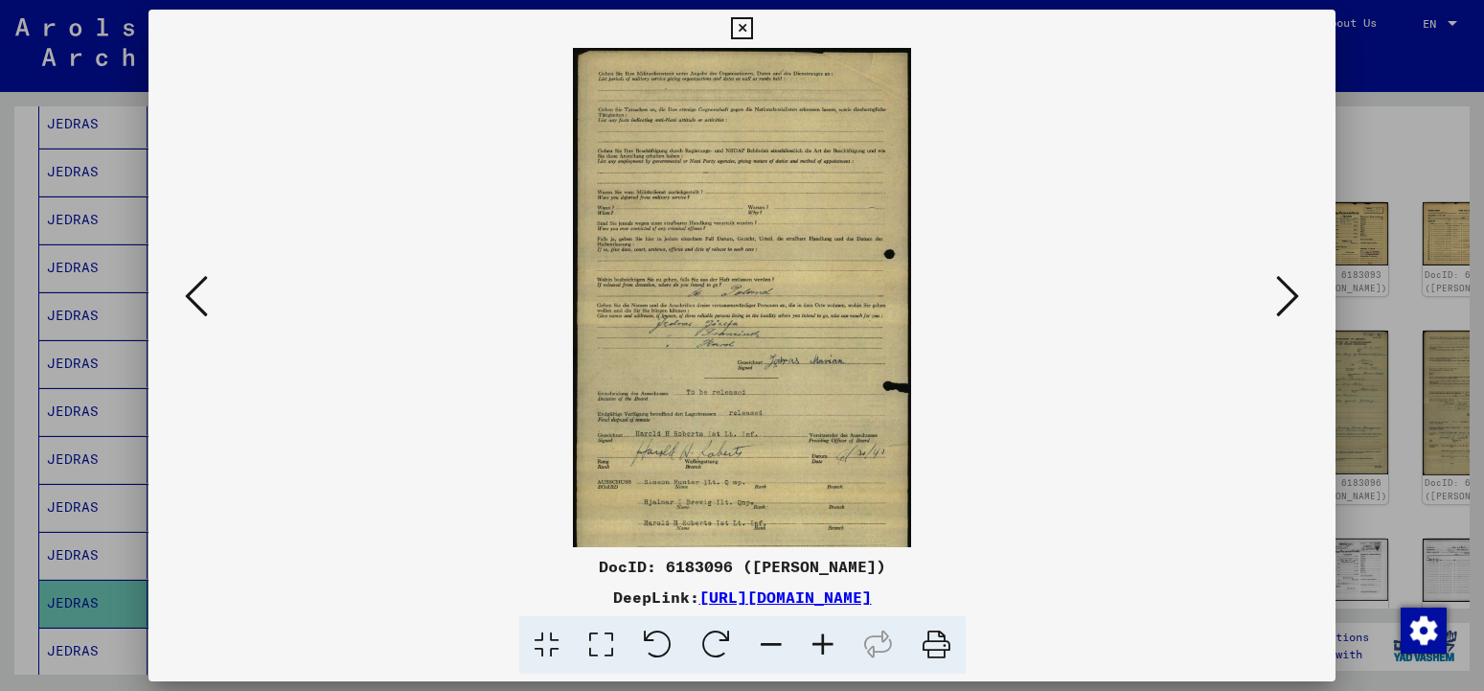
click at [831, 644] on icon at bounding box center [823, 645] width 52 height 58
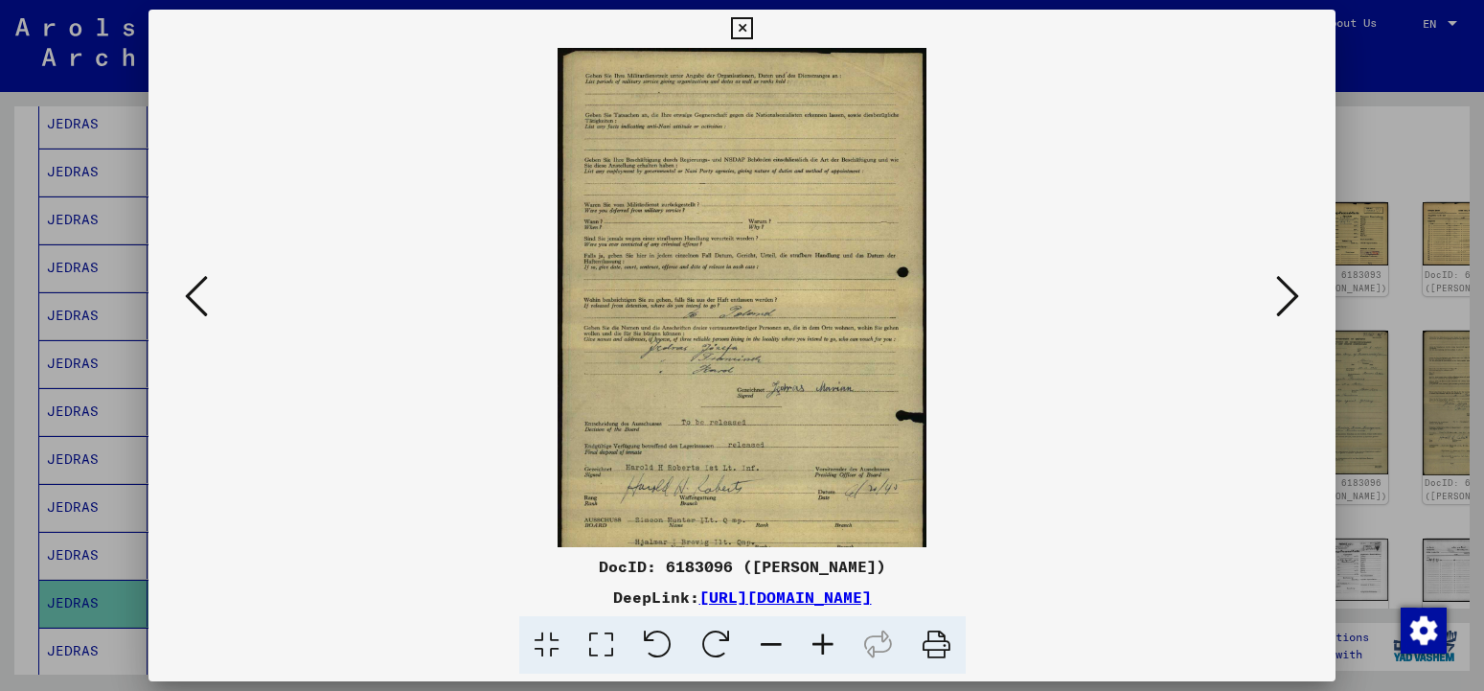
click at [831, 644] on icon at bounding box center [823, 645] width 52 height 58
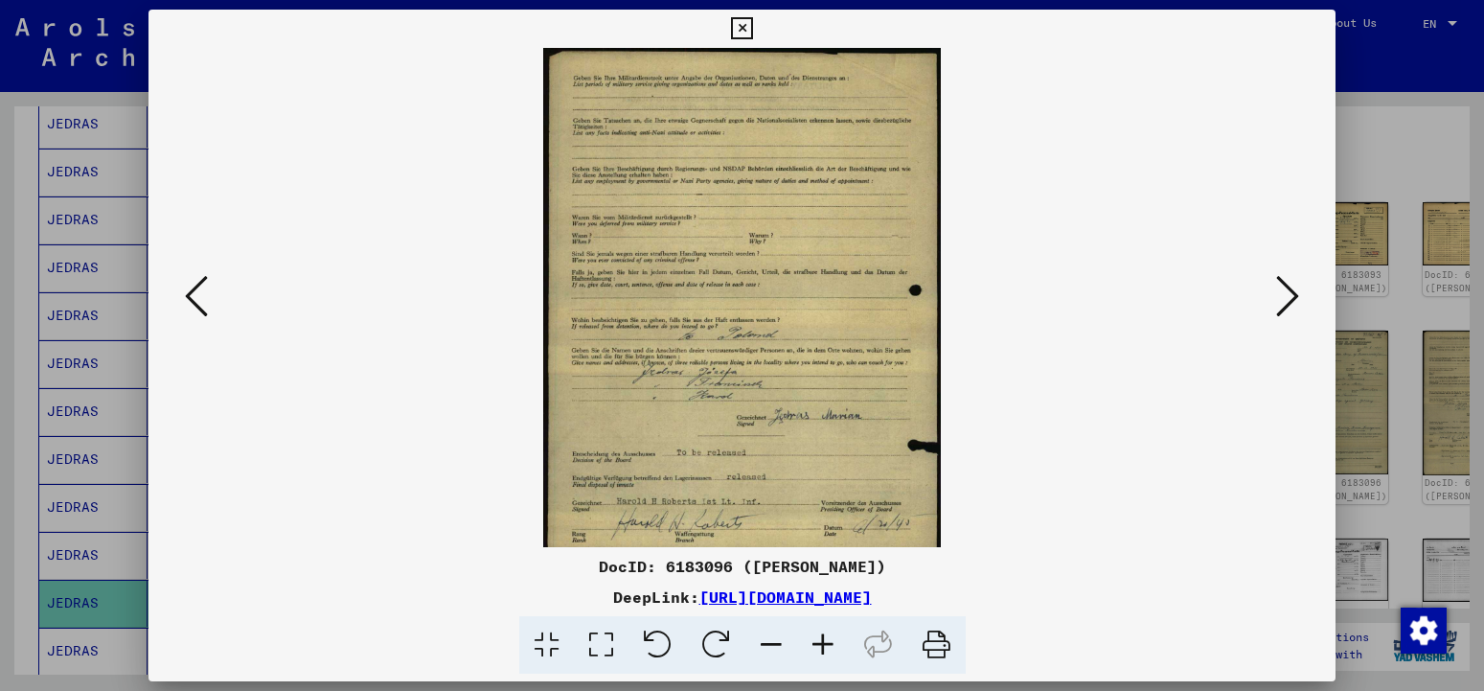
click at [831, 644] on icon at bounding box center [823, 645] width 52 height 58
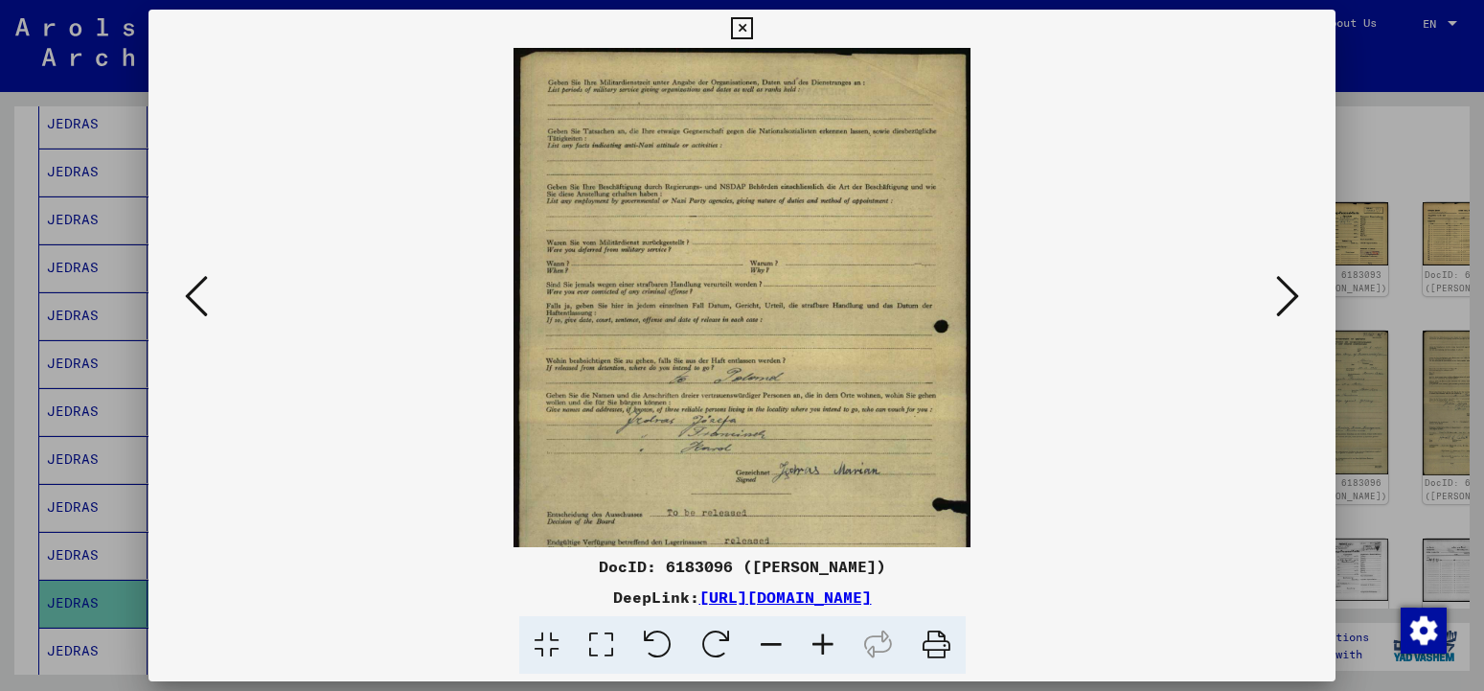
click at [831, 644] on icon at bounding box center [823, 645] width 52 height 58
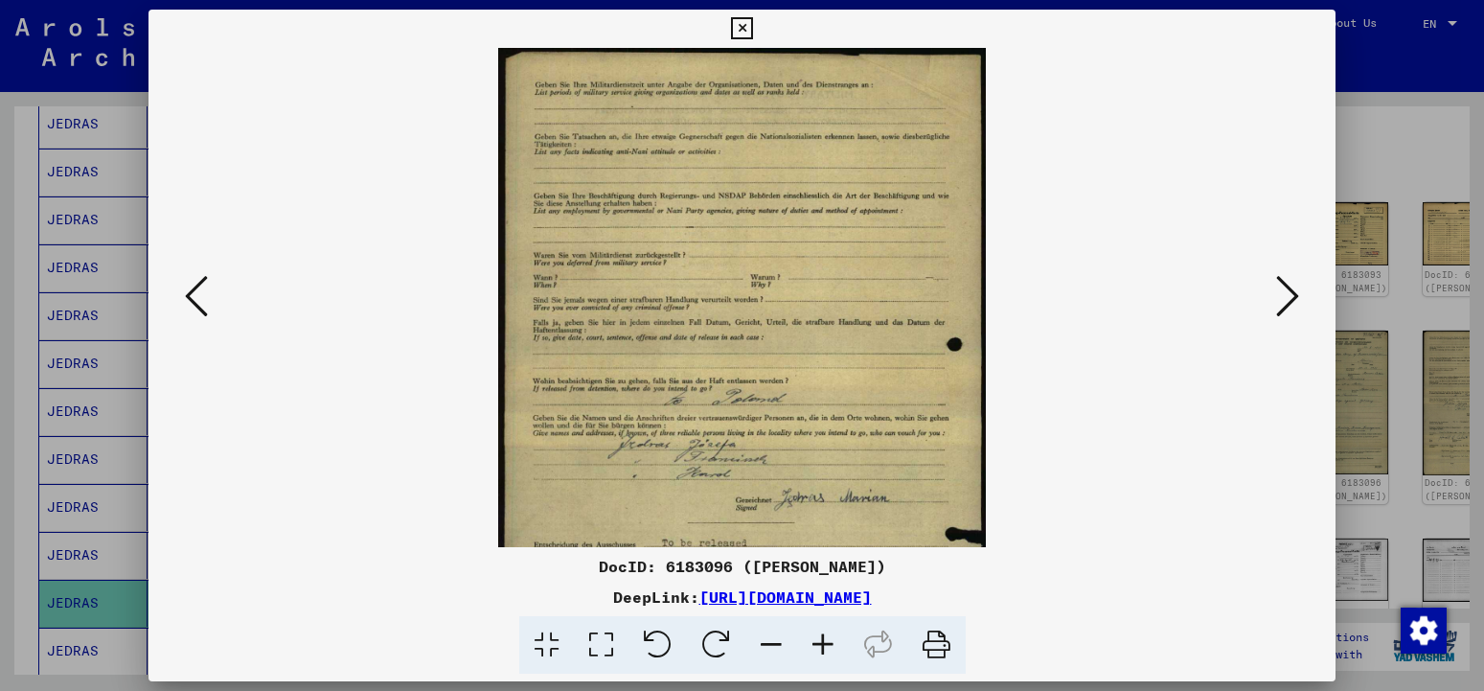
click at [831, 644] on icon at bounding box center [823, 645] width 52 height 58
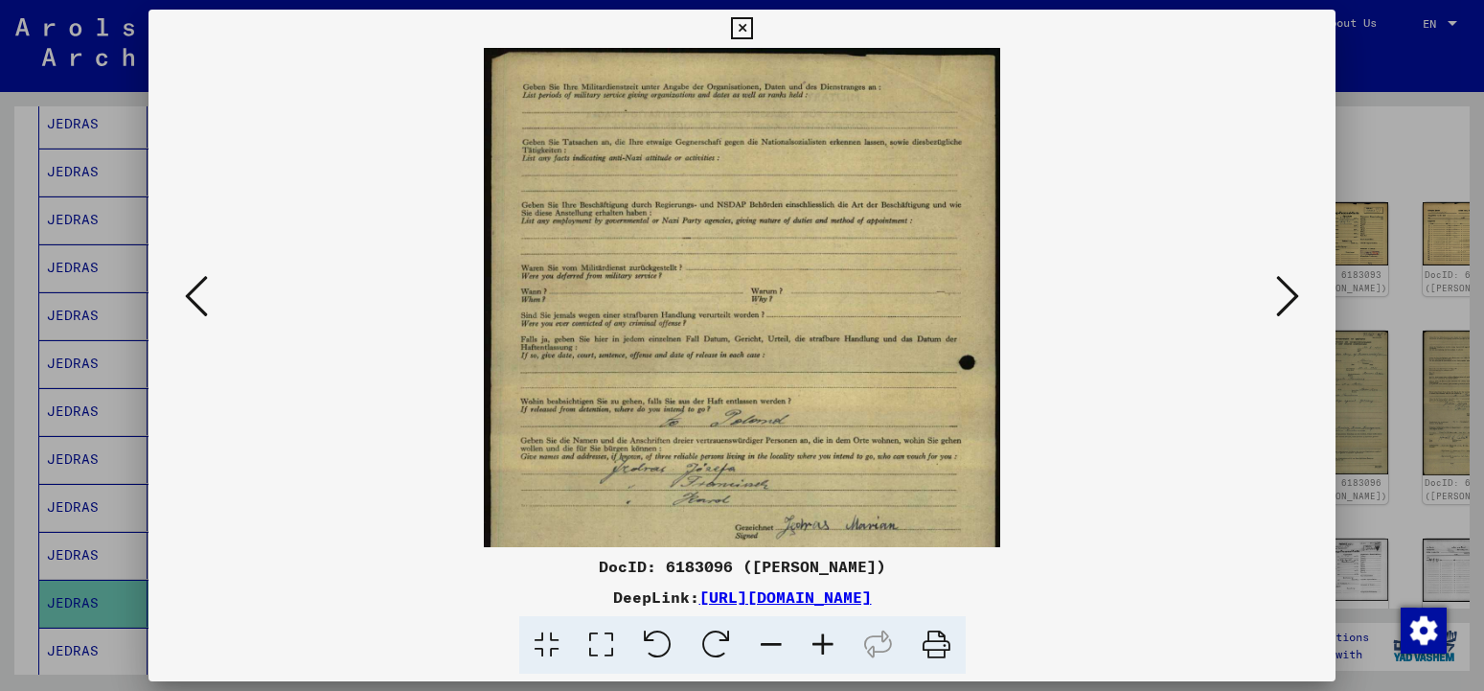
click at [831, 644] on icon at bounding box center [823, 645] width 52 height 58
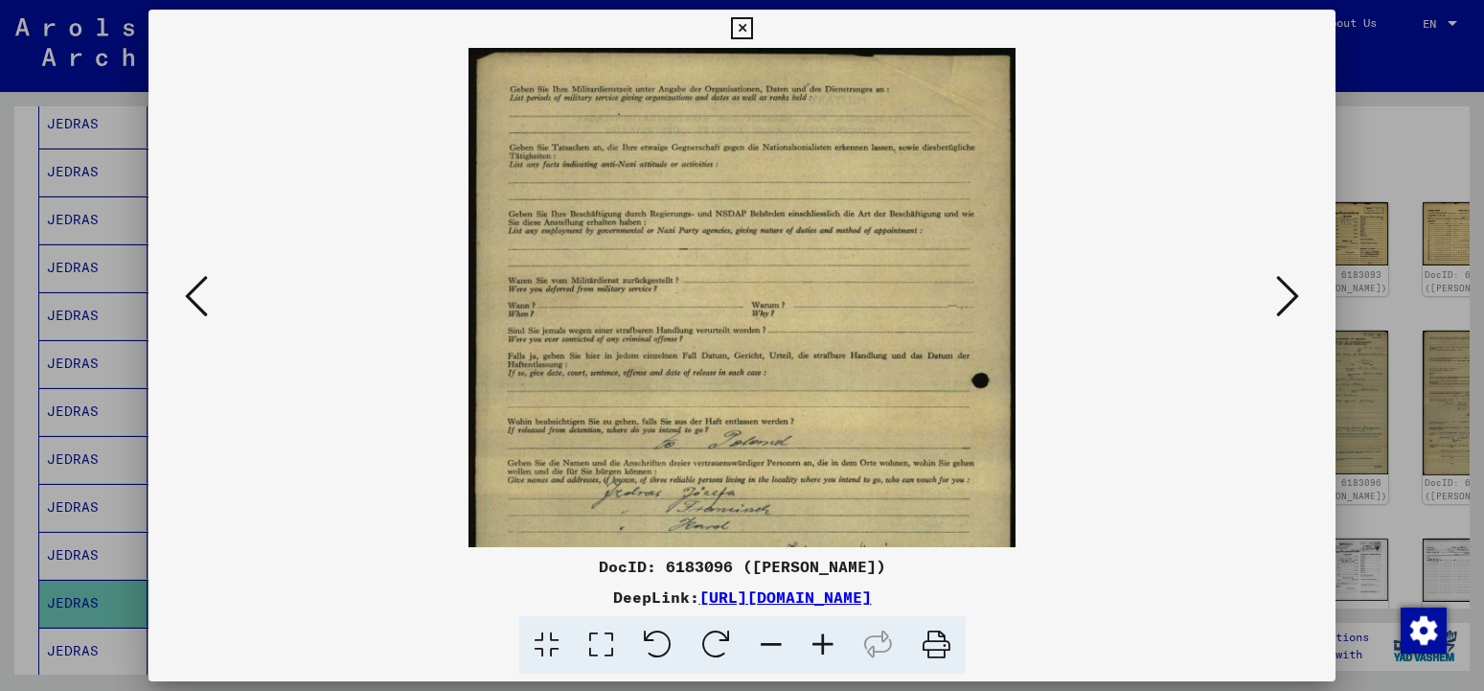
click at [831, 644] on icon at bounding box center [823, 645] width 52 height 58
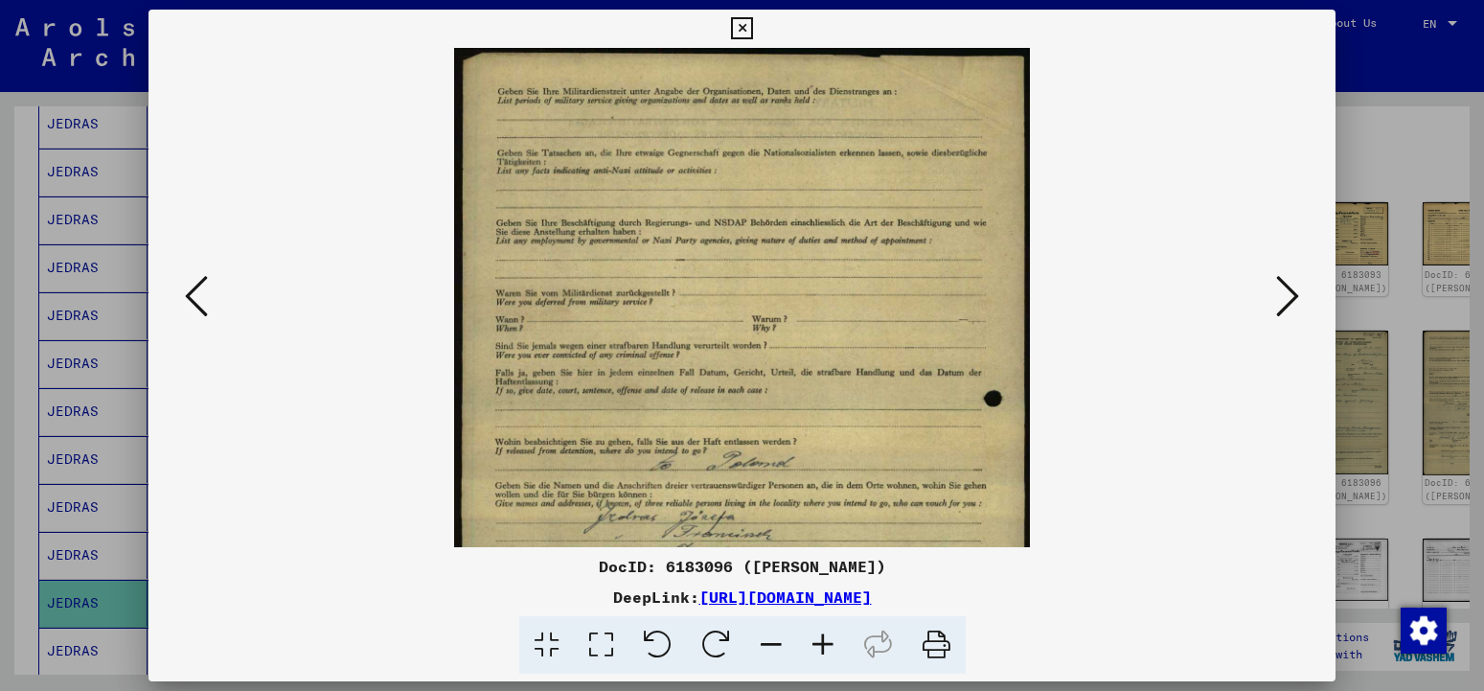
click at [831, 644] on icon at bounding box center [823, 645] width 52 height 58
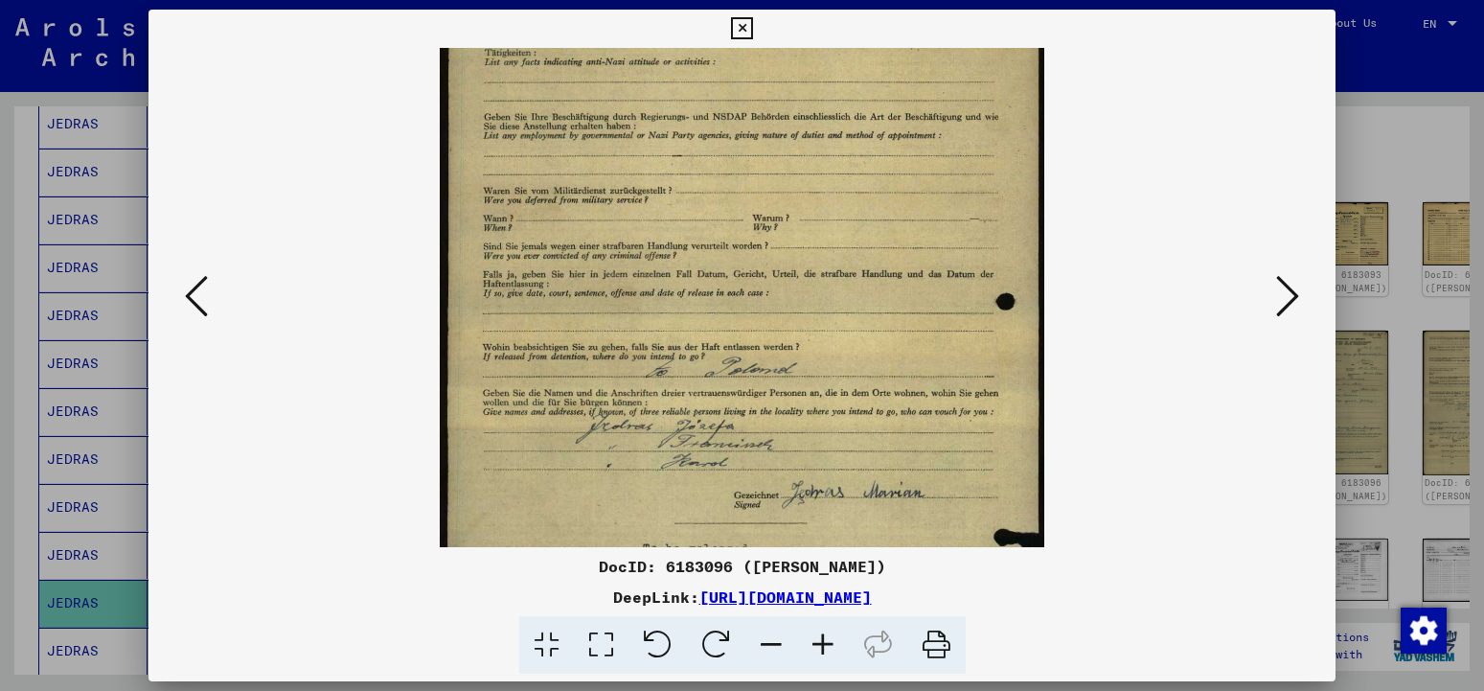
scroll to position [194, 0]
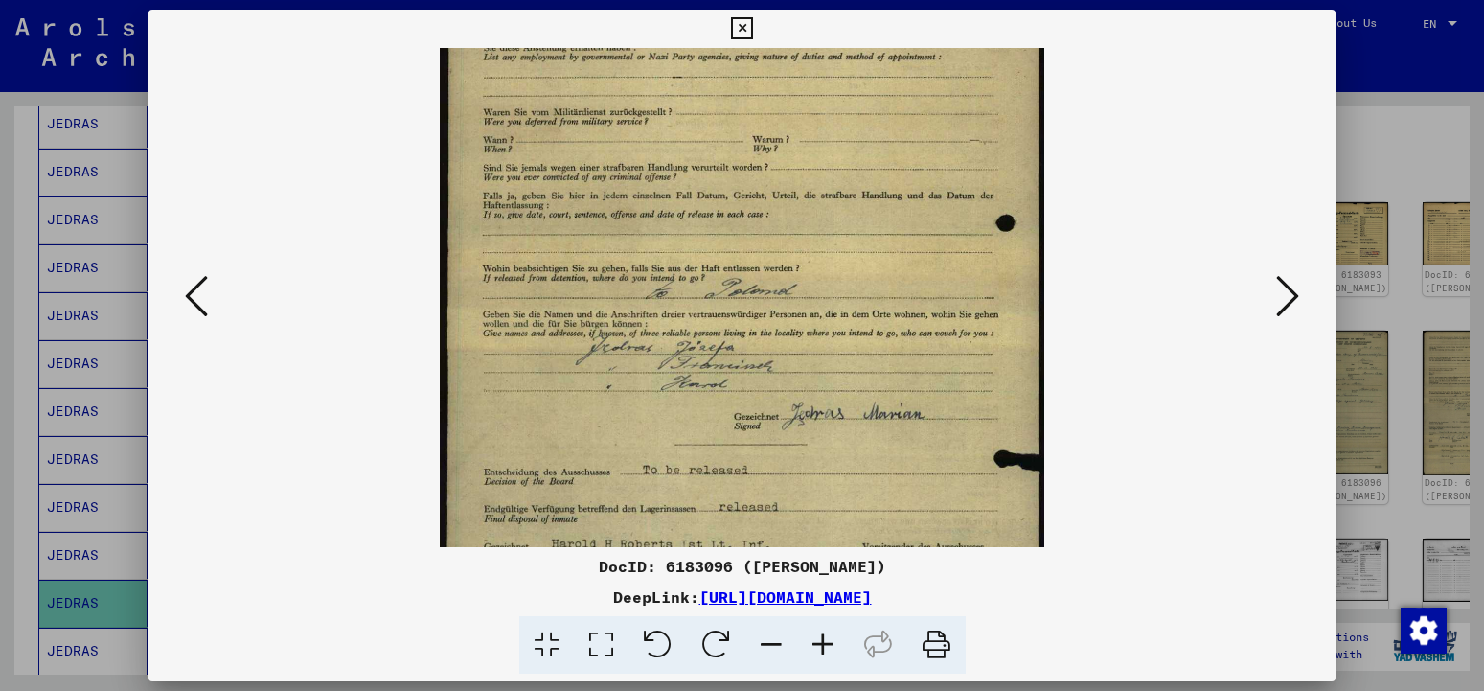
drag, startPoint x: 781, startPoint y: 473, endPoint x: 765, endPoint y: 288, distance: 186.6
click at [765, 288] on img at bounding box center [743, 343] width 606 height 978
click at [824, 650] on icon at bounding box center [823, 645] width 52 height 58
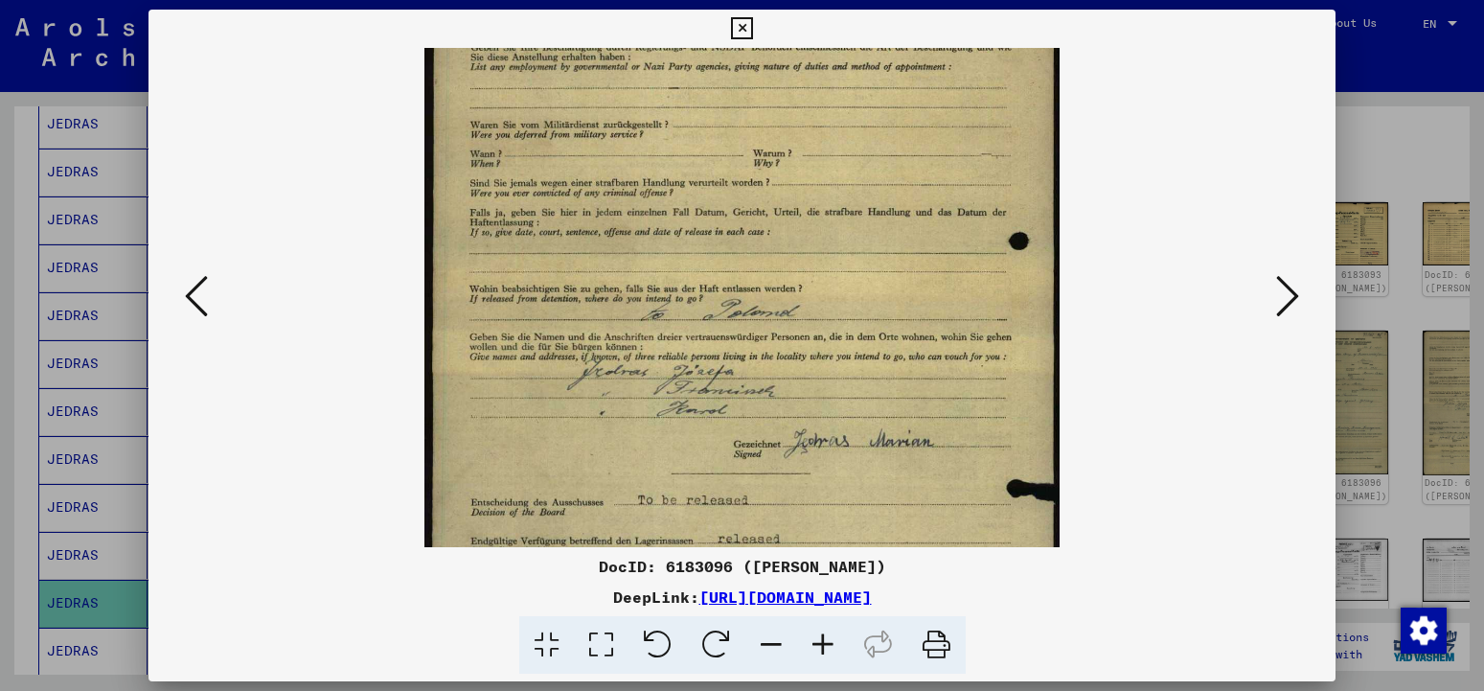
click at [824, 650] on icon at bounding box center [823, 645] width 52 height 58
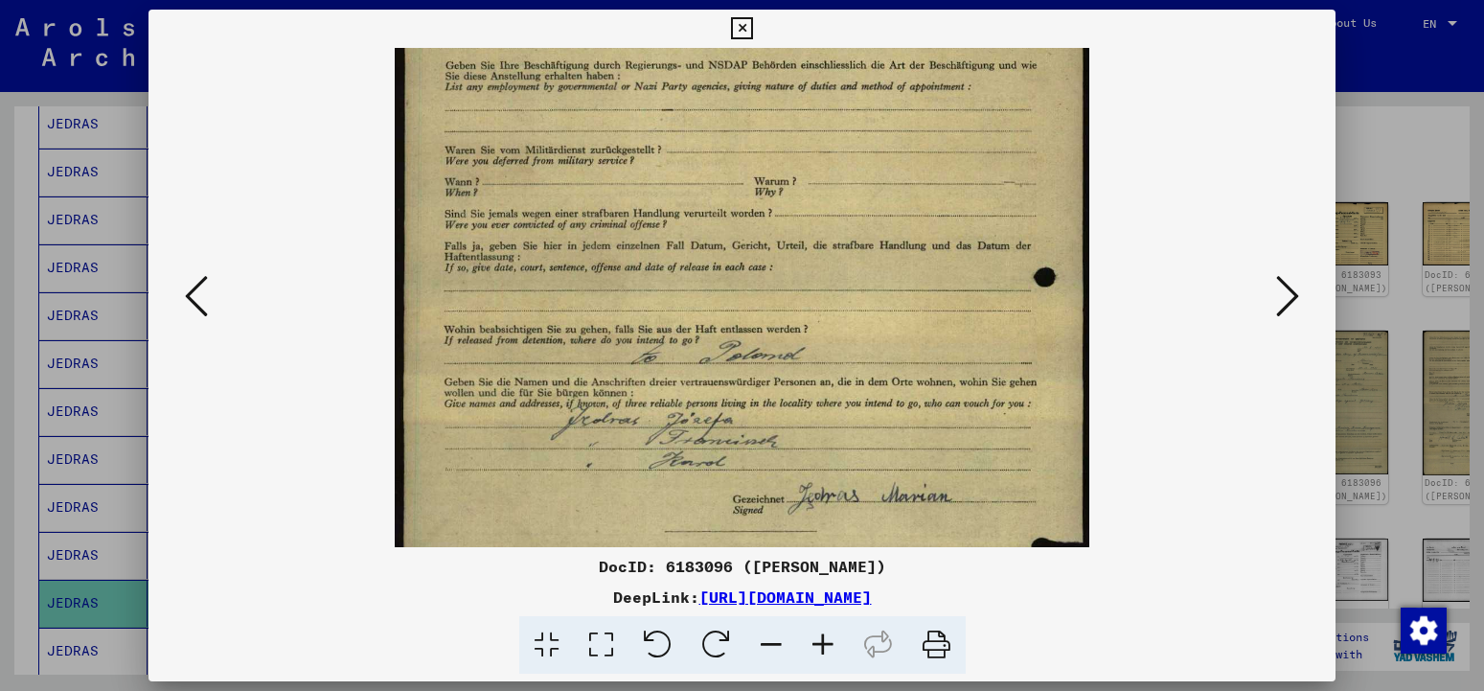
click at [824, 650] on icon at bounding box center [823, 645] width 52 height 58
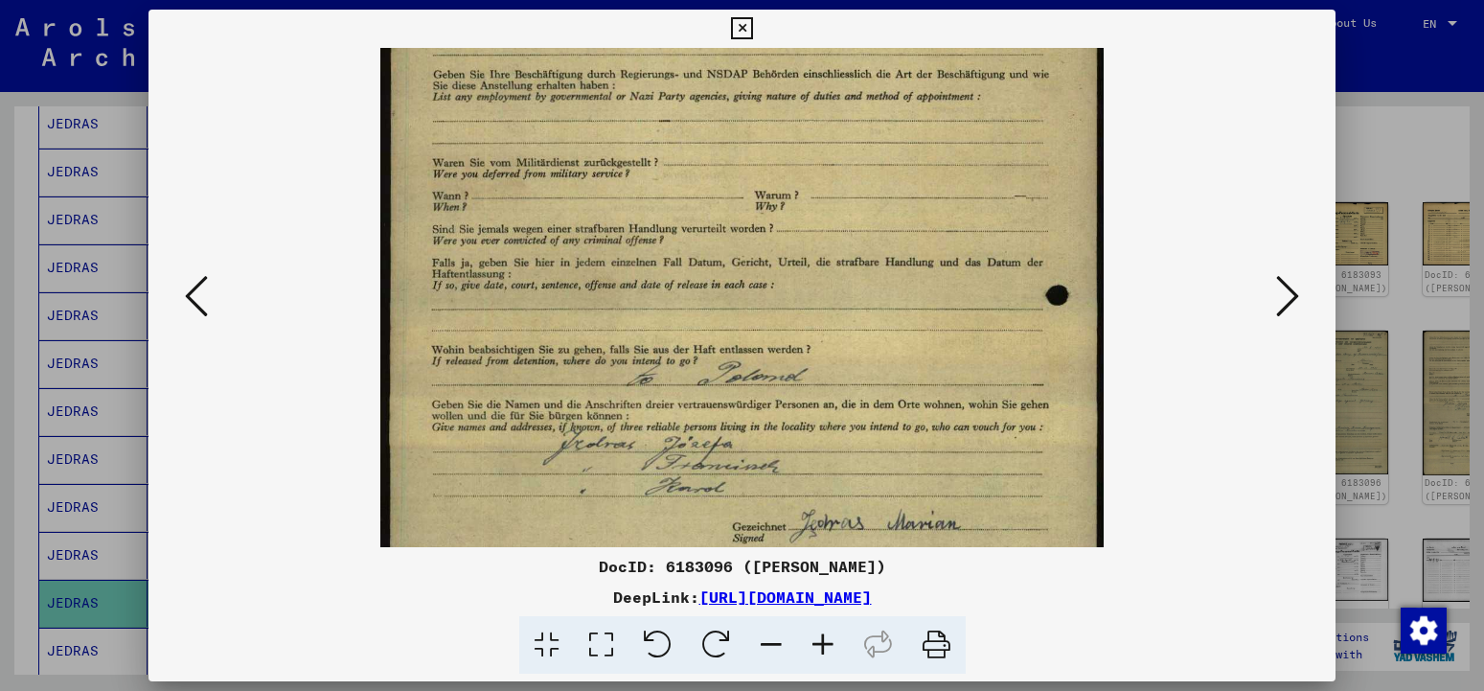
click at [824, 650] on icon at bounding box center [823, 645] width 52 height 58
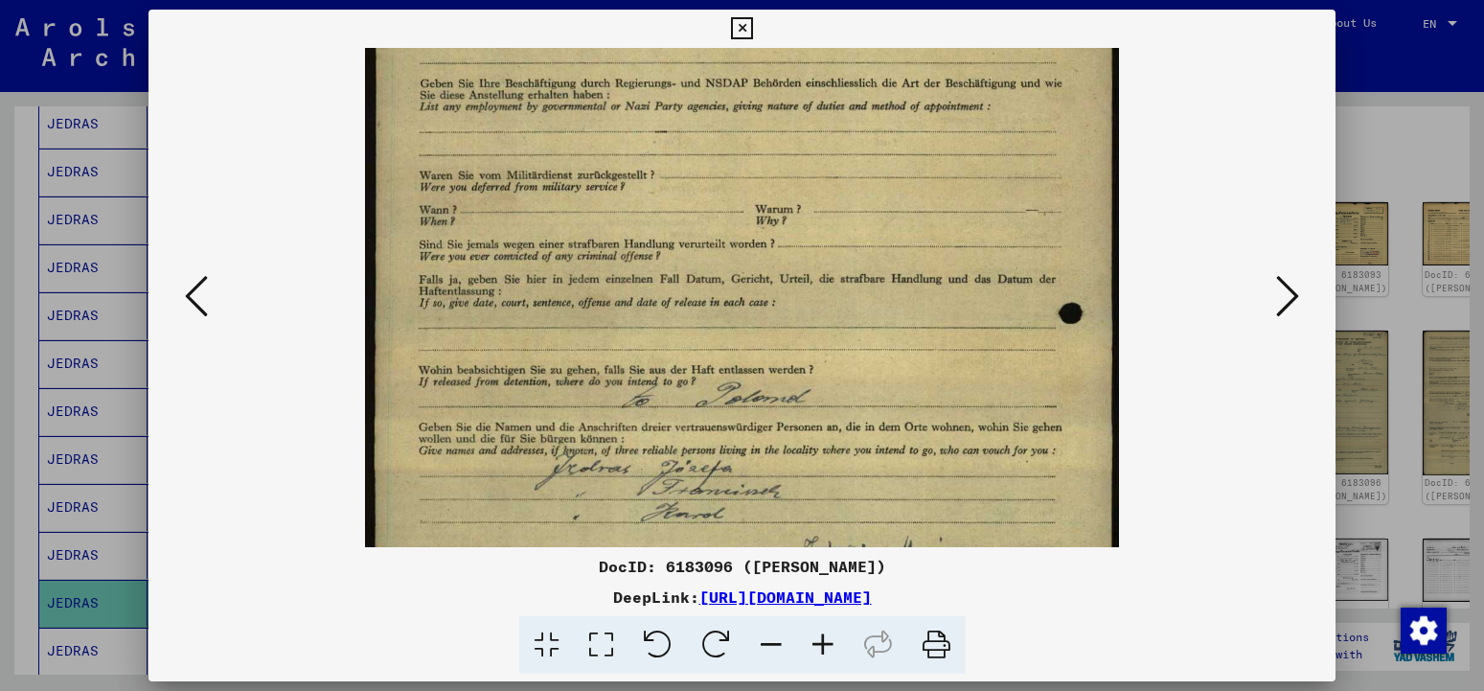
click at [824, 650] on icon at bounding box center [823, 645] width 52 height 58
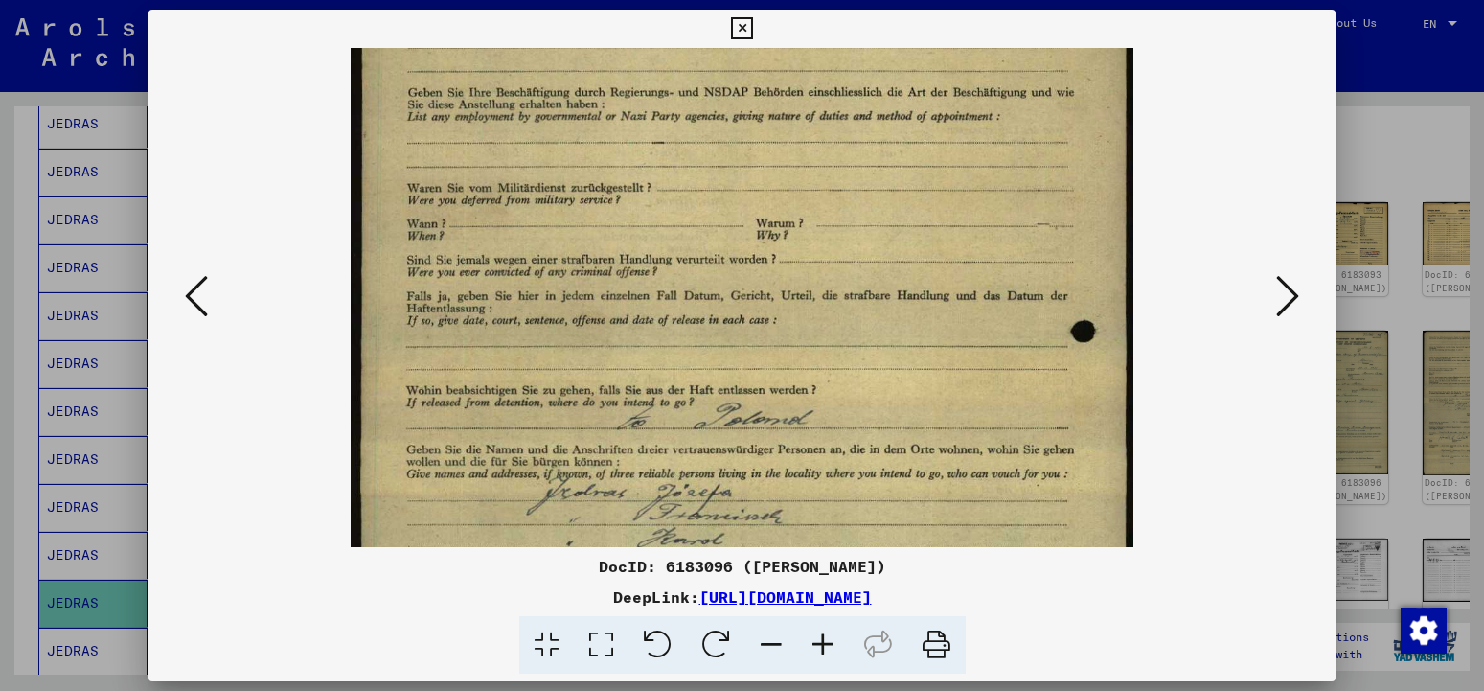
click at [824, 650] on icon at bounding box center [823, 645] width 52 height 58
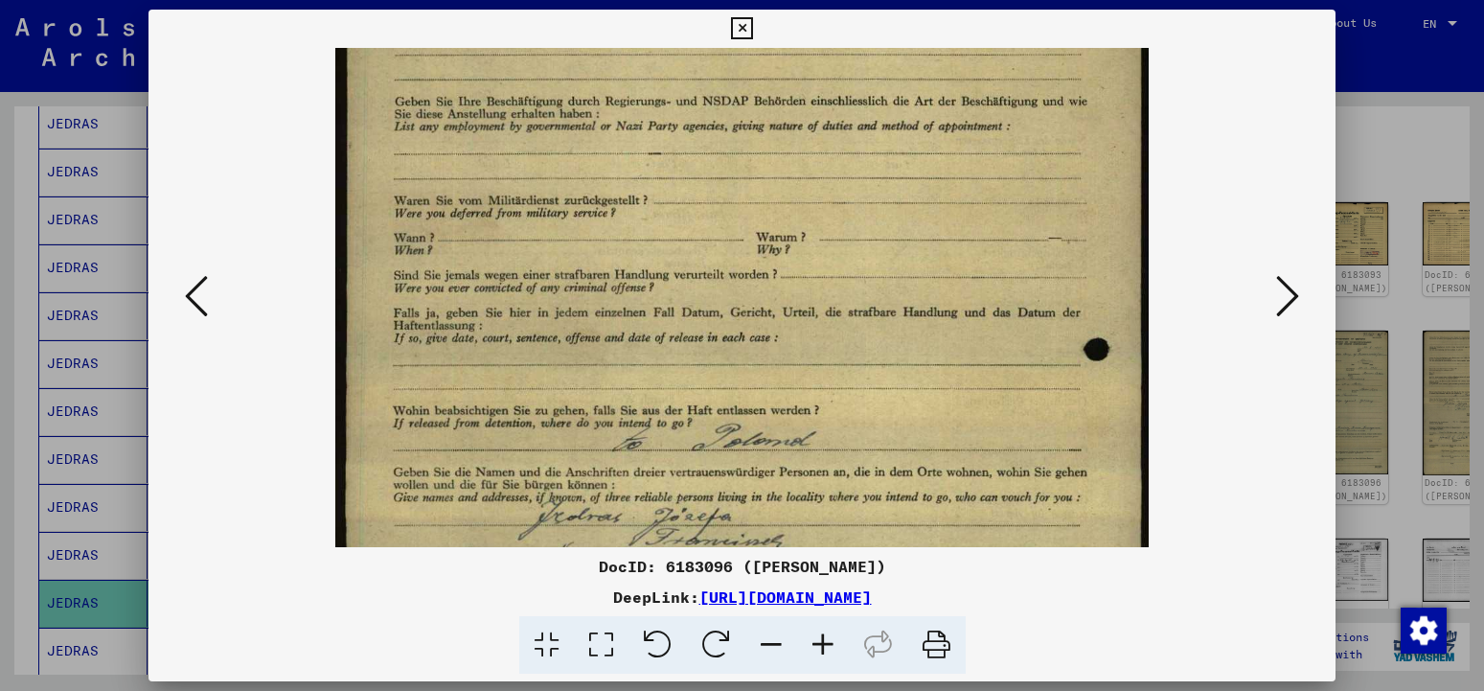
click at [824, 650] on icon at bounding box center [823, 645] width 52 height 58
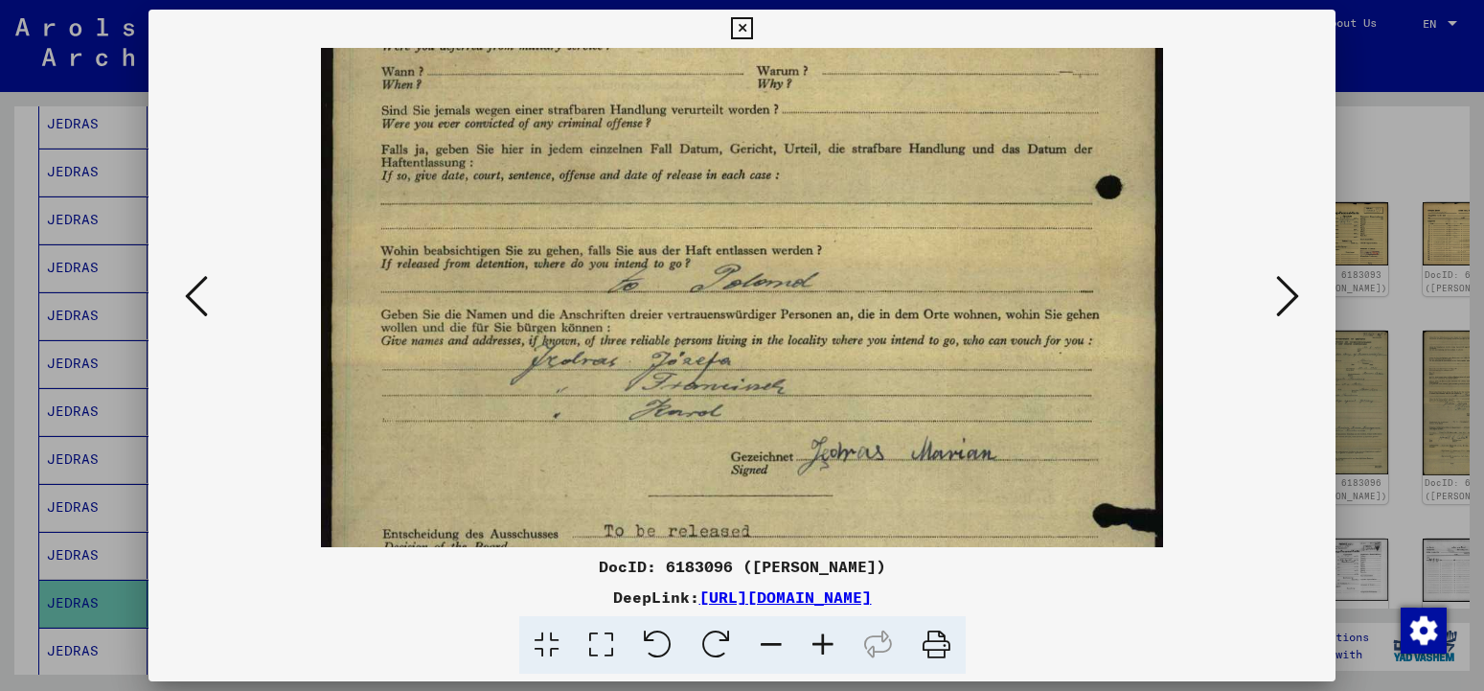
scroll to position [450, 0]
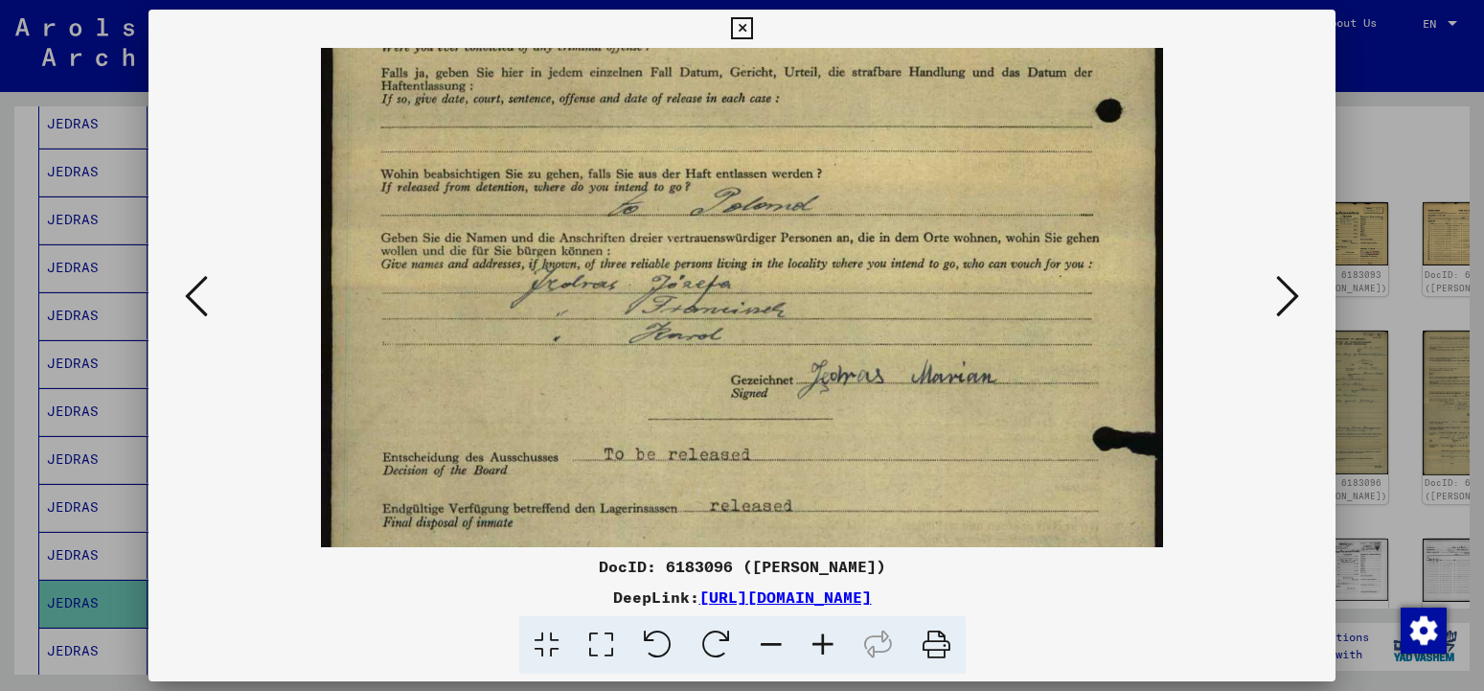
drag, startPoint x: 779, startPoint y: 510, endPoint x: 752, endPoint y: 253, distance: 258.2
click at [752, 253] on img at bounding box center [742, 278] width 843 height 1362
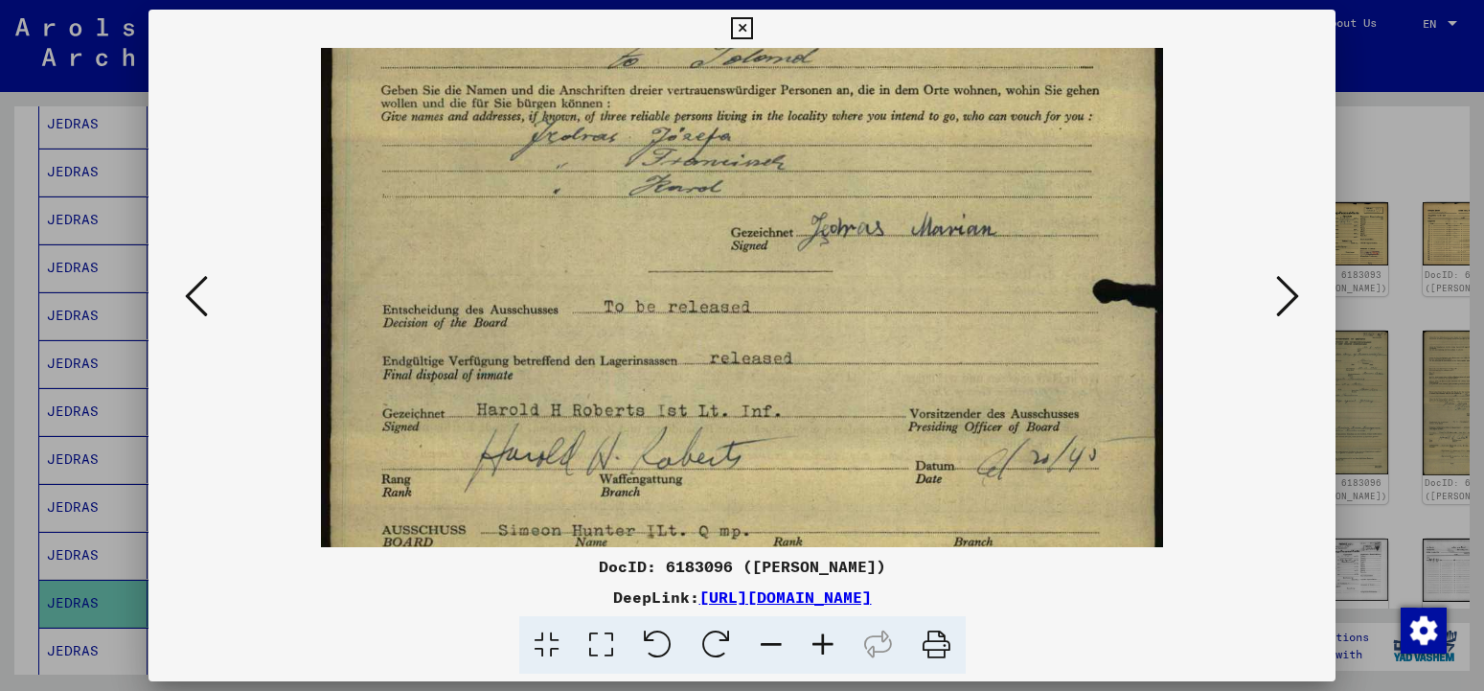
scroll to position [599, 0]
drag, startPoint x: 683, startPoint y: 414, endPoint x: 678, endPoint y: 265, distance: 148.7
click at [678, 265] on img at bounding box center [742, 130] width 843 height 1362
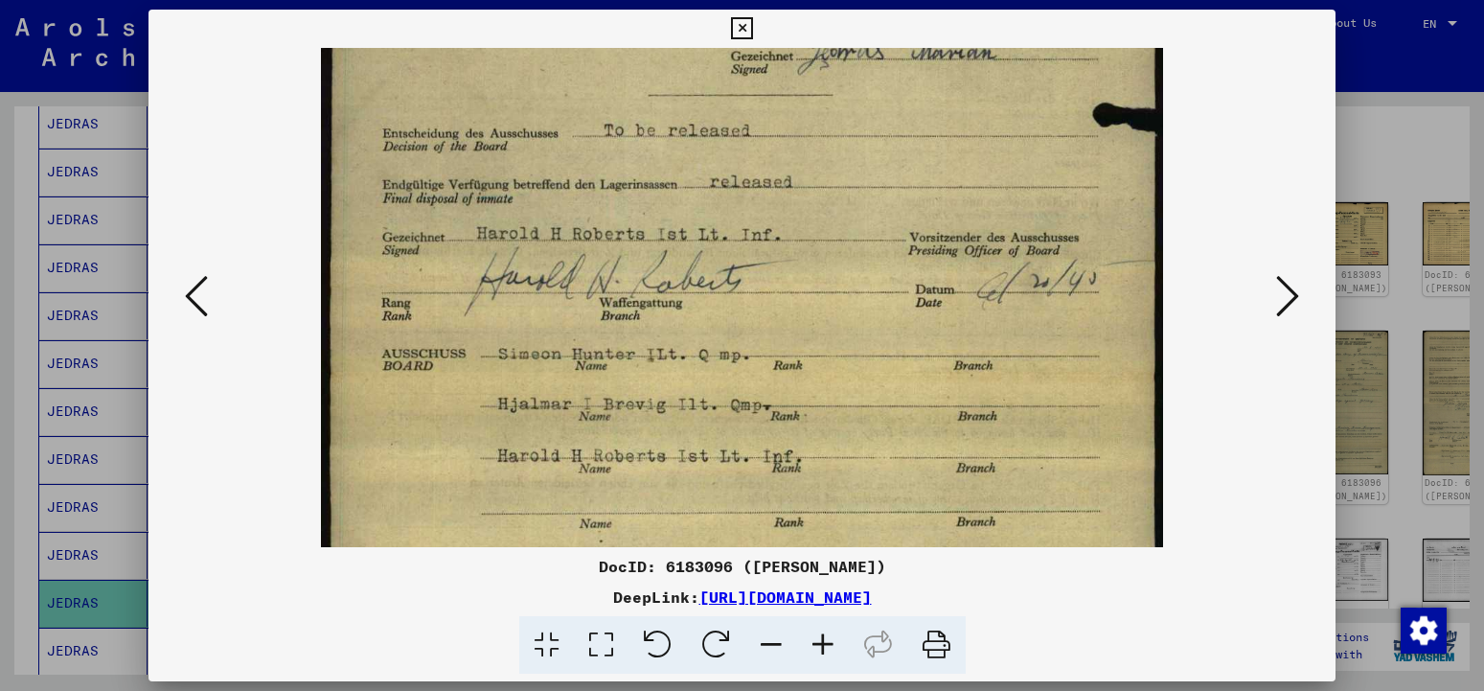
drag, startPoint x: 694, startPoint y: 396, endPoint x: 695, endPoint y: 220, distance: 175.4
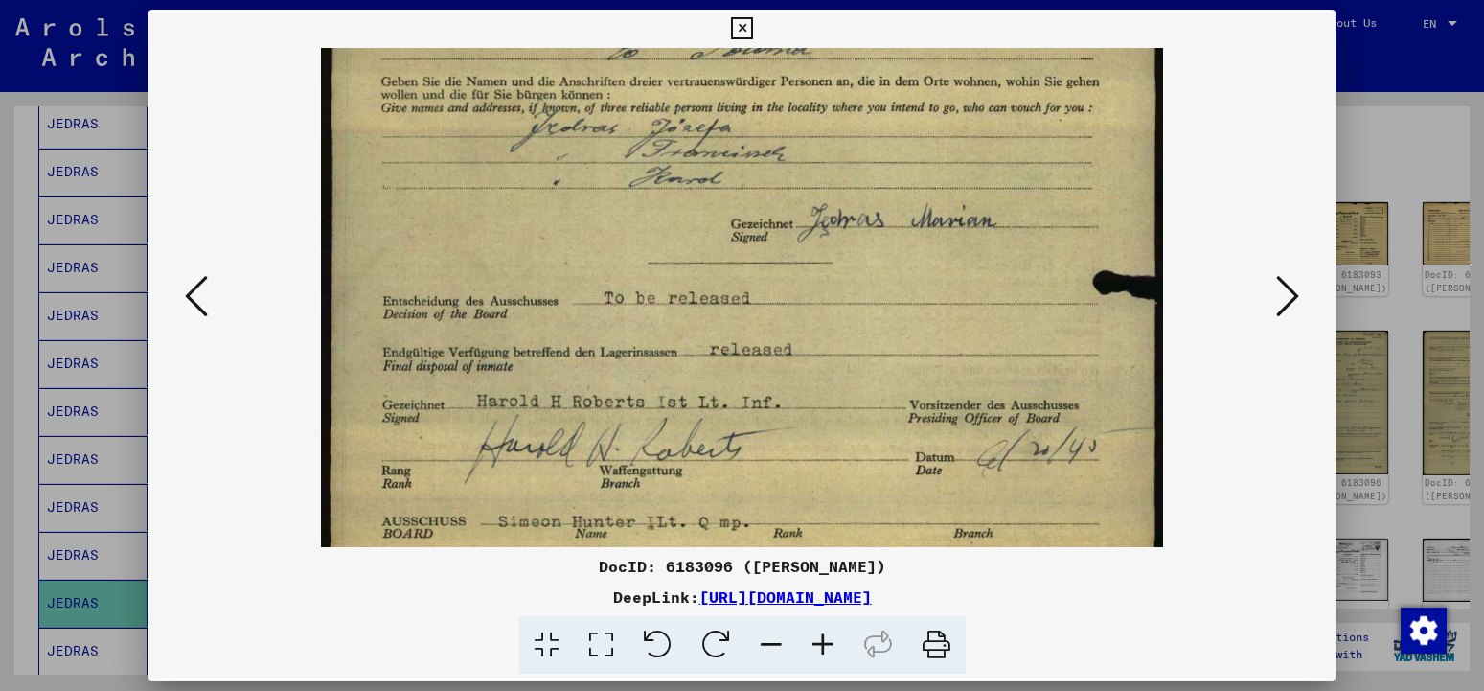
drag, startPoint x: 695, startPoint y: 459, endPoint x: 687, endPoint y: 502, distance: 43.8
click at [687, 501] on img at bounding box center [742, 122] width 843 height 1362
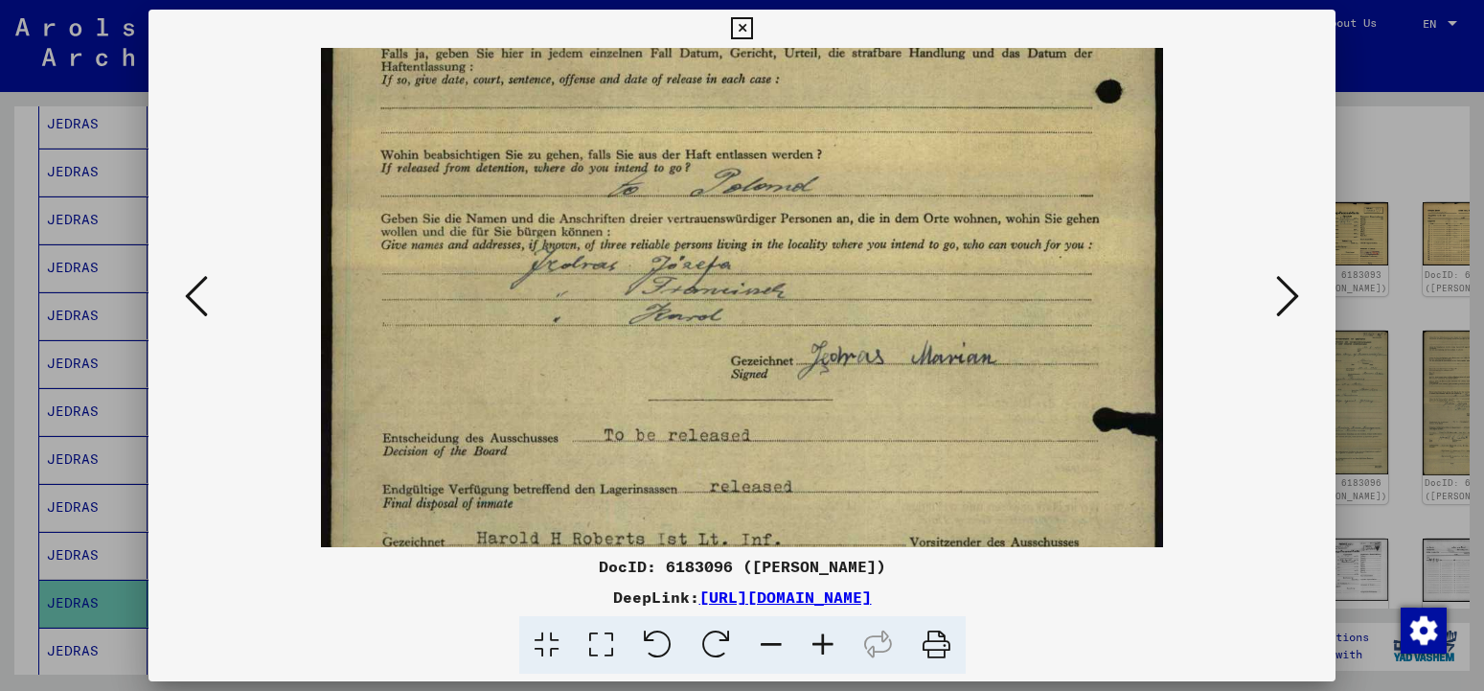
scroll to position [461, 0]
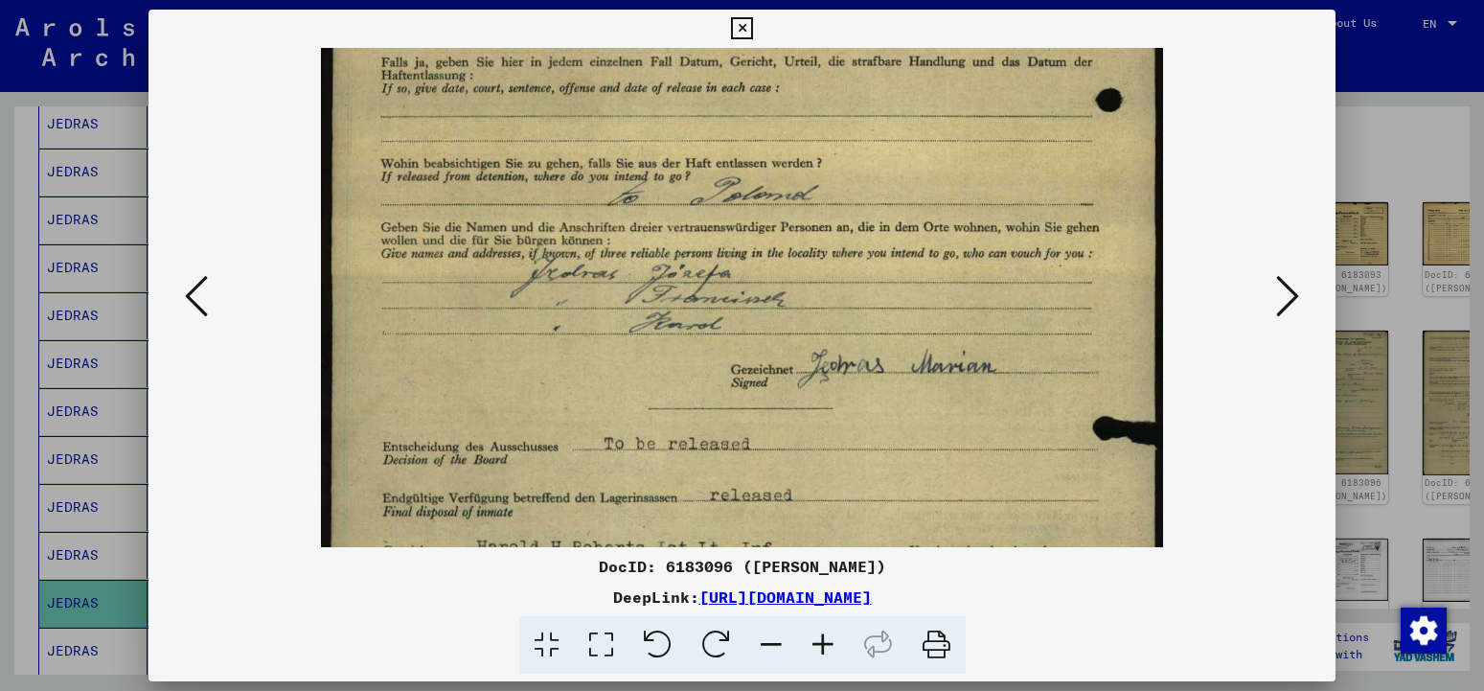
drag, startPoint x: 699, startPoint y: 271, endPoint x: 688, endPoint y: 417, distance: 146.1
click at [688, 417] on img at bounding box center [742, 268] width 843 height 1362
click at [824, 646] on icon at bounding box center [823, 645] width 52 height 58
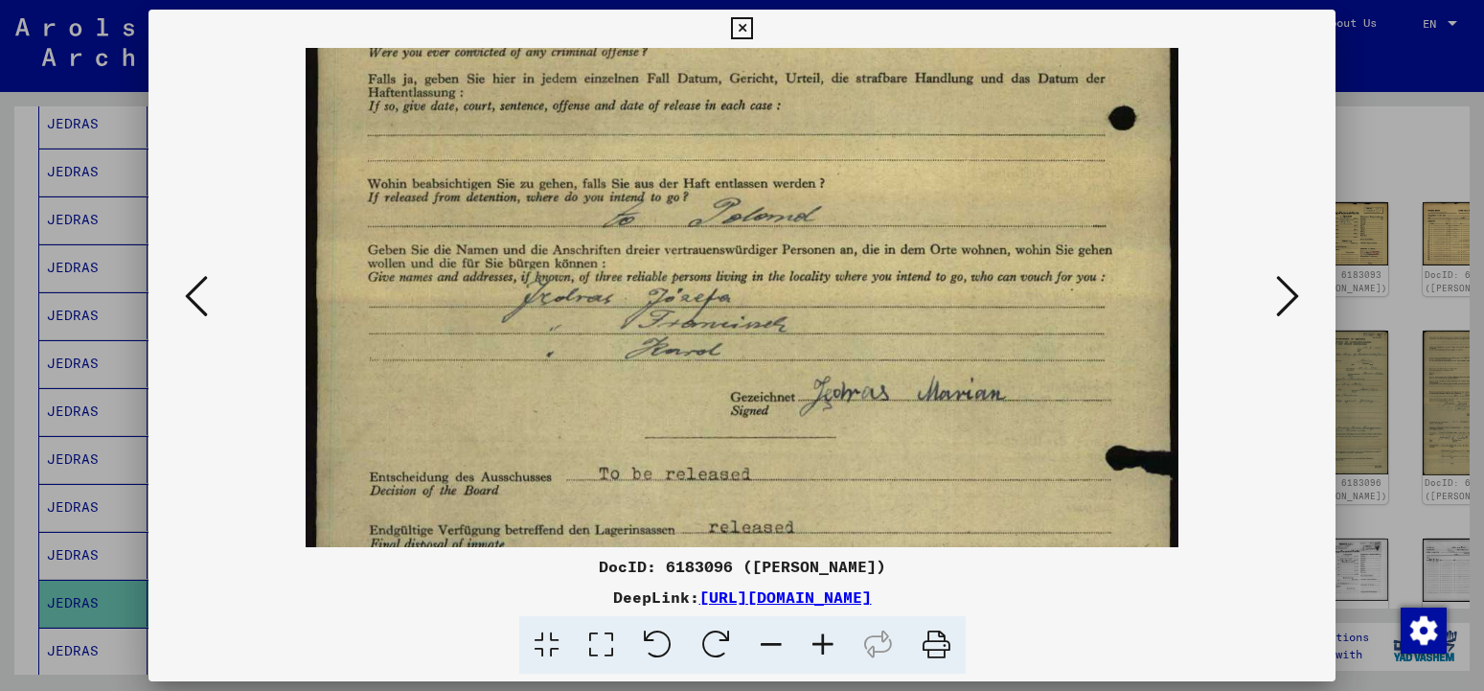
click at [1287, 299] on icon at bounding box center [1288, 296] width 23 height 46
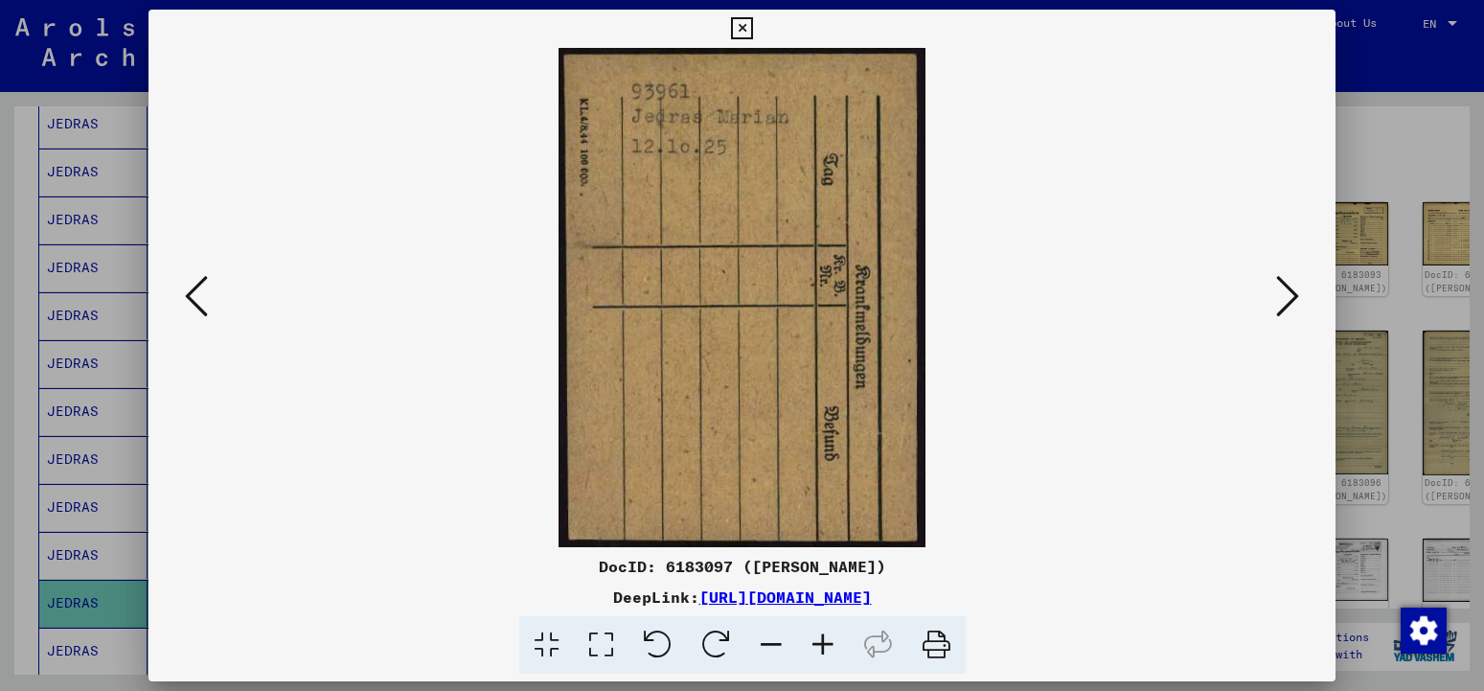
scroll to position [0, 0]
click at [1287, 299] on icon at bounding box center [1288, 296] width 23 height 46
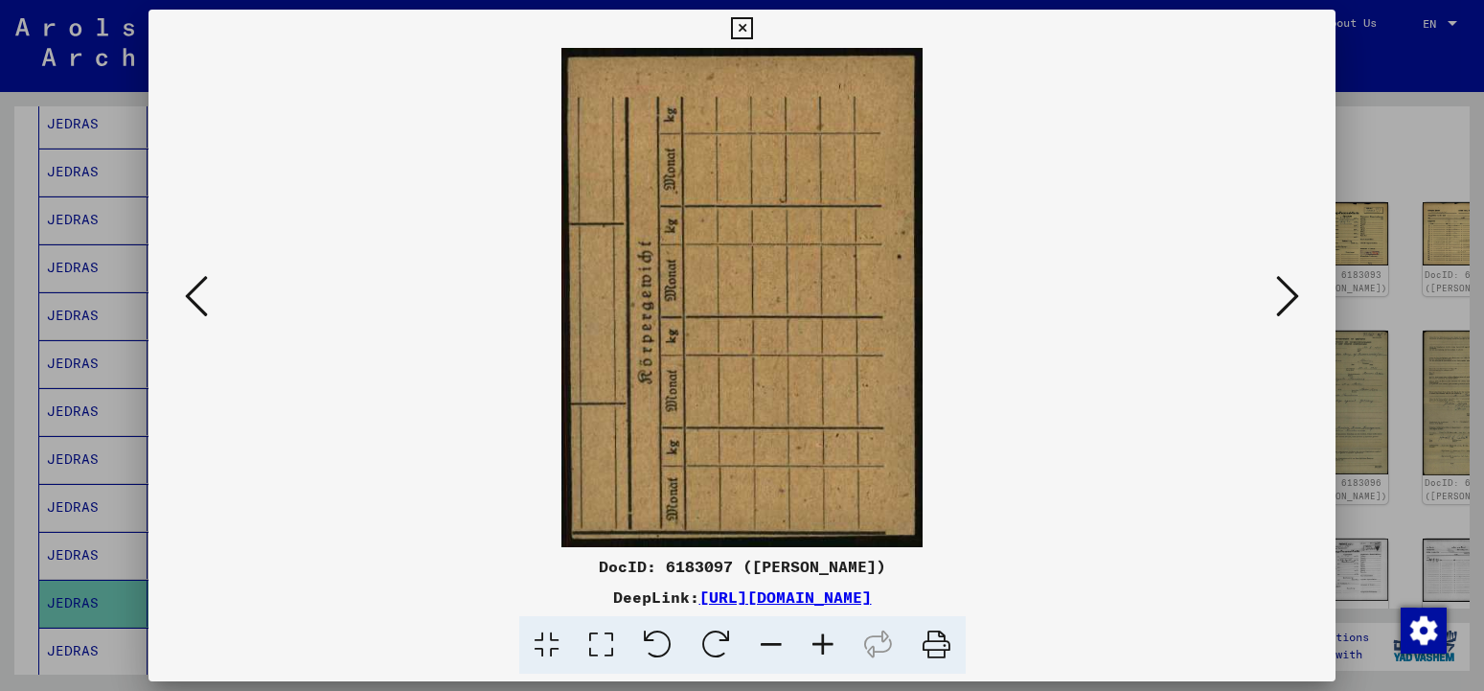
click at [1287, 299] on icon at bounding box center [1288, 296] width 23 height 46
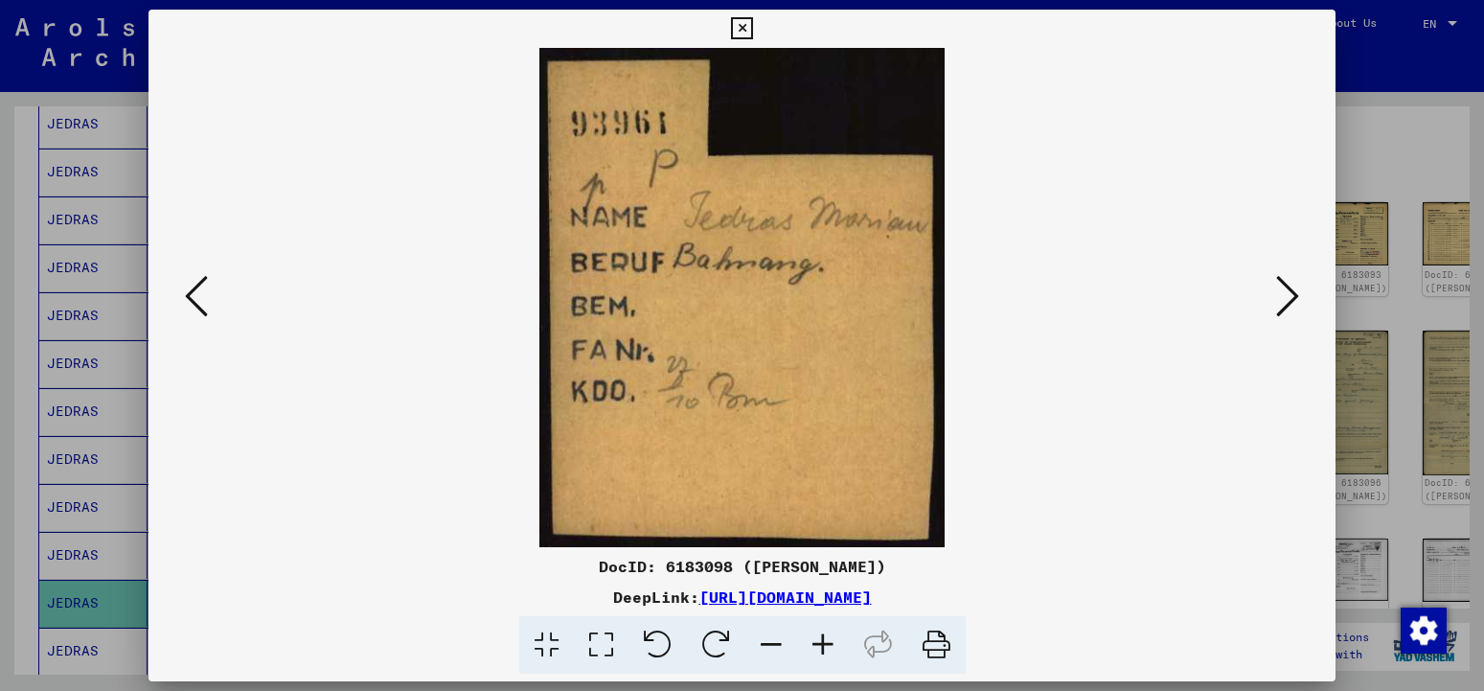
click at [1287, 299] on icon at bounding box center [1288, 296] width 23 height 46
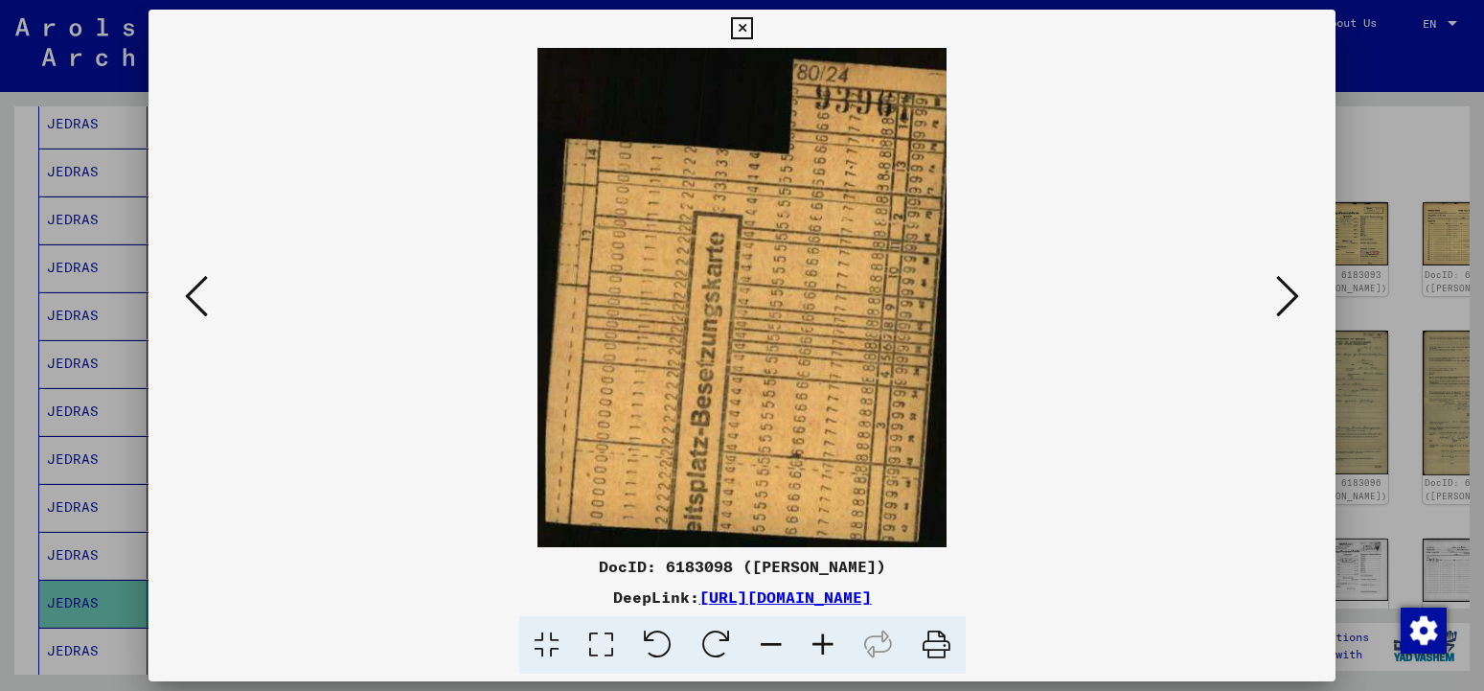
click at [1287, 299] on icon at bounding box center [1288, 296] width 23 height 46
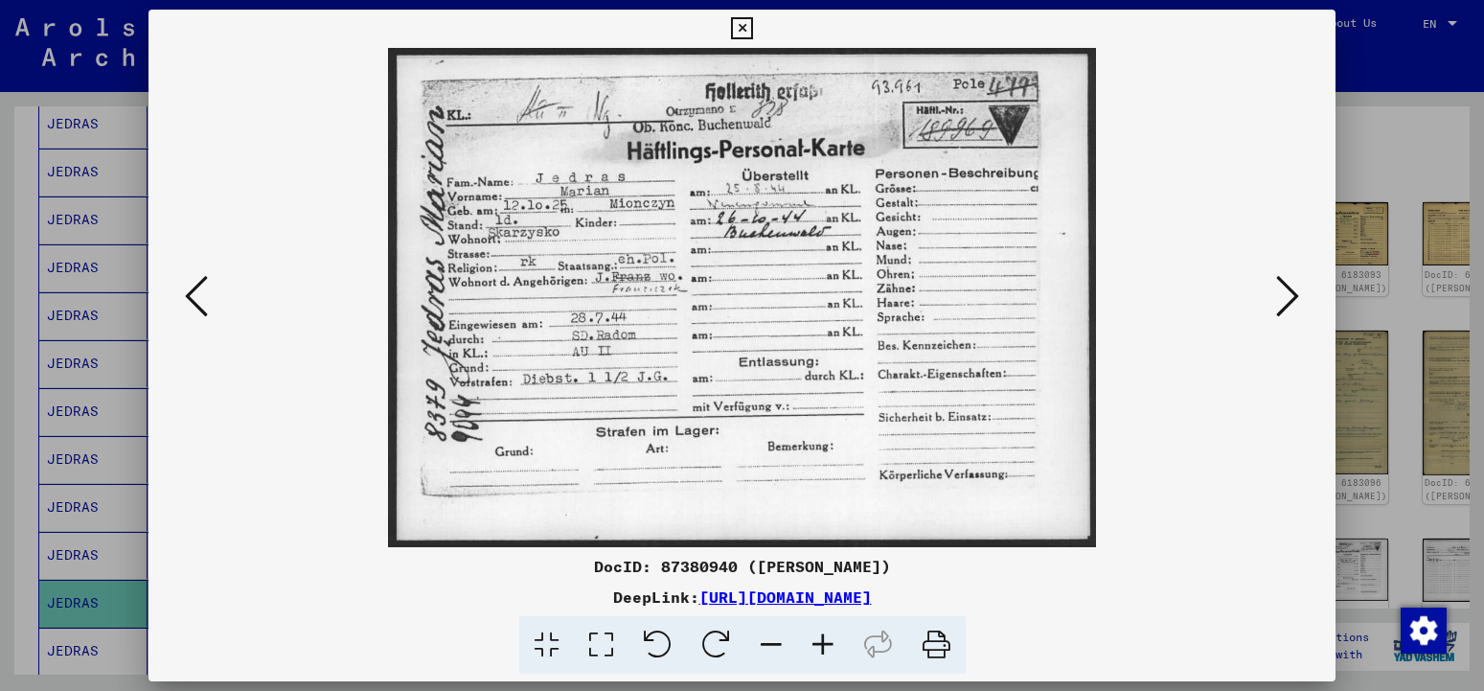
click at [828, 642] on icon at bounding box center [823, 645] width 52 height 58
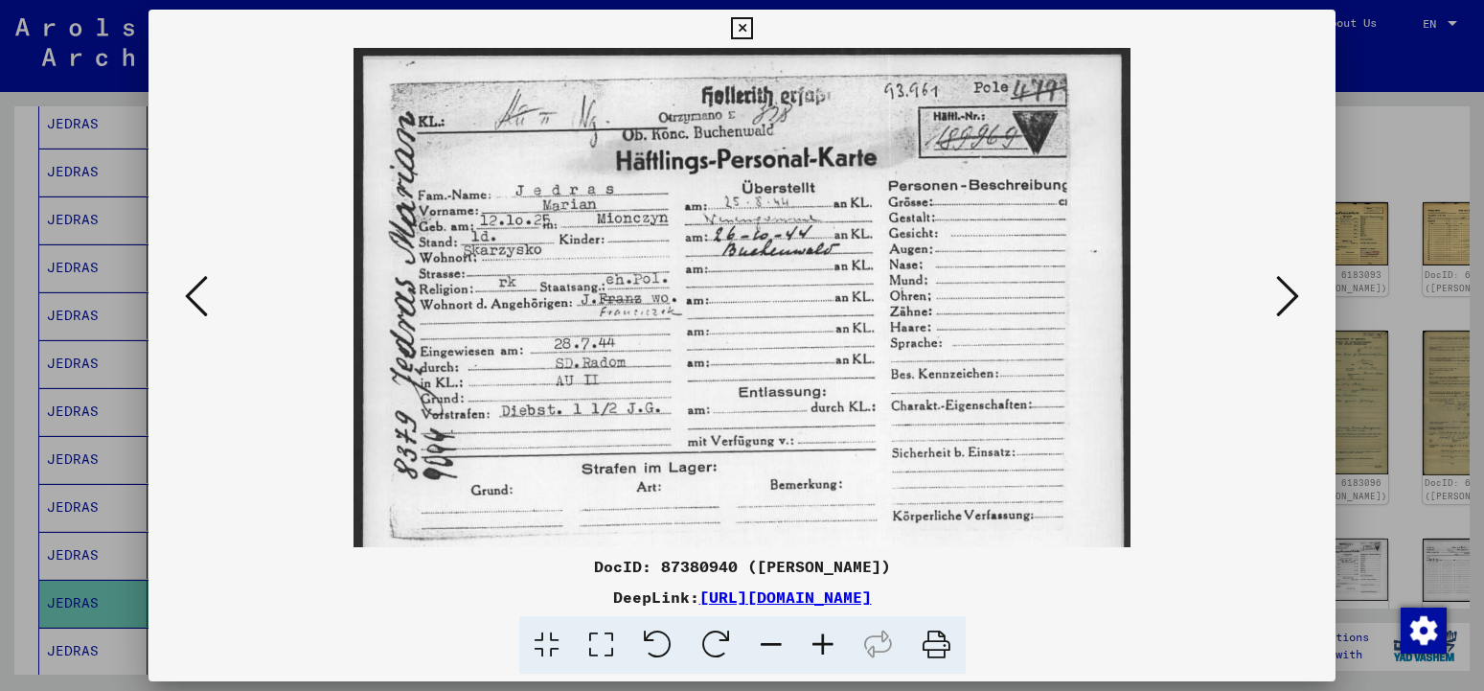
click at [828, 642] on icon at bounding box center [823, 645] width 52 height 58
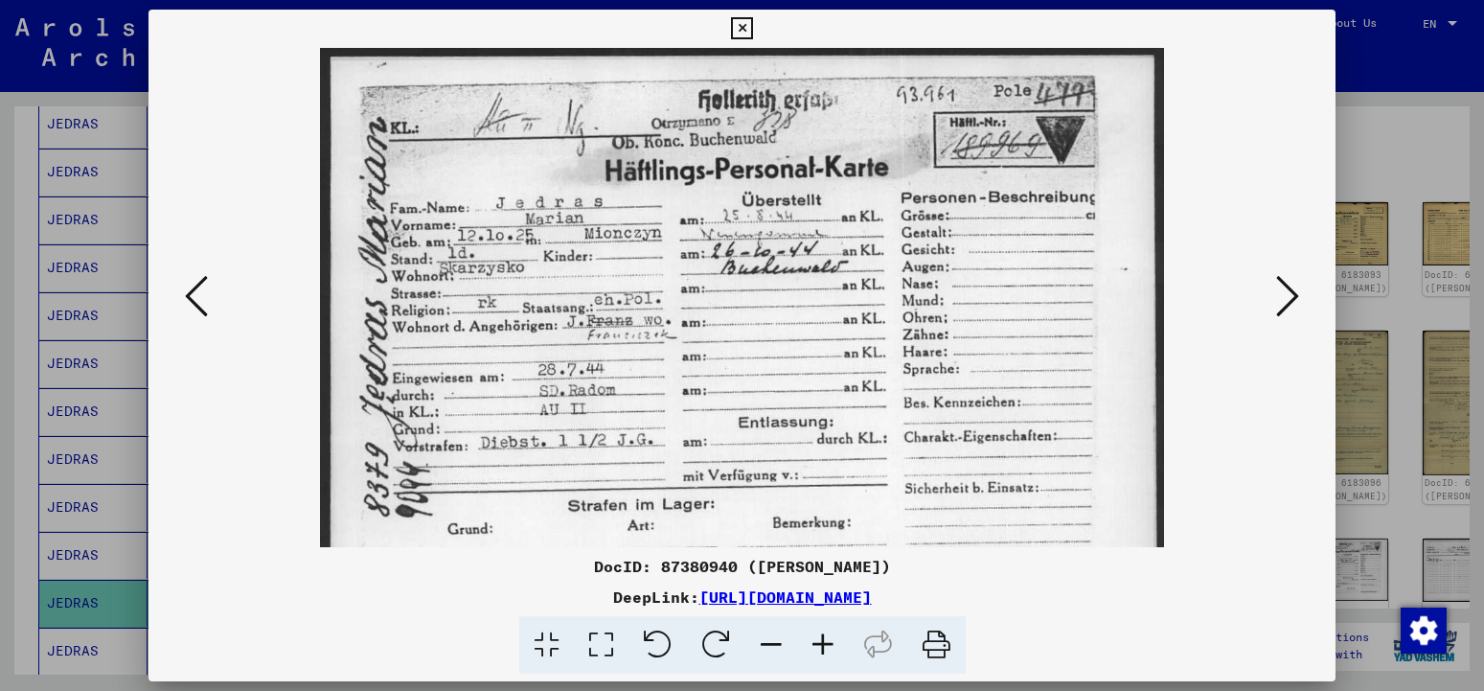
click at [828, 642] on icon at bounding box center [823, 645] width 52 height 58
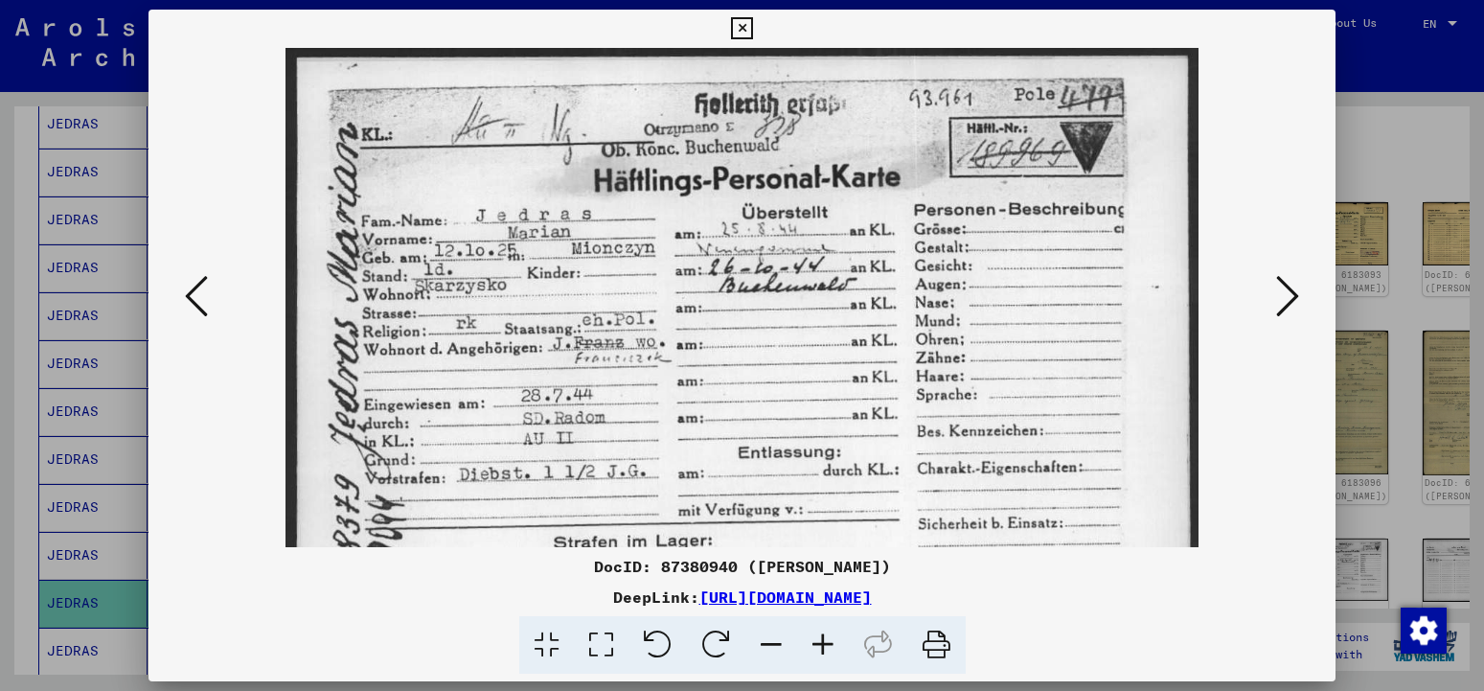
click at [828, 642] on icon at bounding box center [823, 645] width 52 height 58
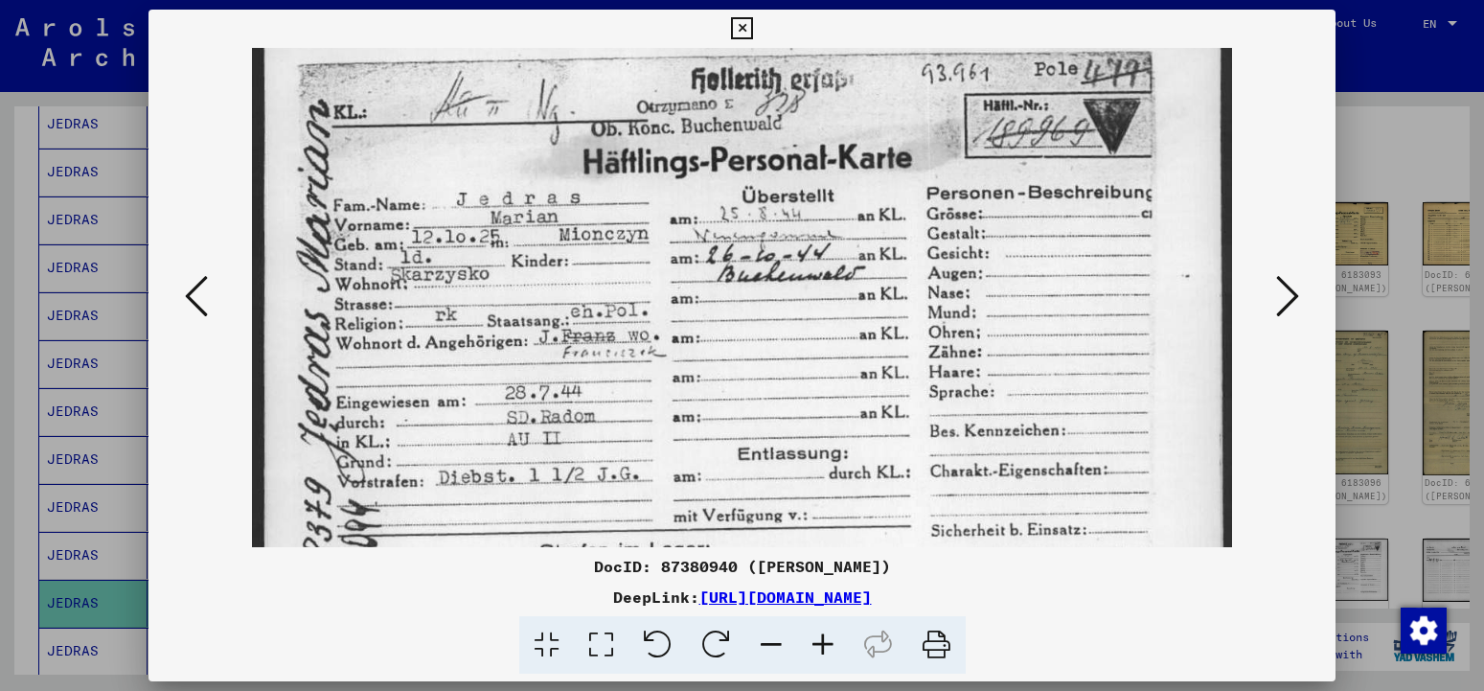
scroll to position [52, 0]
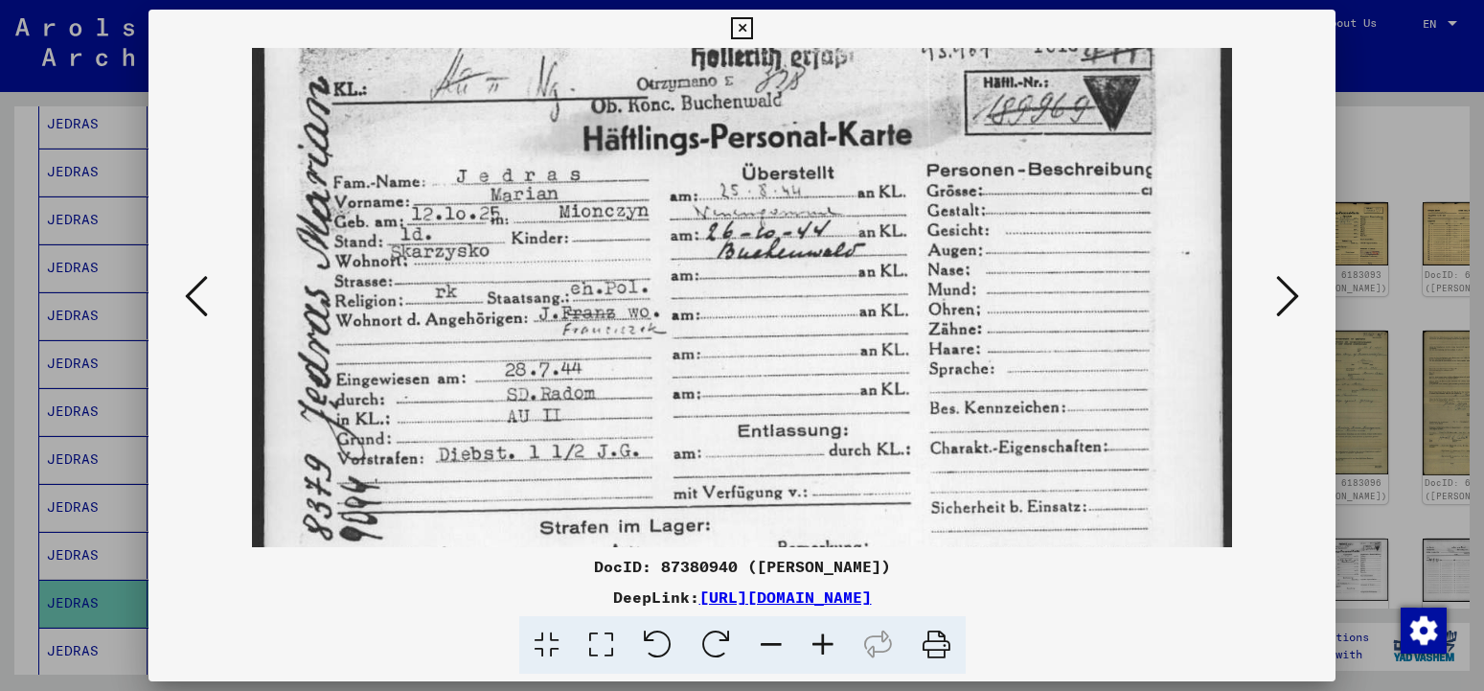
drag, startPoint x: 797, startPoint y: 435, endPoint x: 791, endPoint y: 384, distance: 51.2
click at [791, 384] on img at bounding box center [742, 341] width 981 height 691
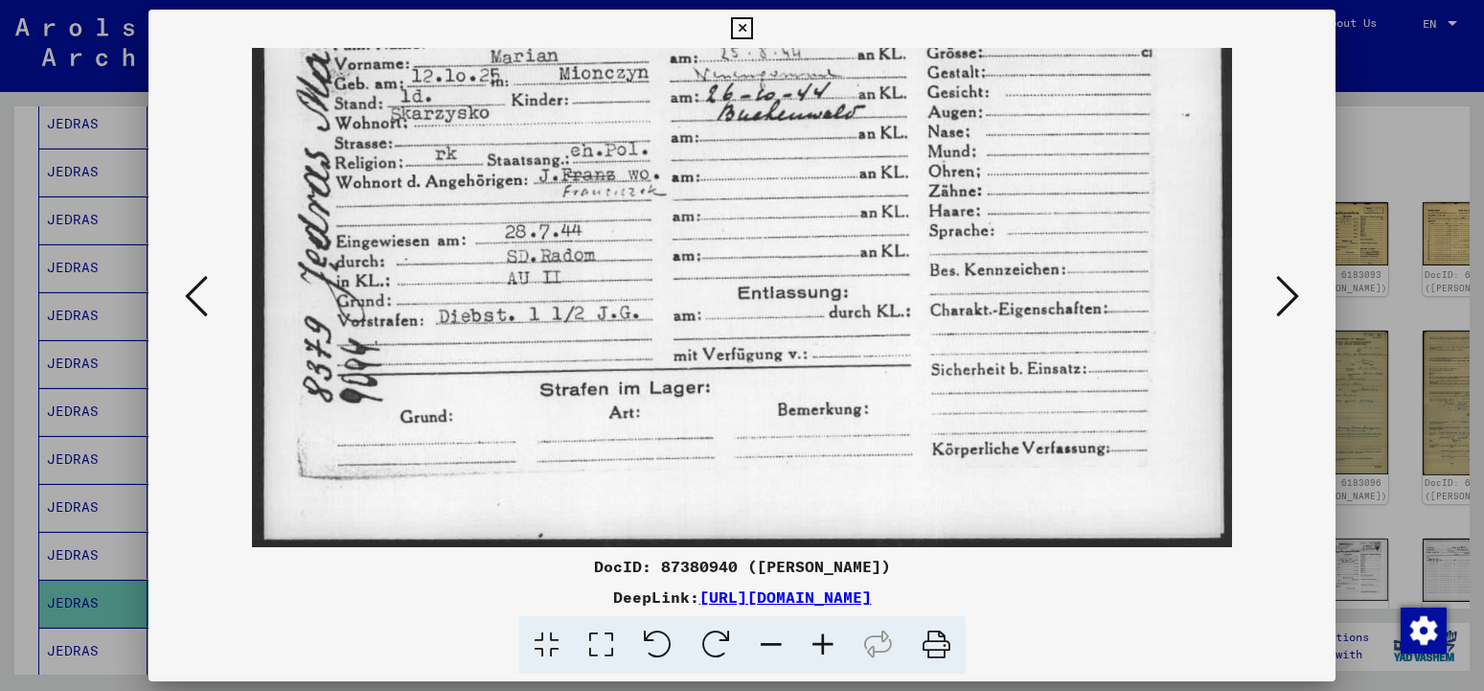
scroll to position [192, 0]
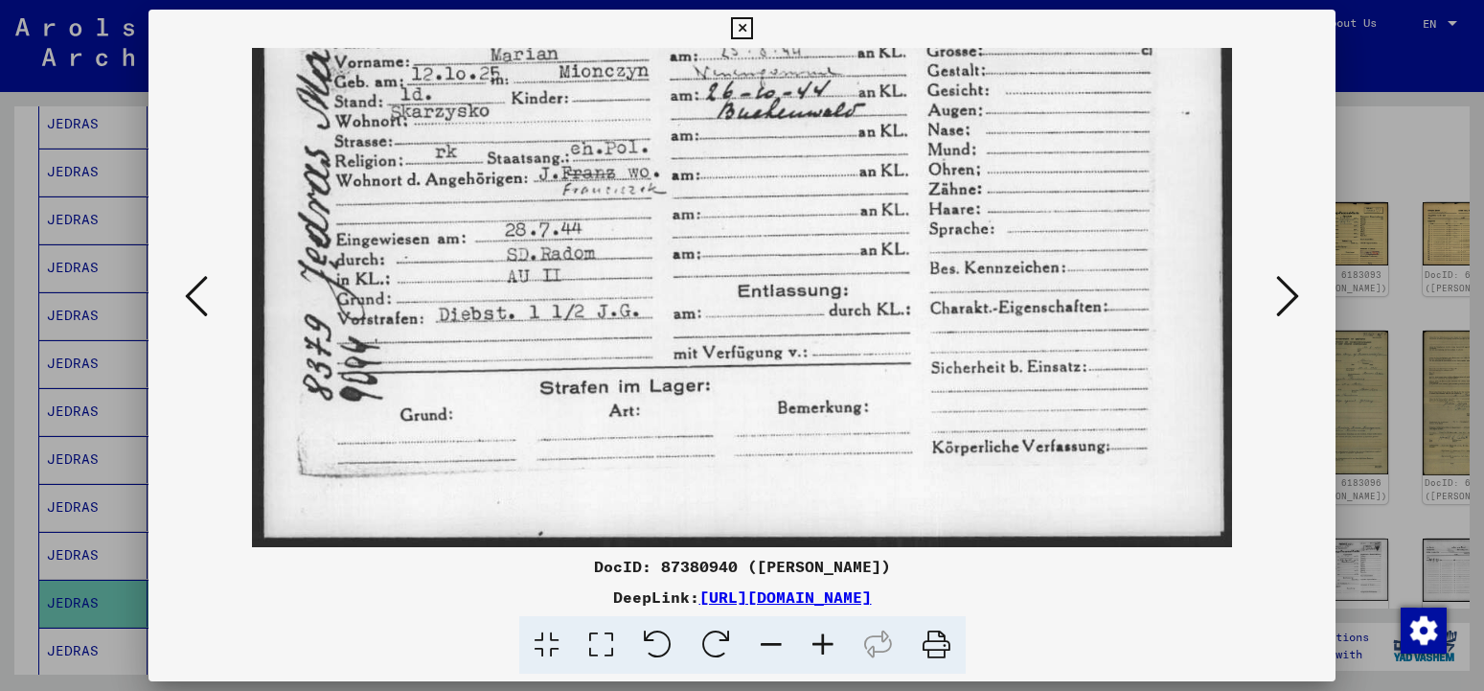
drag, startPoint x: 787, startPoint y: 434, endPoint x: 764, endPoint y: 238, distance: 197.8
click at [764, 238] on img at bounding box center [742, 201] width 981 height 691
click at [1281, 291] on icon at bounding box center [1288, 296] width 23 height 46
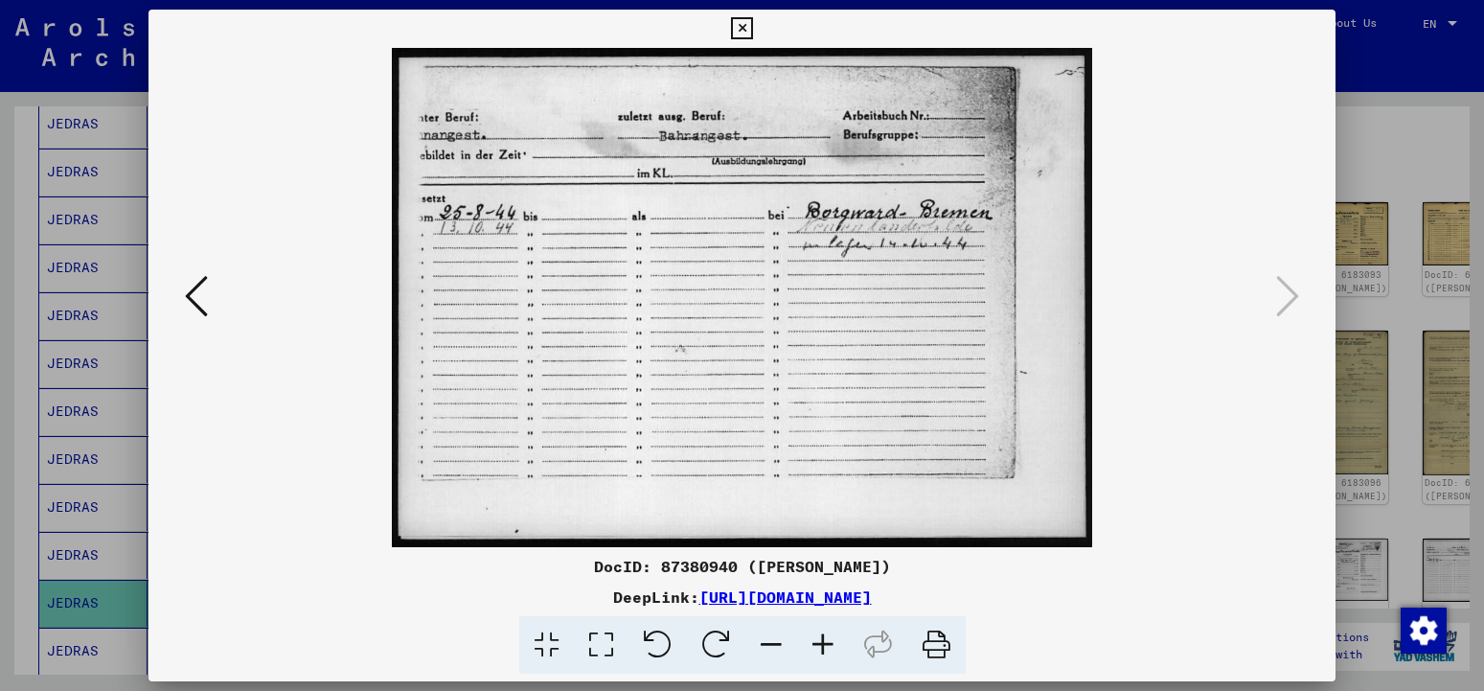
scroll to position [0, 0]
click at [833, 651] on icon at bounding box center [823, 645] width 52 height 58
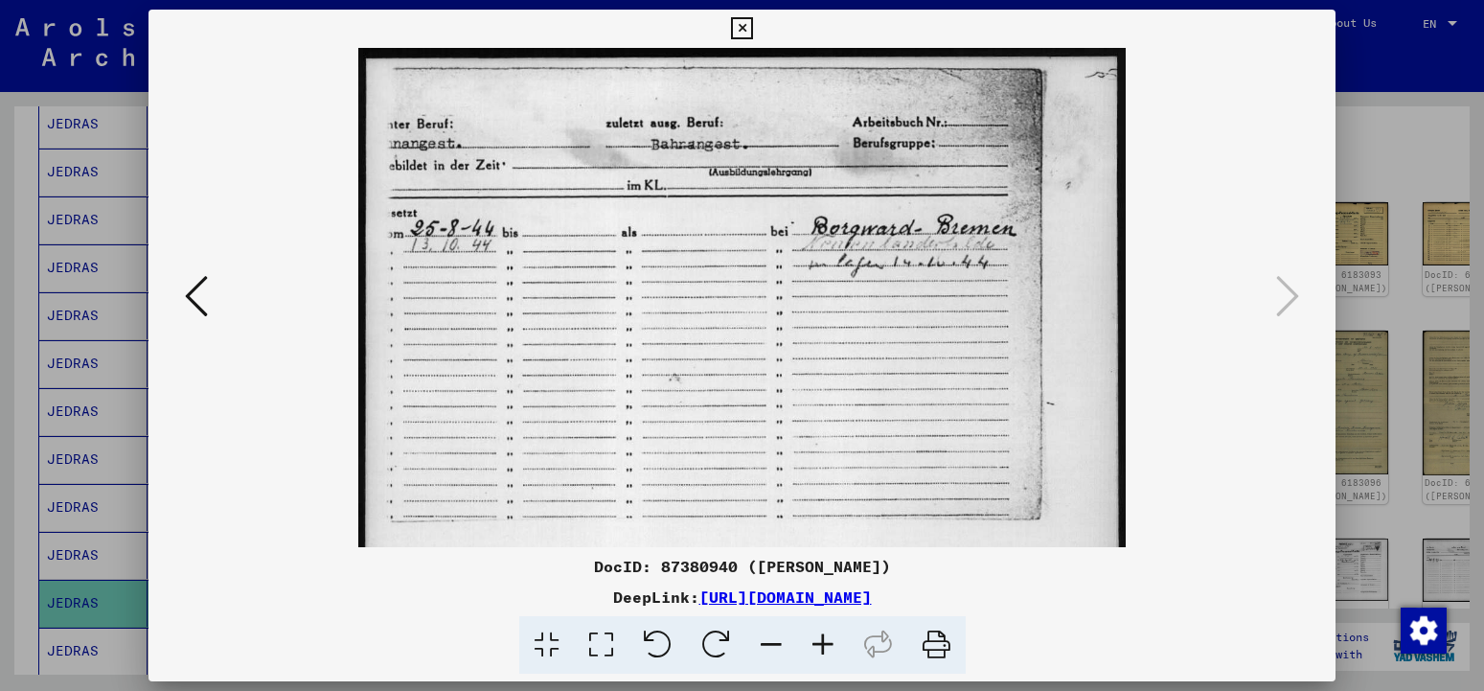
click at [833, 651] on icon at bounding box center [823, 645] width 52 height 58
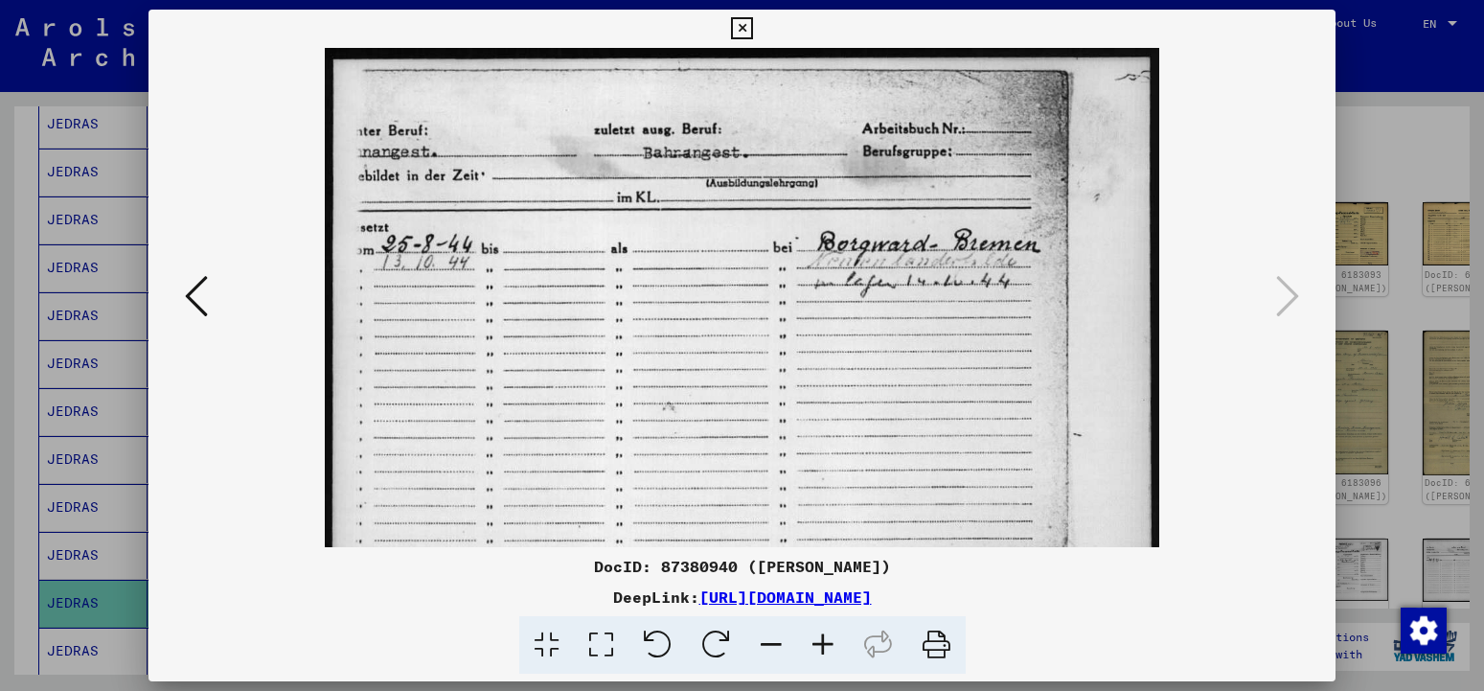
click at [833, 651] on icon at bounding box center [823, 645] width 52 height 58
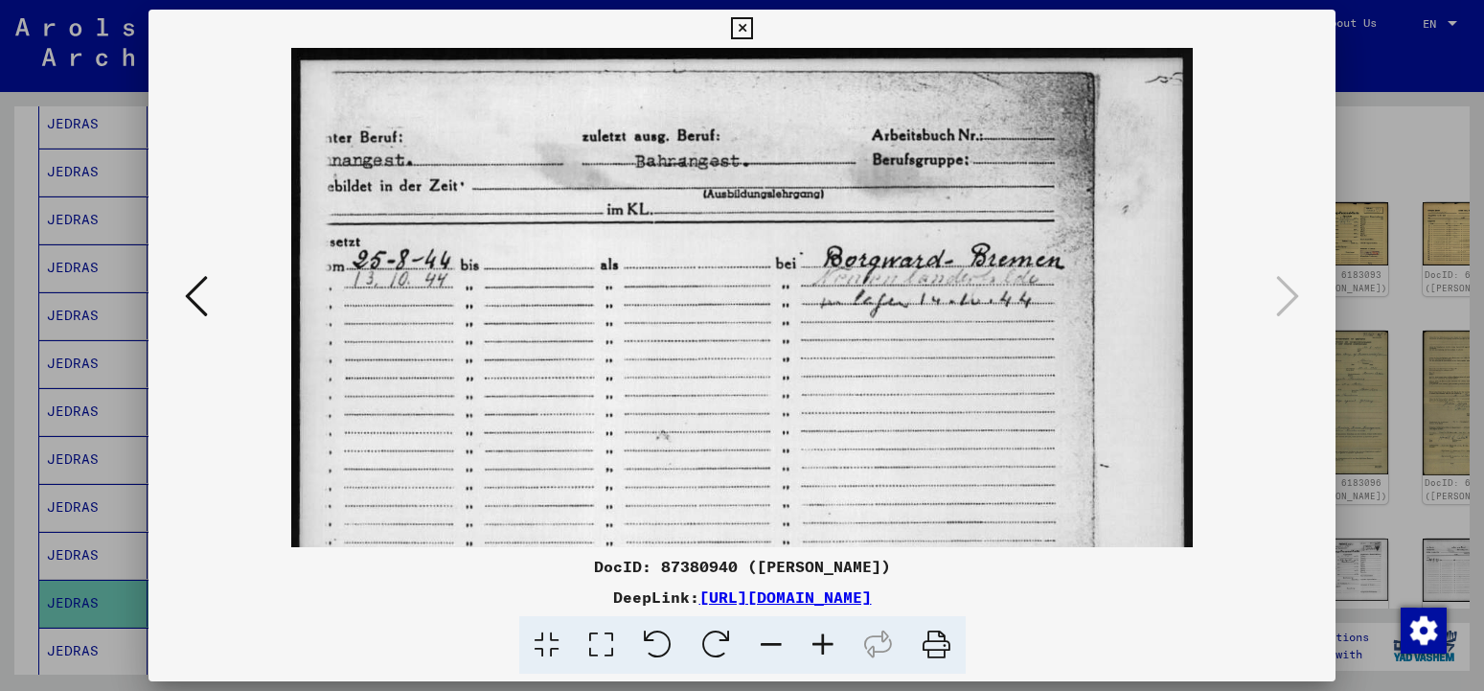
click at [833, 651] on icon at bounding box center [823, 645] width 52 height 58
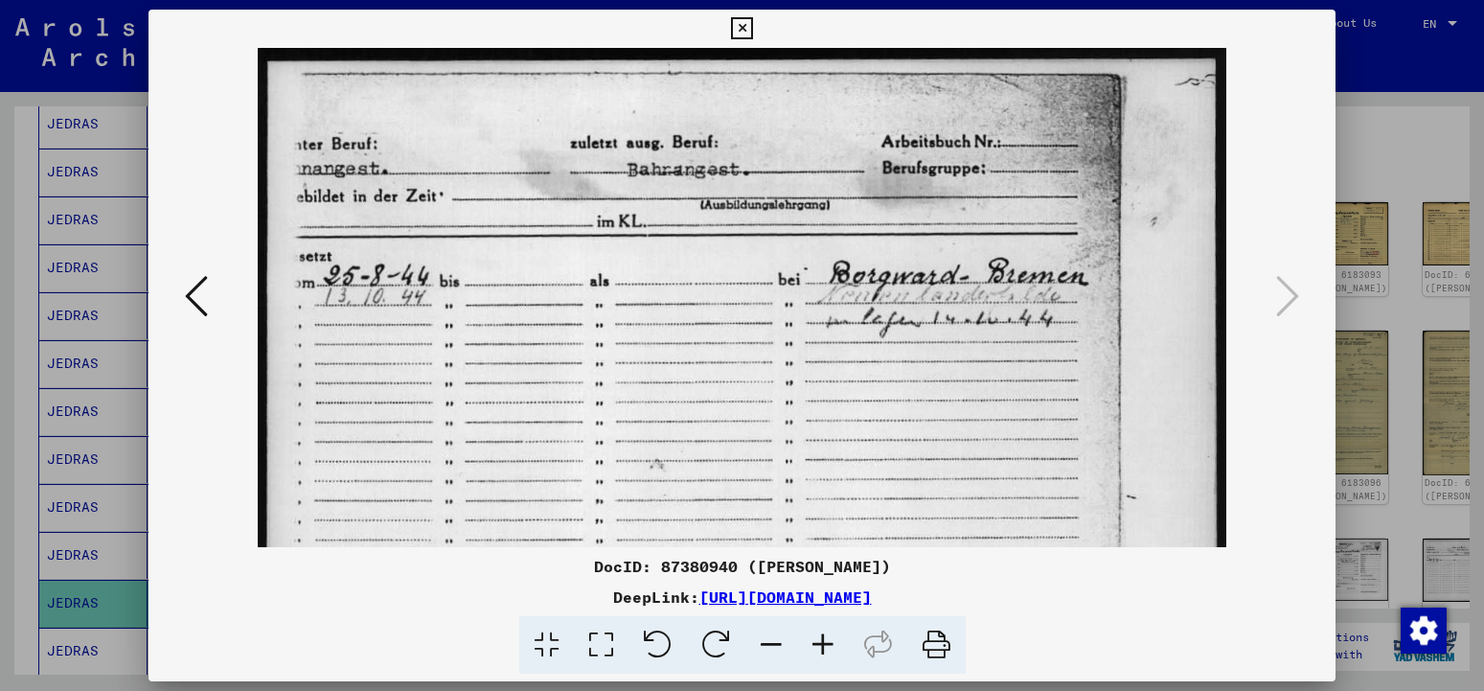
click at [833, 651] on icon at bounding box center [823, 645] width 52 height 58
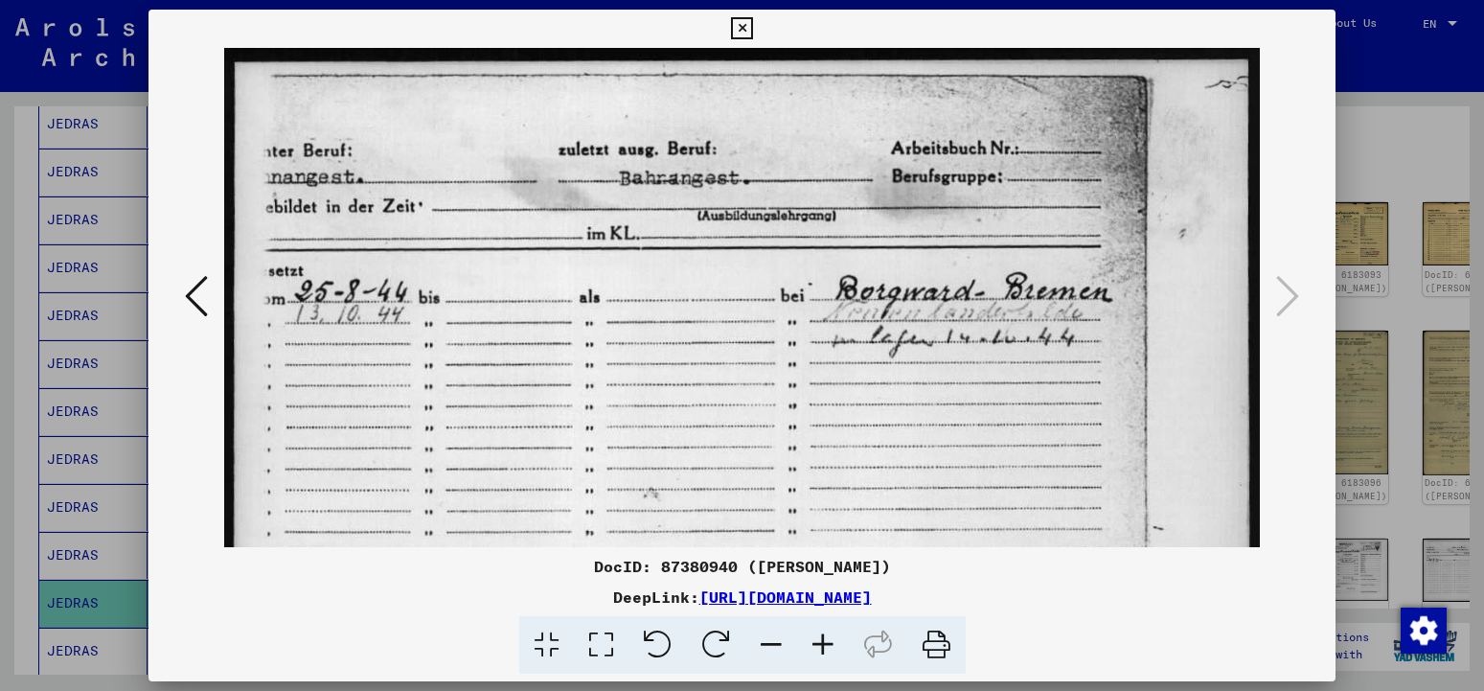
click at [753, 29] on icon at bounding box center [742, 28] width 22 height 23
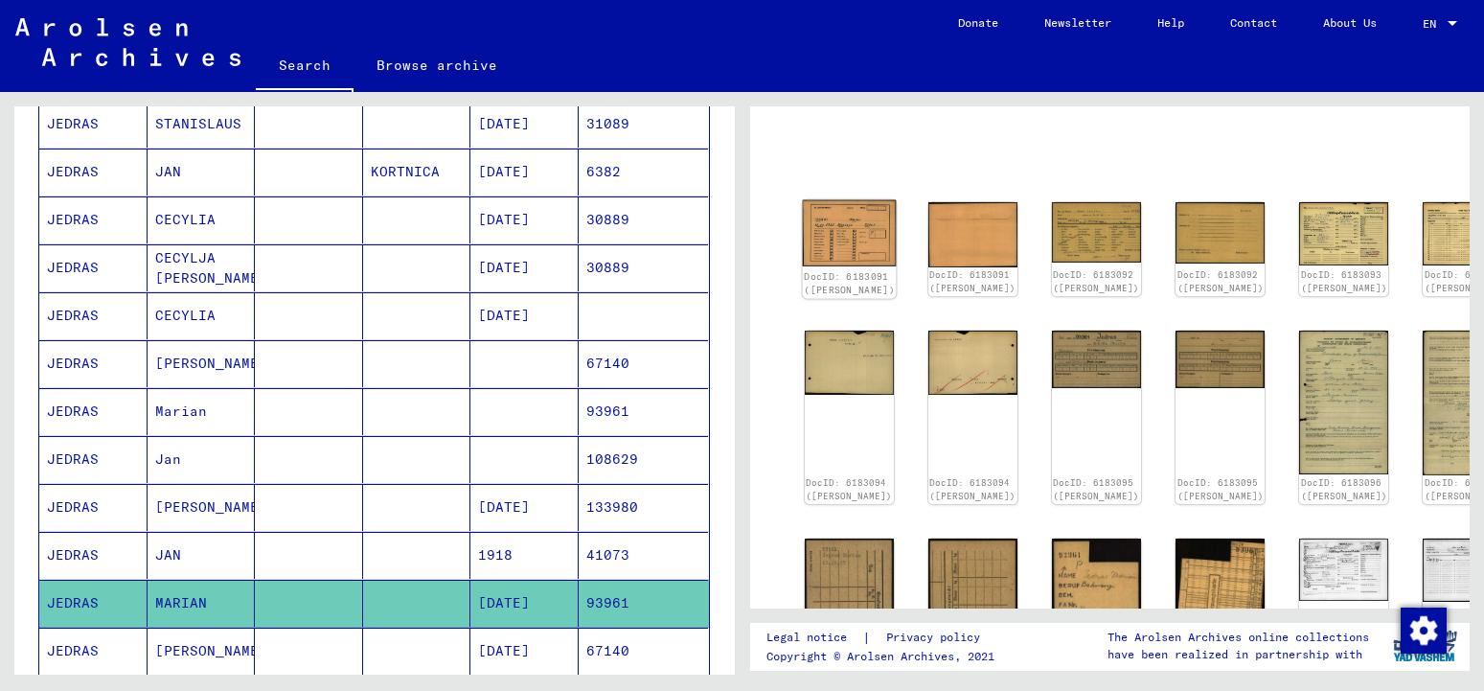
click at [823, 220] on img at bounding box center [849, 233] width 94 height 67
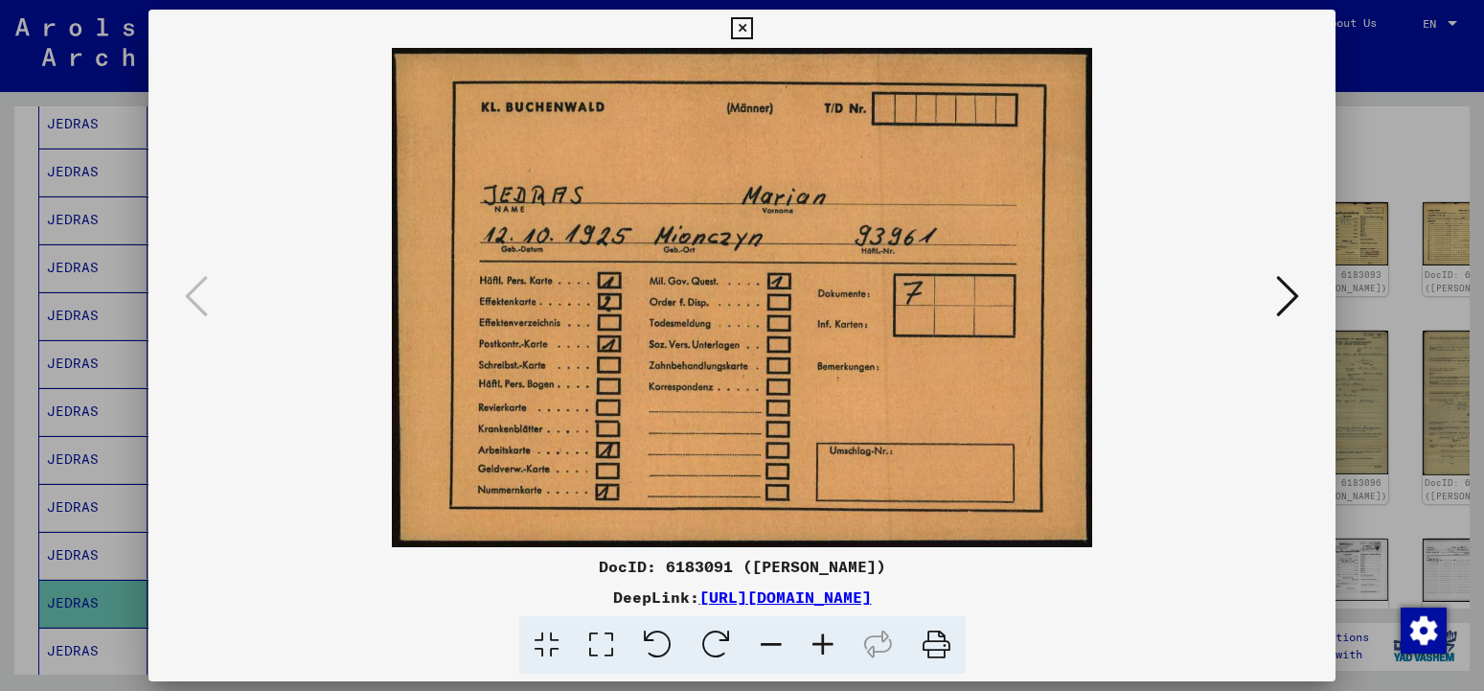
click at [1286, 299] on icon at bounding box center [1288, 296] width 23 height 46
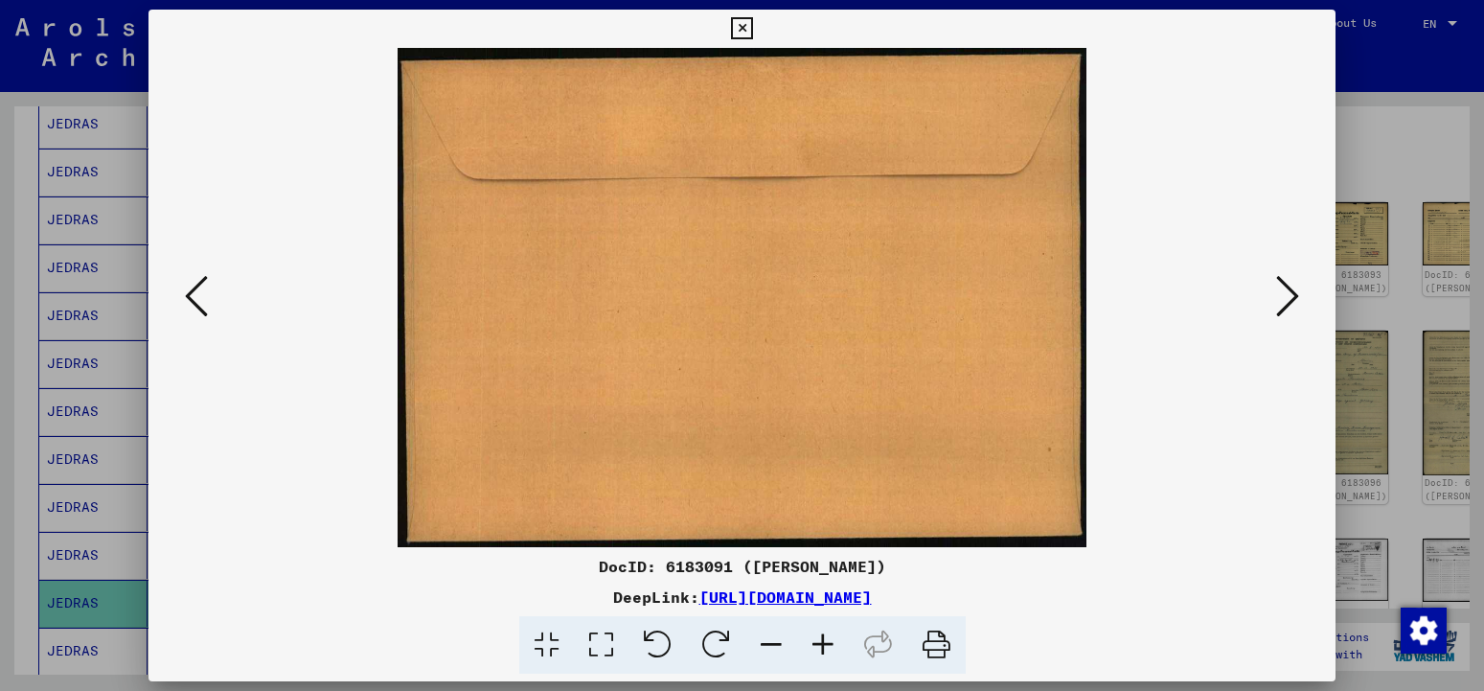
click at [1286, 299] on icon at bounding box center [1288, 296] width 23 height 46
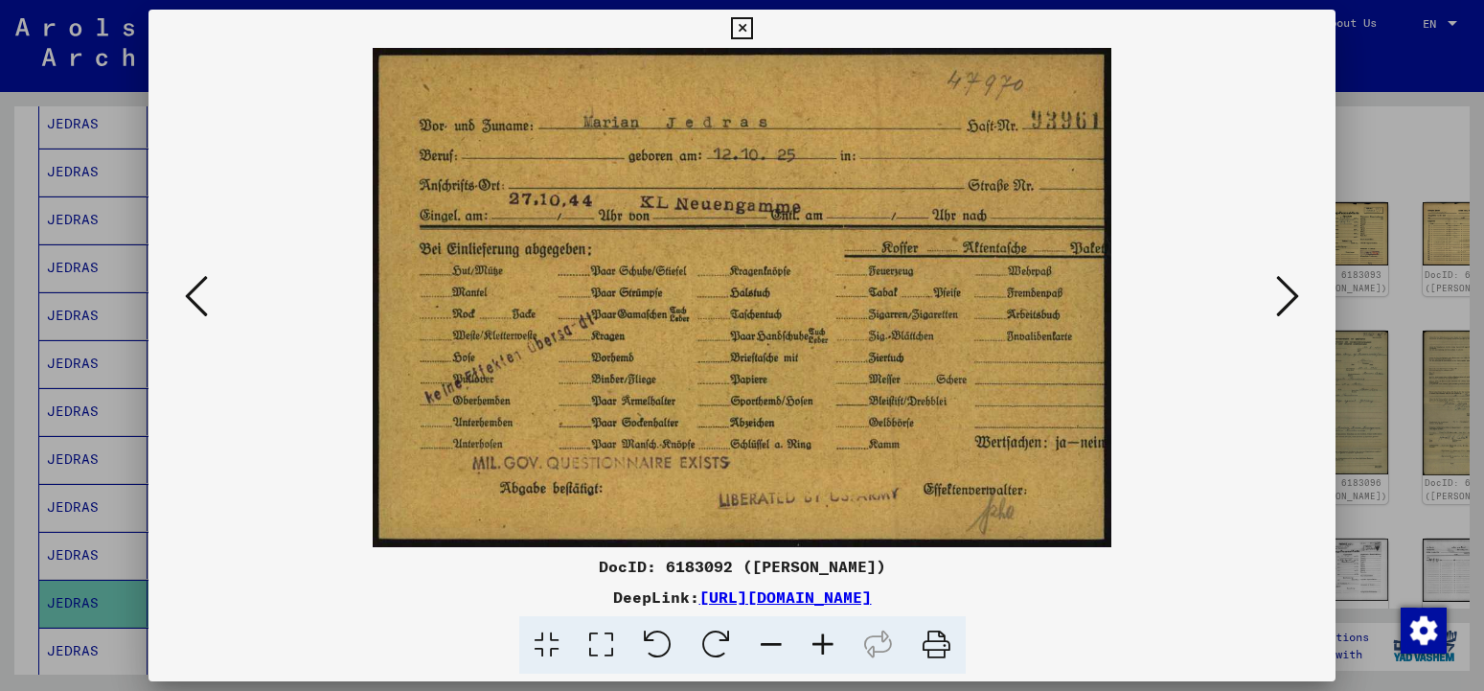
click at [1286, 299] on icon at bounding box center [1288, 296] width 23 height 46
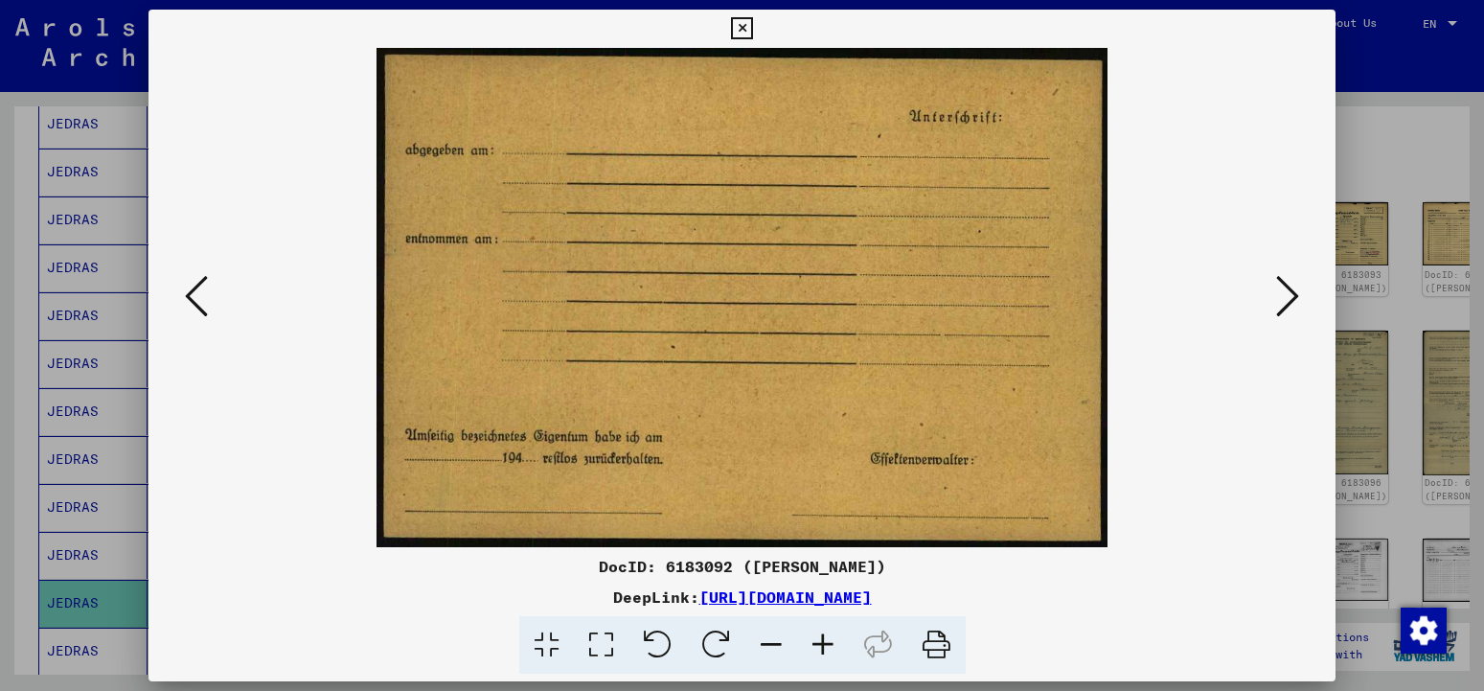
click at [1286, 299] on icon at bounding box center [1288, 296] width 23 height 46
